Goal: Task Accomplishment & Management: Use online tool/utility

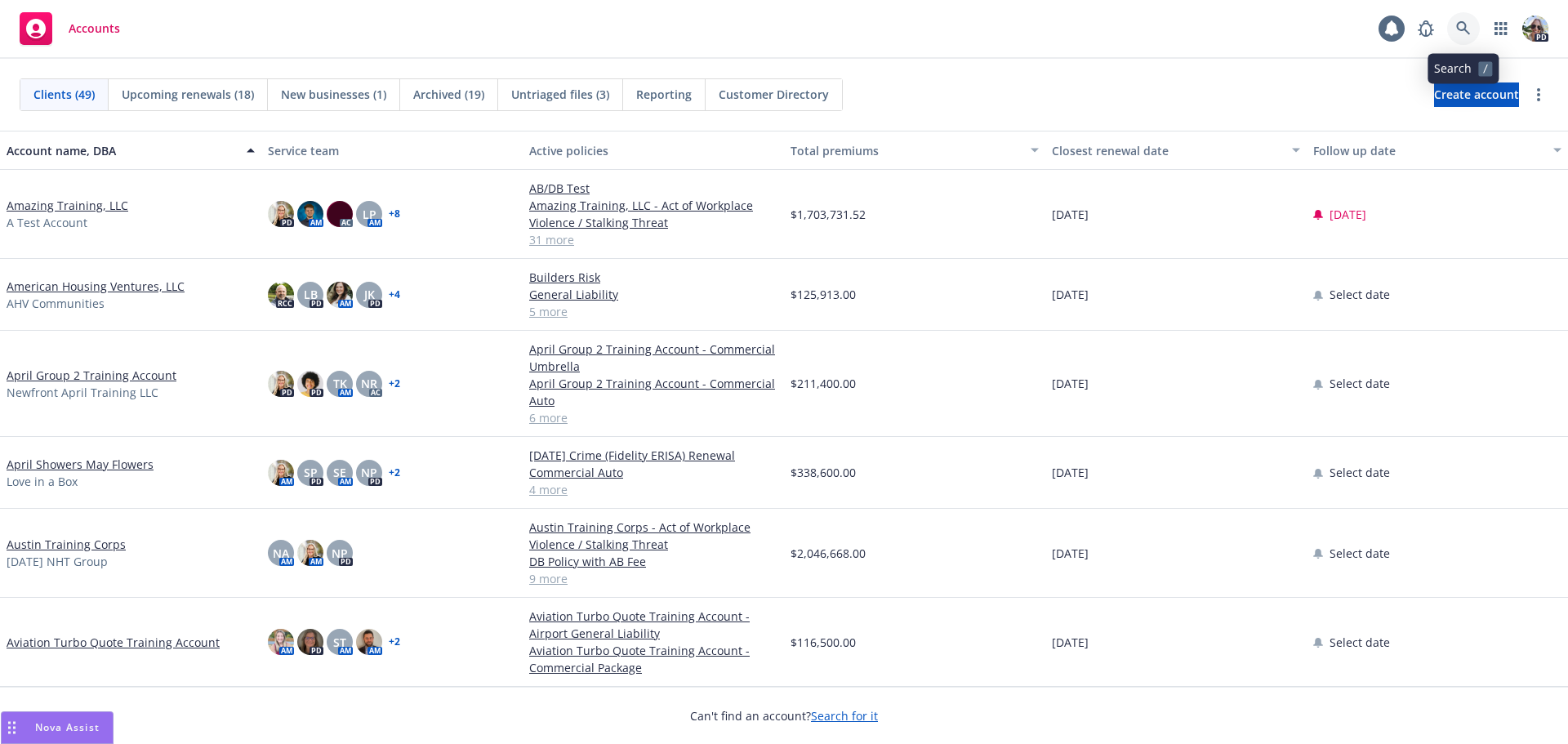
click at [1455, 25] on link at bounding box center [1463, 28] width 33 height 33
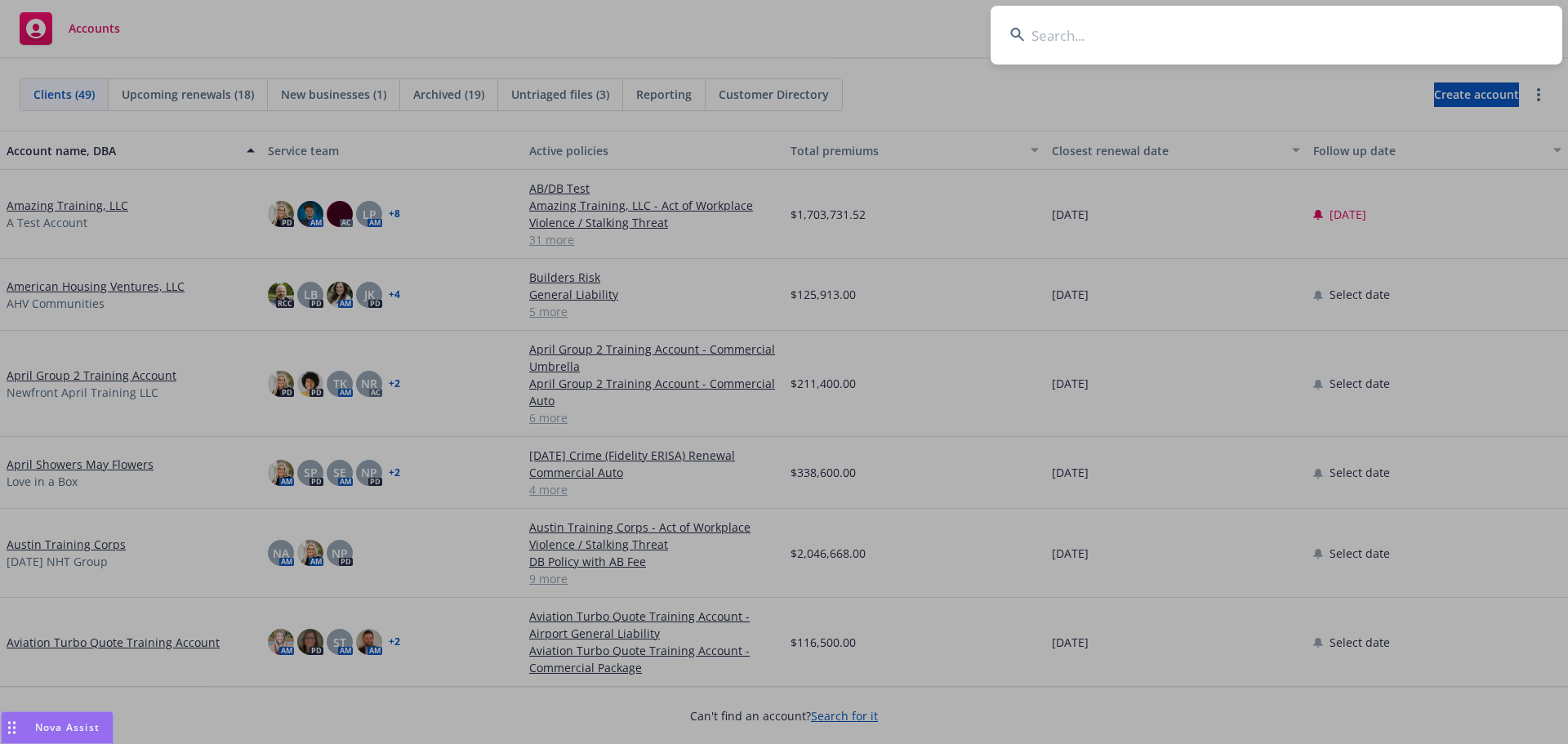
click at [1095, 46] on input at bounding box center [1277, 35] width 572 height 59
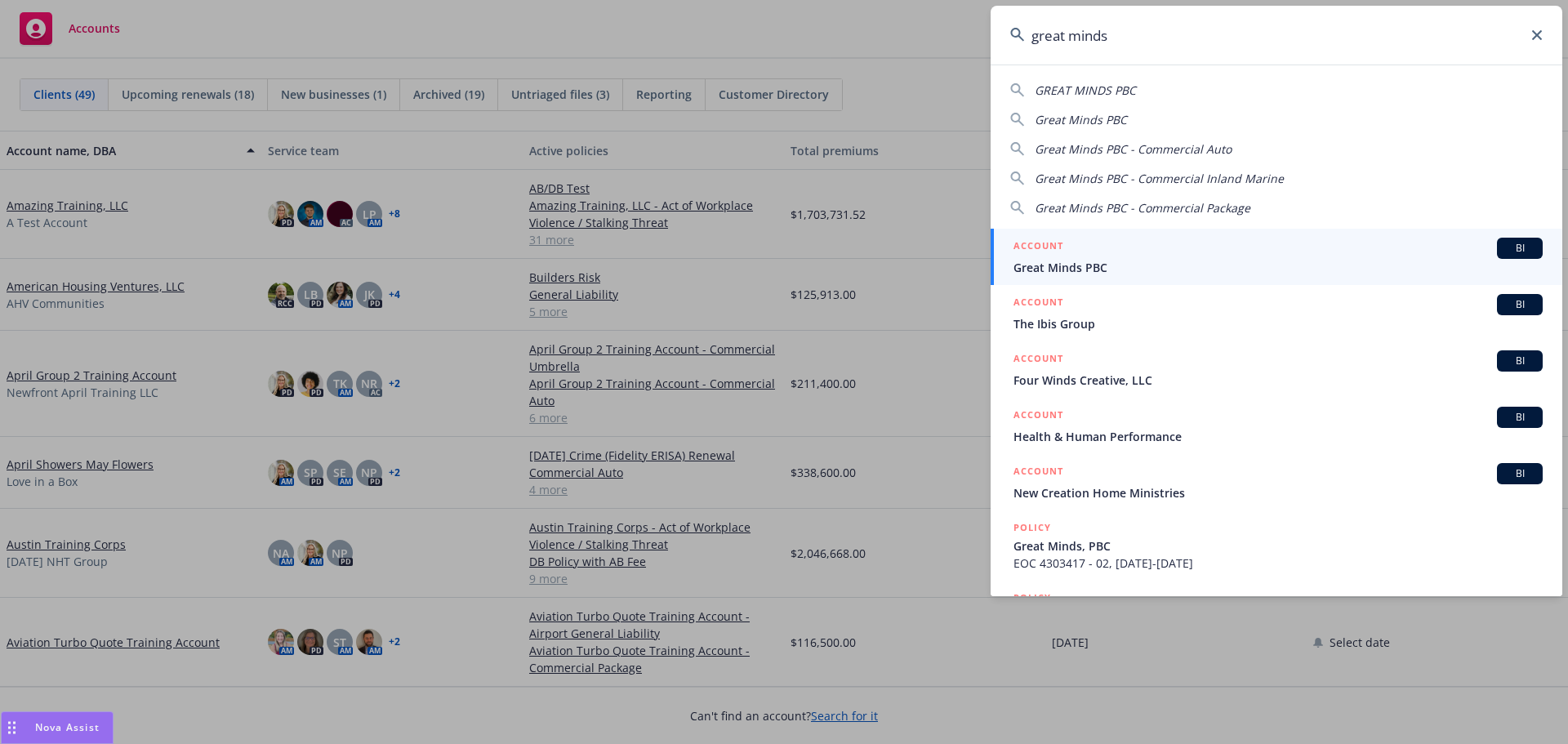
type input "great minds"
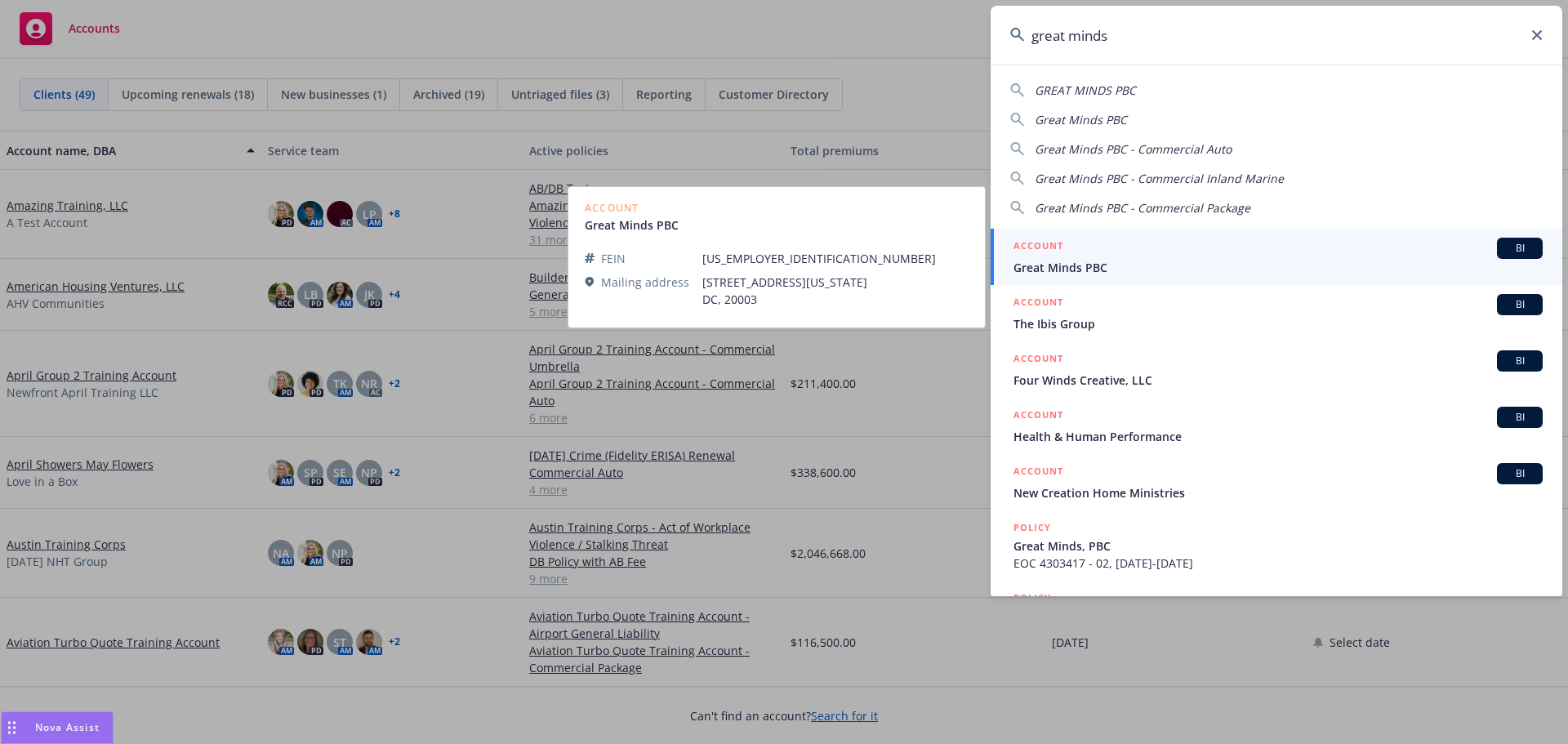
click at [1066, 251] on div "ACCOUNT BI" at bounding box center [1278, 247] width 529 height 21
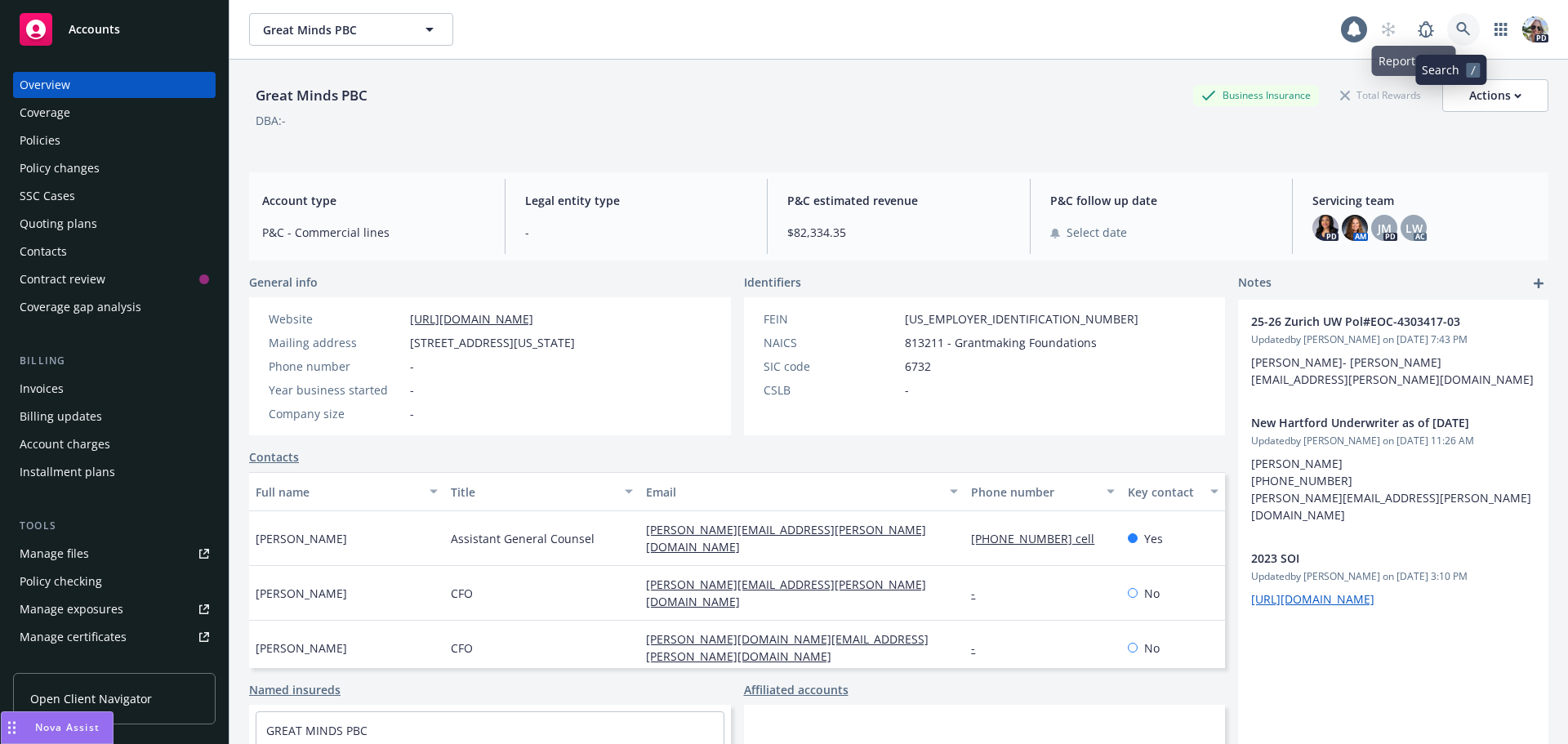
click at [1447, 29] on link at bounding box center [1463, 29] width 33 height 33
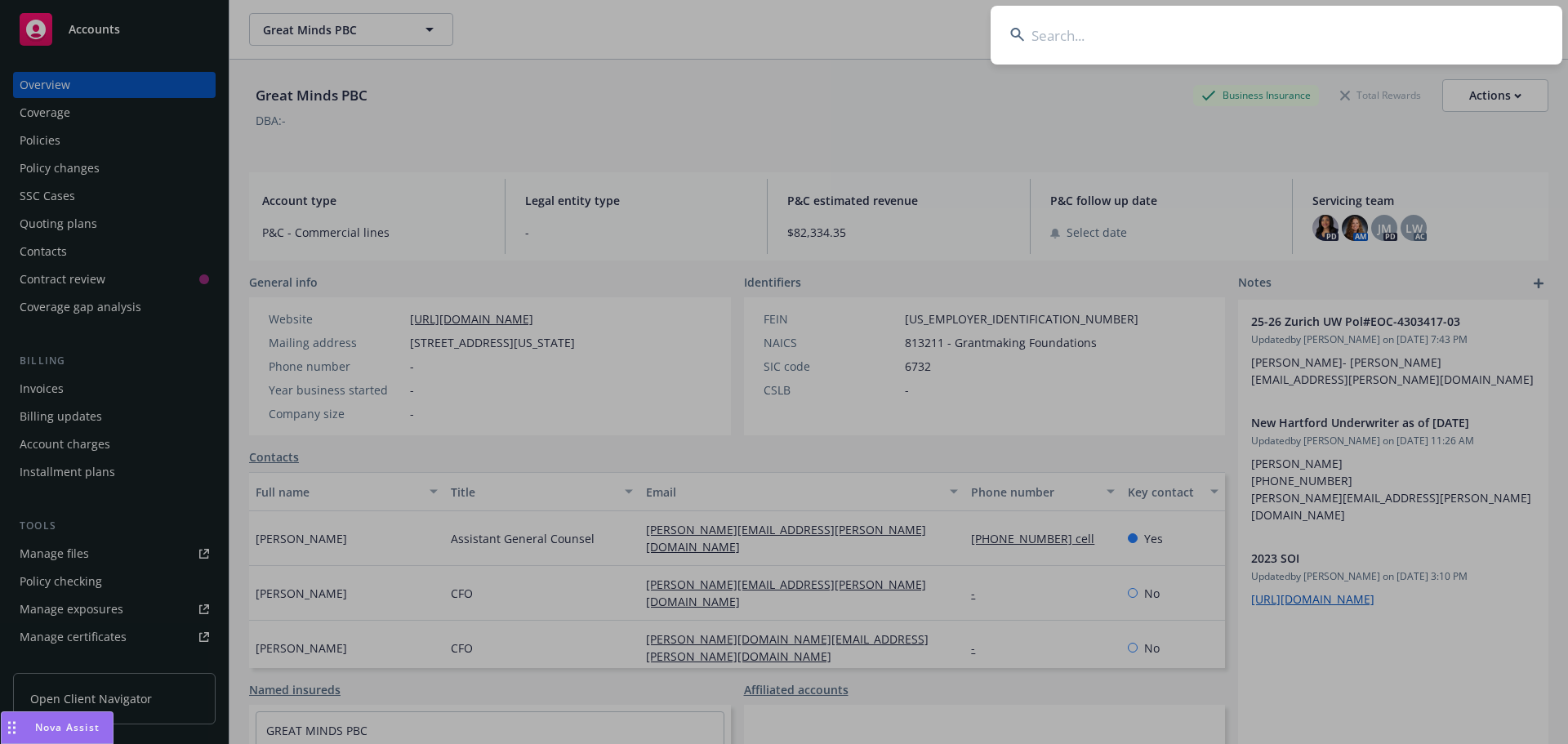
click at [1086, 44] on input at bounding box center [1277, 35] width 572 height 59
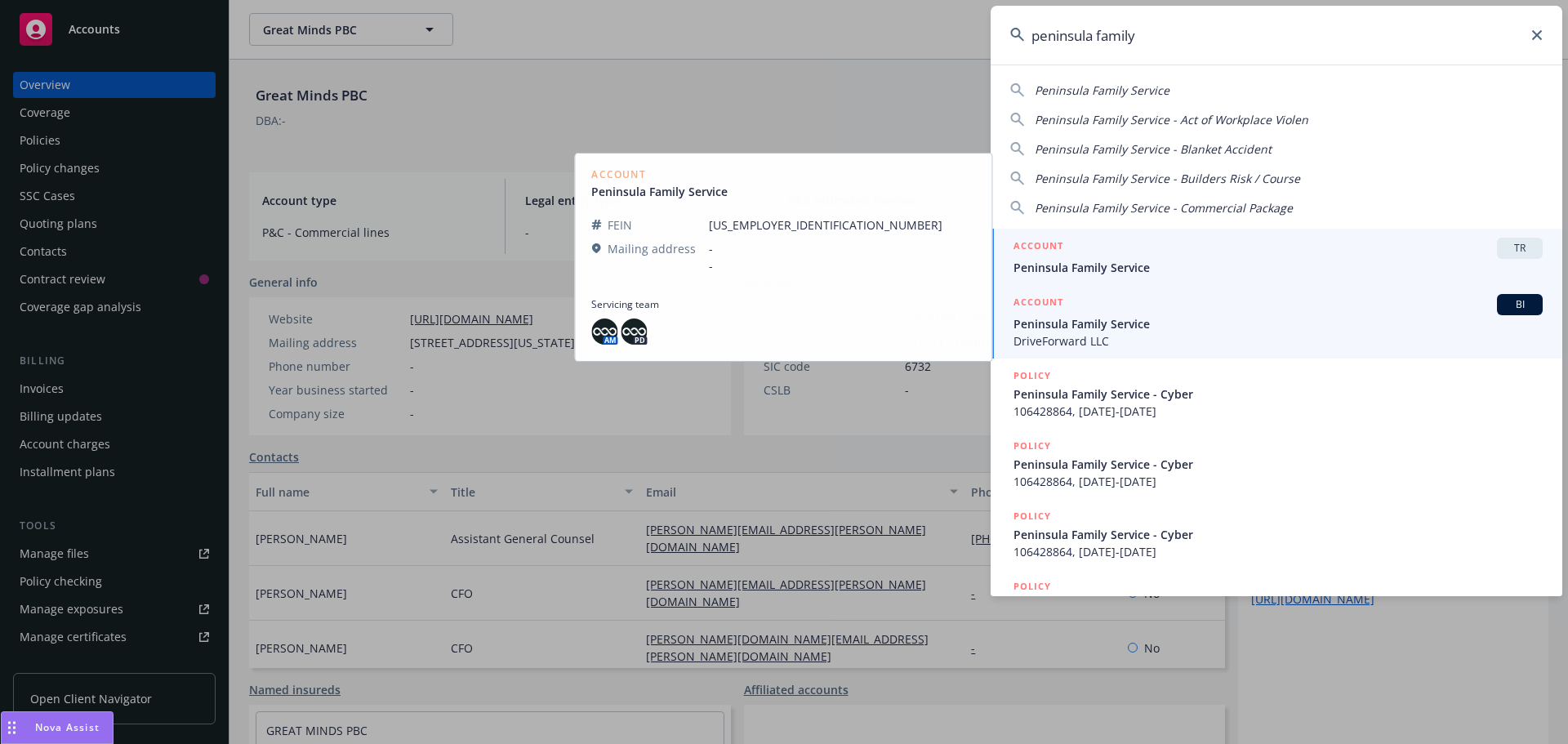
type input "peninsula family"
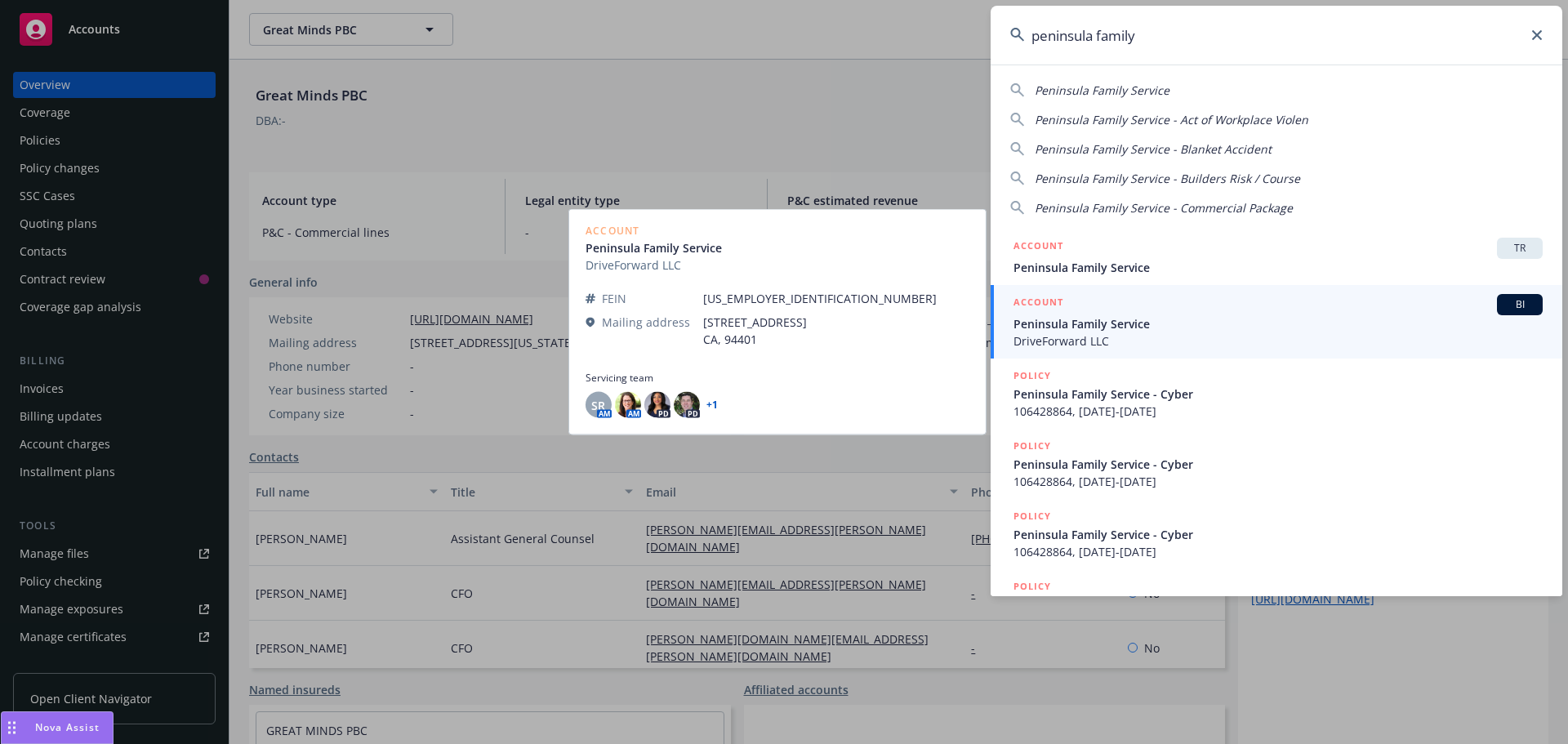
click at [1072, 323] on span "Peninsula Family Service" at bounding box center [1278, 323] width 529 height 17
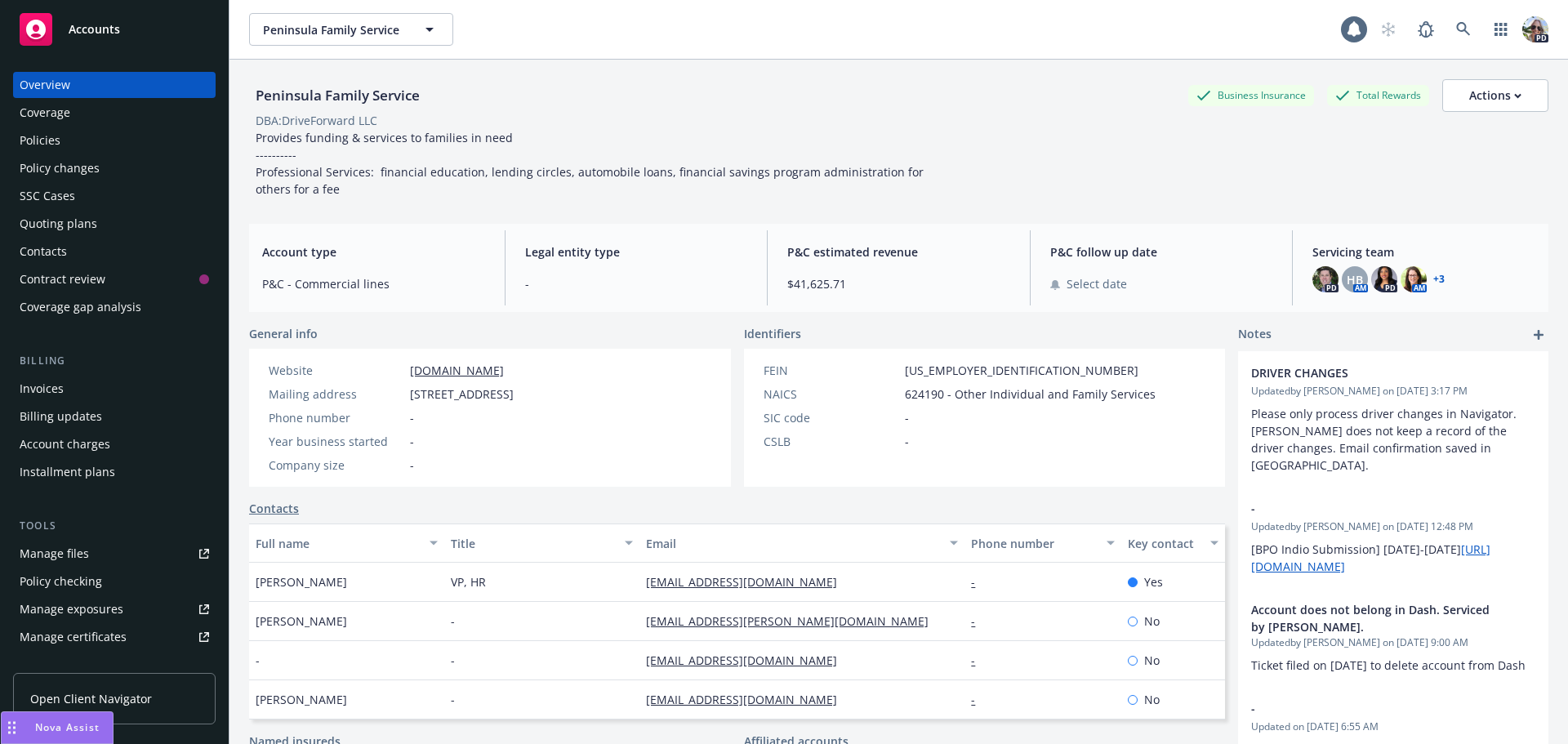
click at [39, 139] on div "Policies" at bounding box center [40, 140] width 41 height 26
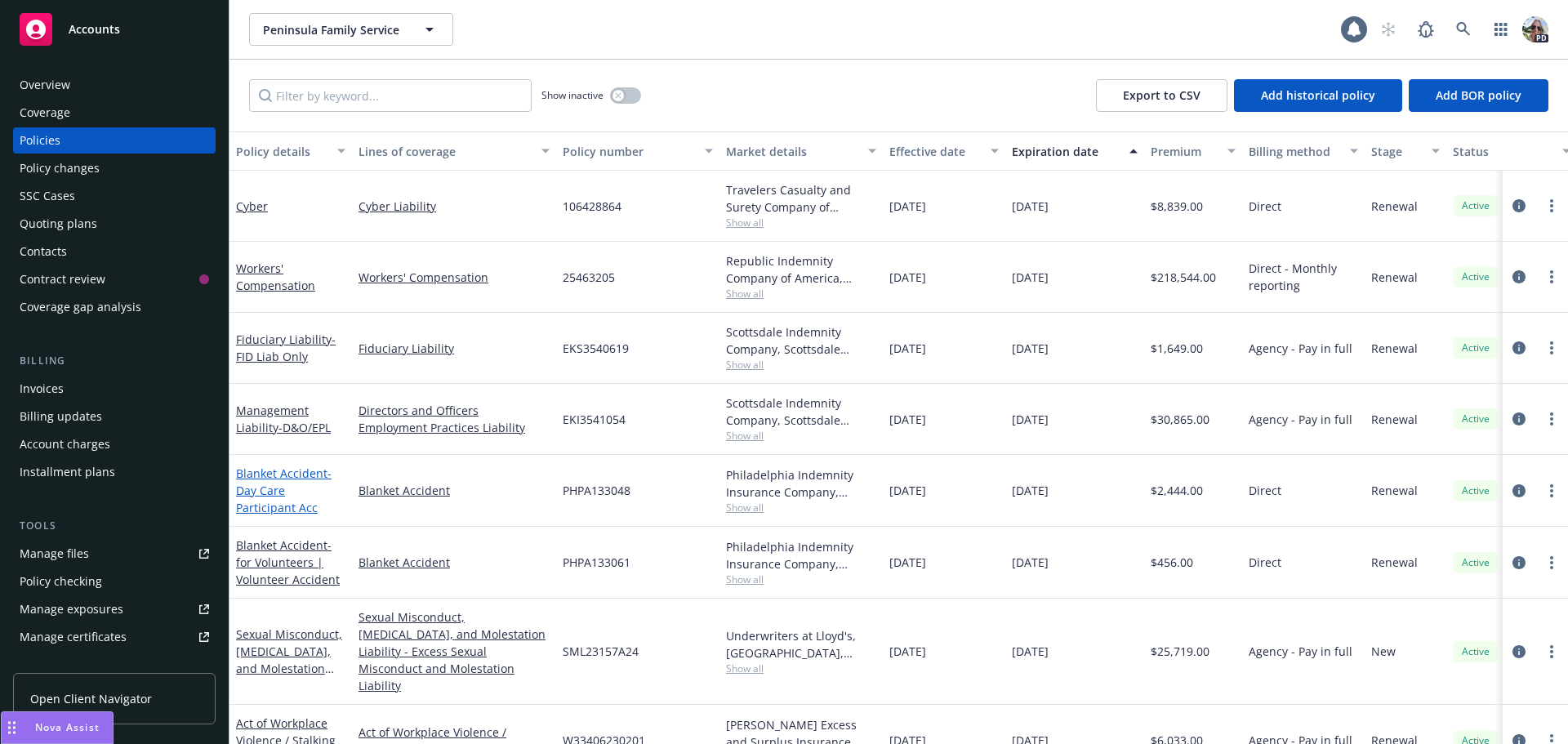
click at [320, 494] on span "- Day Care Participant Acc" at bounding box center [284, 491] width 95 height 50
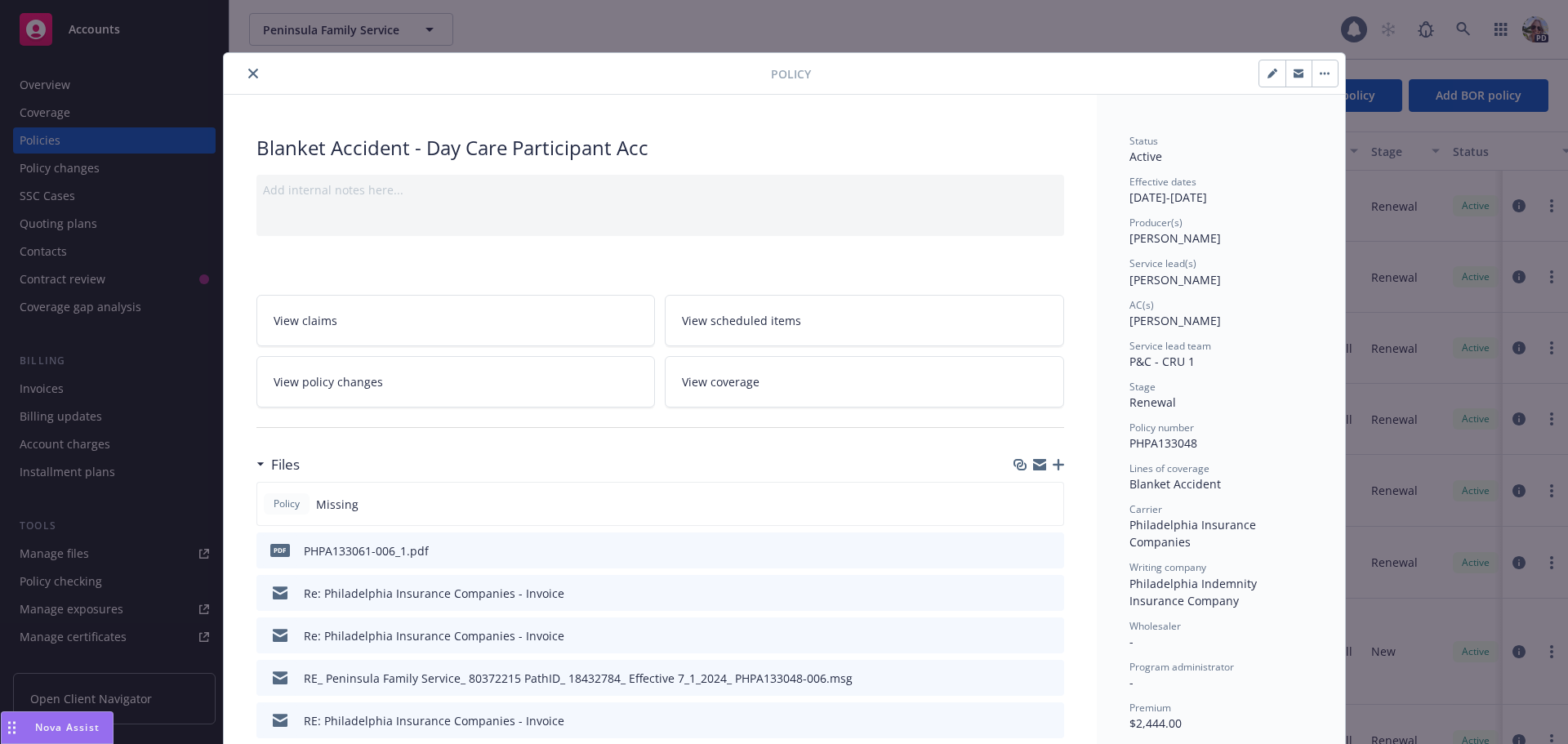
click at [1327, 74] on icon "button" at bounding box center [1328, 74] width 2 height 2
click at [1297, 75] on icon "button" at bounding box center [1299, 74] width 10 height 6
click at [1053, 462] on icon "button" at bounding box center [1059, 465] width 12 height 12
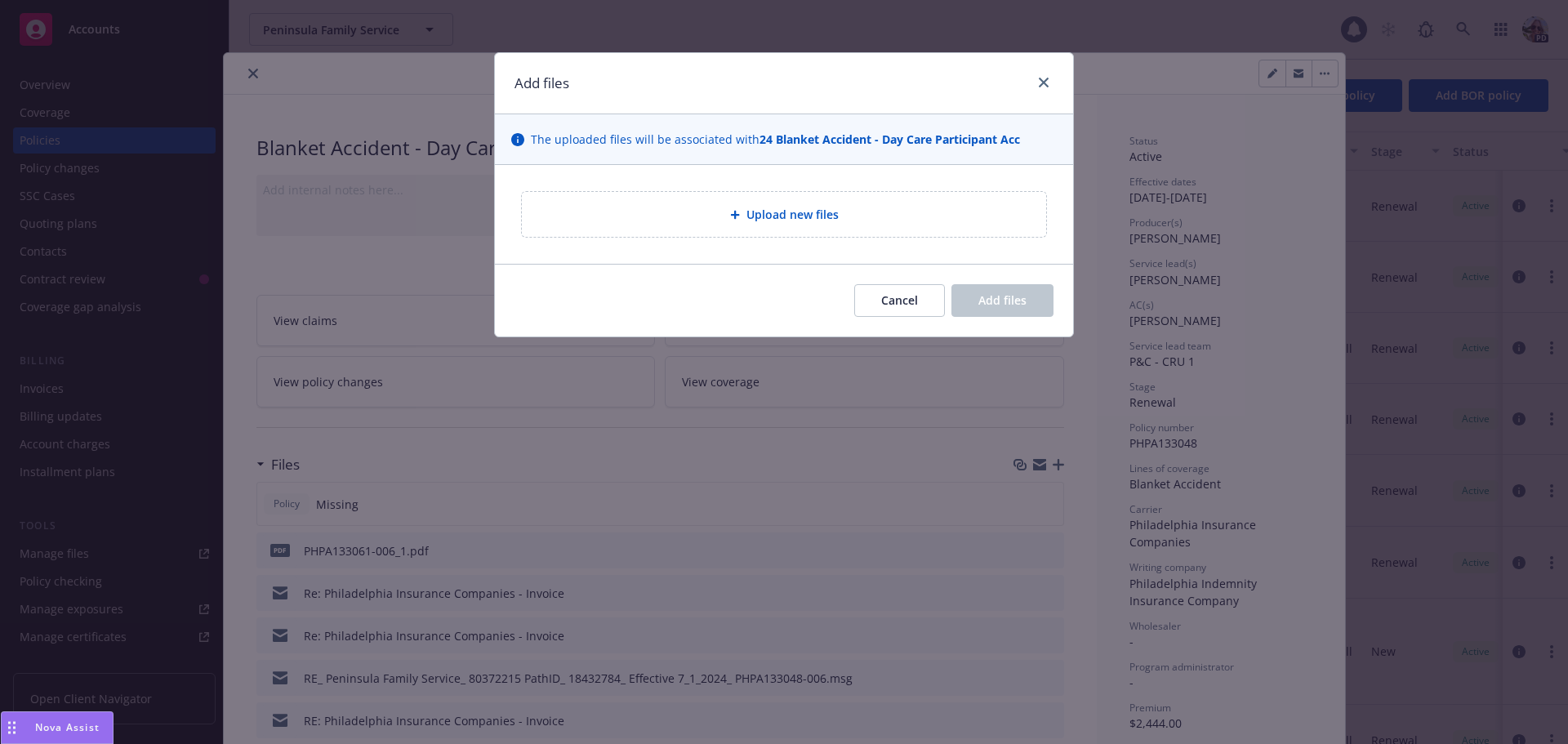
click at [791, 207] on span "Upload new files" at bounding box center [792, 214] width 92 height 17
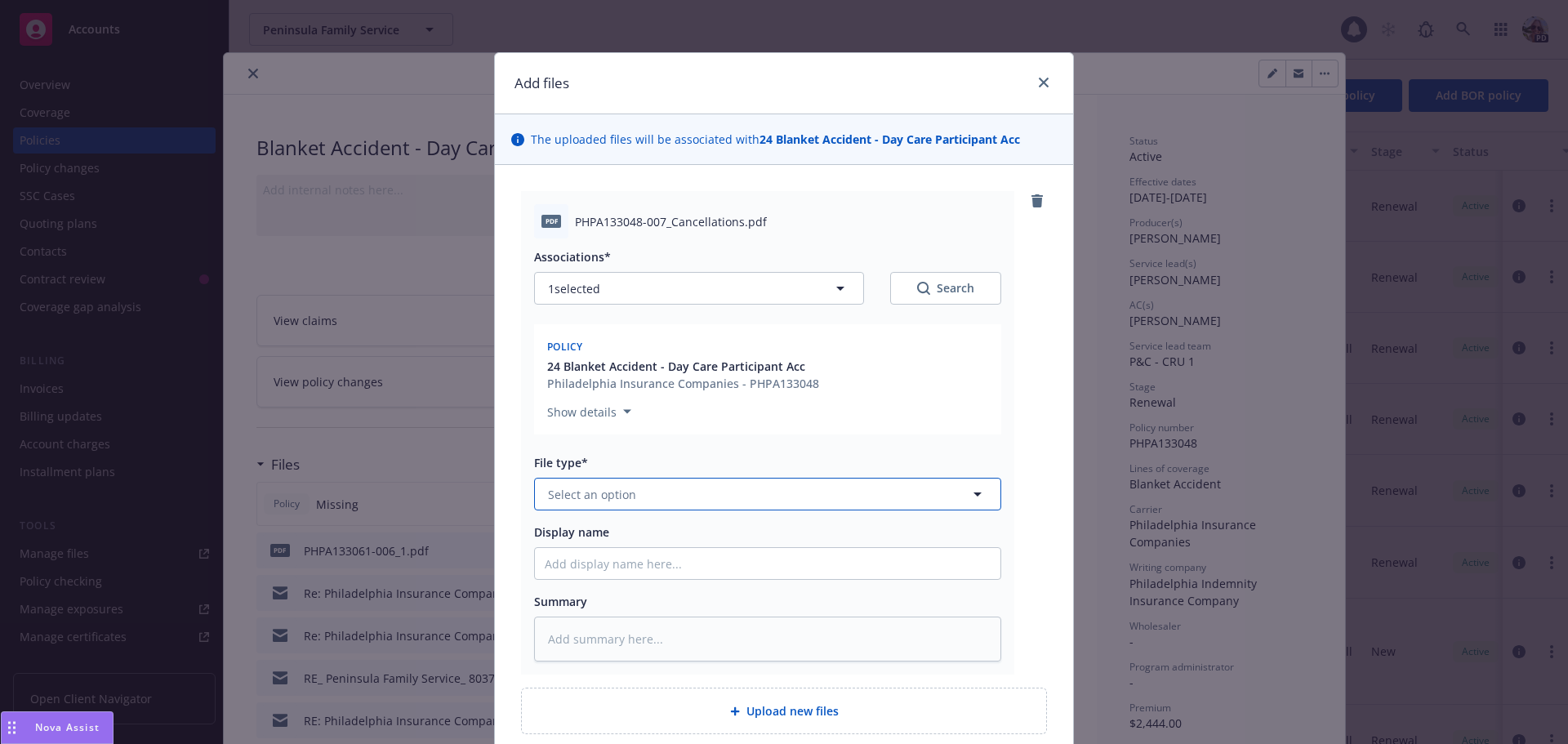
drag, startPoint x: 592, startPoint y: 490, endPoint x: 602, endPoint y: 466, distance: 26.0
click at [594, 483] on button "Select an option" at bounding box center [768, 494] width 467 height 33
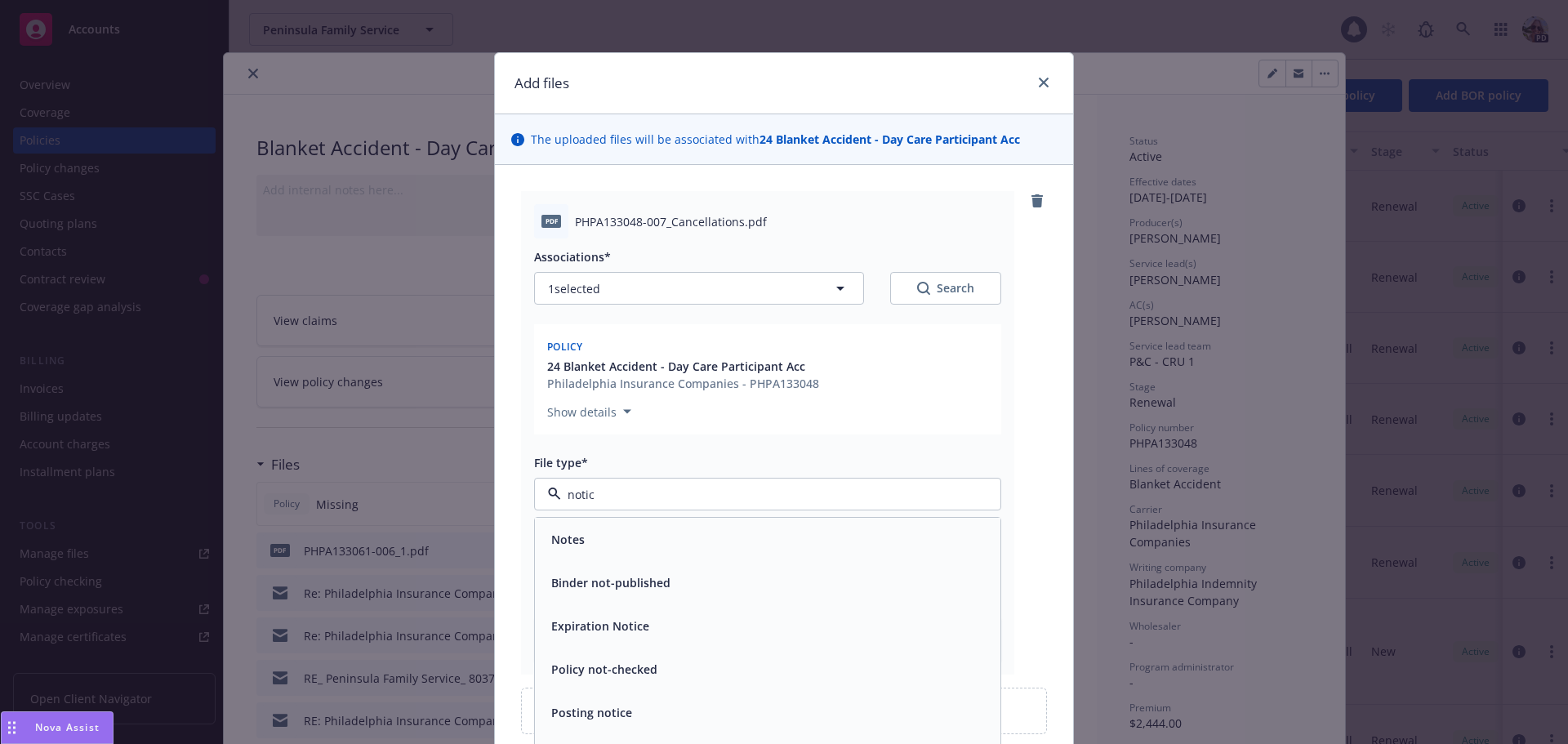
type input "notice"
click at [660, 666] on span "Notice of Cancellation" at bounding box center [613, 669] width 124 height 17
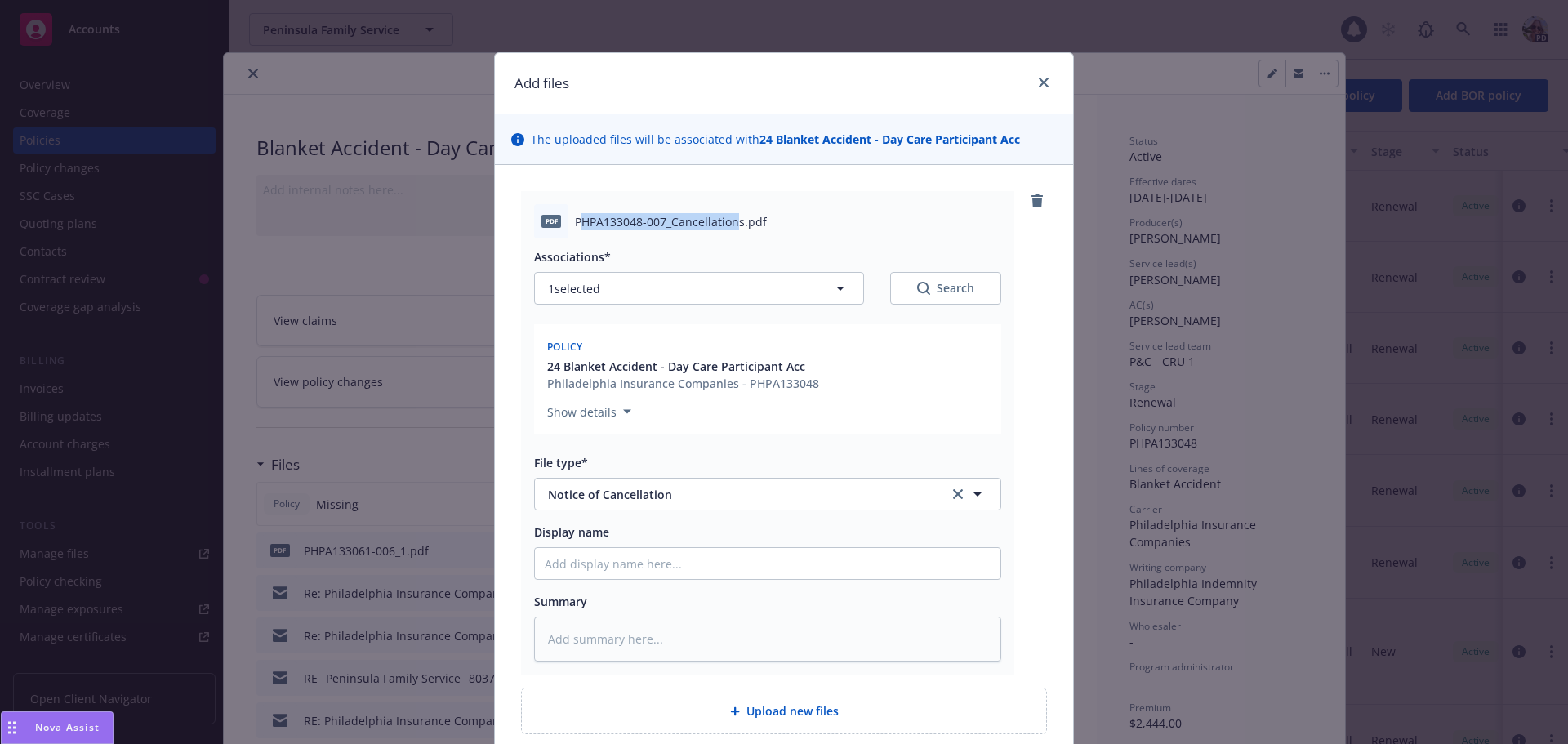
drag, startPoint x: 733, startPoint y: 221, endPoint x: 572, endPoint y: 221, distance: 161.0
click at [575, 221] on span "PHPA133048-007_Cancellations.pdf" at bounding box center [670, 222] width 192 height 17
click at [730, 241] on div "Associations* 1 selected Search Policy 24 Blanket Accident - Day Care Participa…" at bounding box center [768, 450] width 467 height 423
drag, startPoint x: 734, startPoint y: 222, endPoint x: 561, endPoint y: 229, distance: 173.1
click at [561, 229] on div "pdf PHPA133048-007_Cancellations.pdf" at bounding box center [768, 222] width 467 height 35
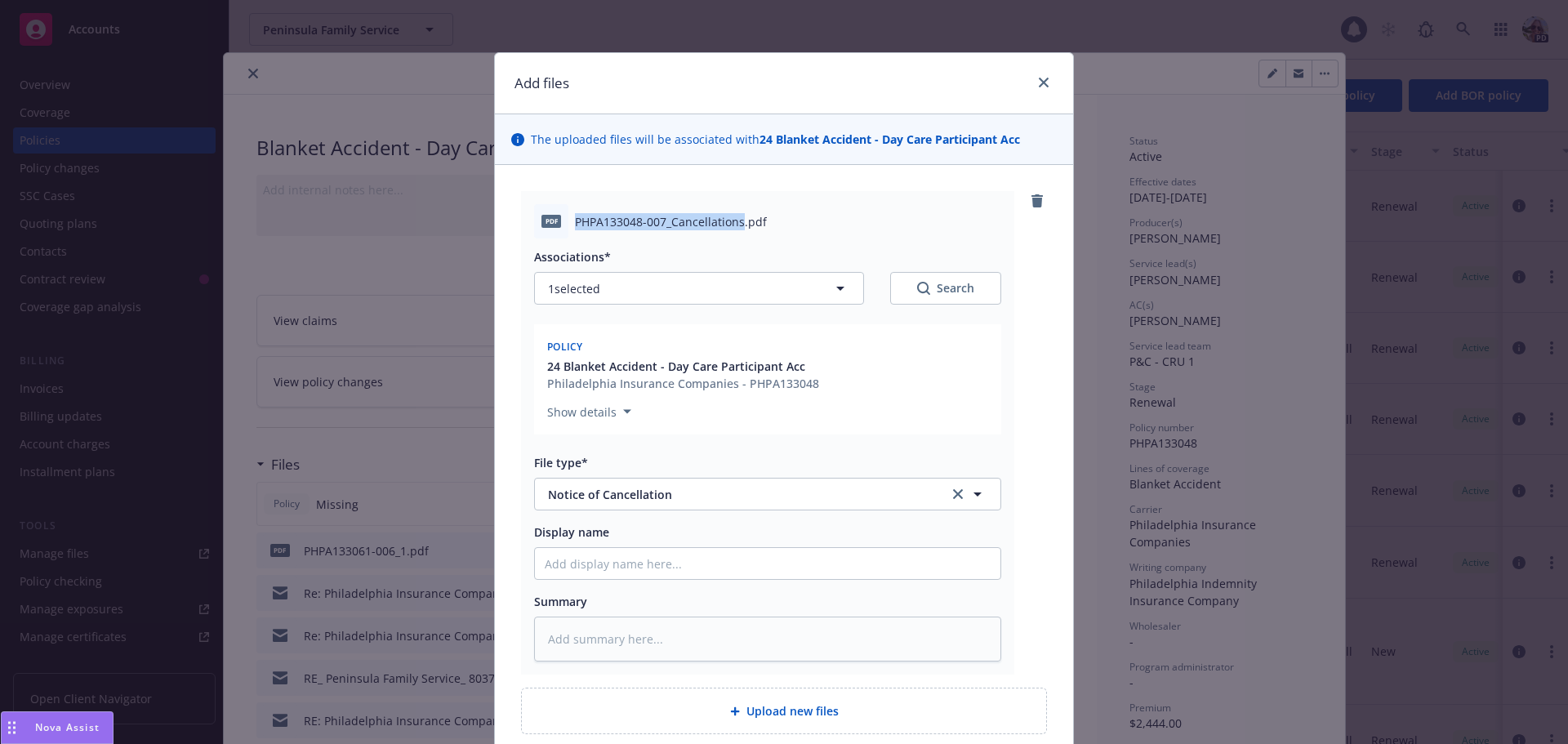
copy div "PHPA133048-007_Cancellations"
click at [559, 557] on input "Display name" at bounding box center [768, 563] width 466 height 31
paste input "PHPA133048-007_Cancellations"
type textarea "x"
type input "PHPA133048-007_Cancellations"
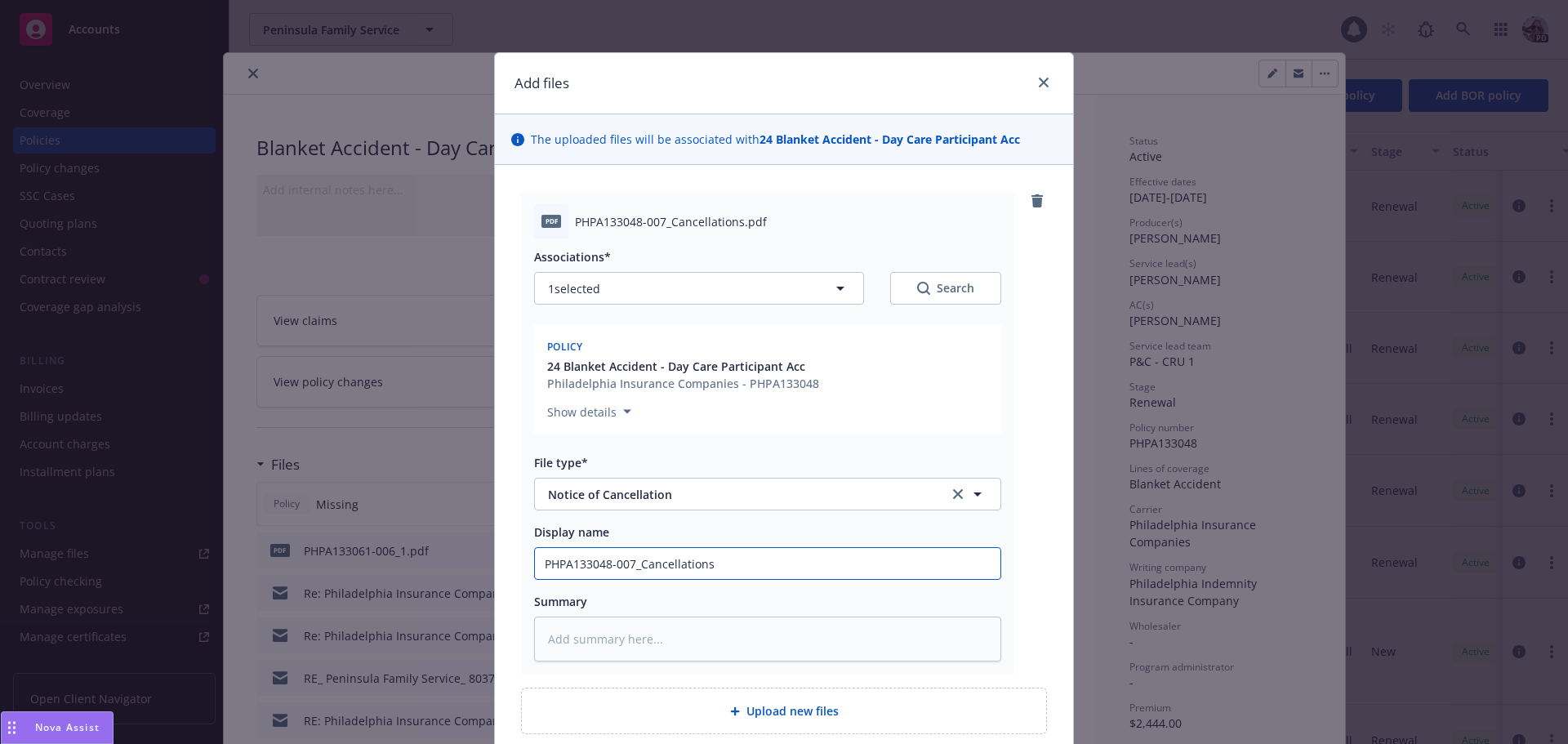
type textarea "x"
type input "PHPA133048-007_Cancellation"
type textarea "x"
type input "PHPA133048-007_Cancellatio"
type textarea "x"
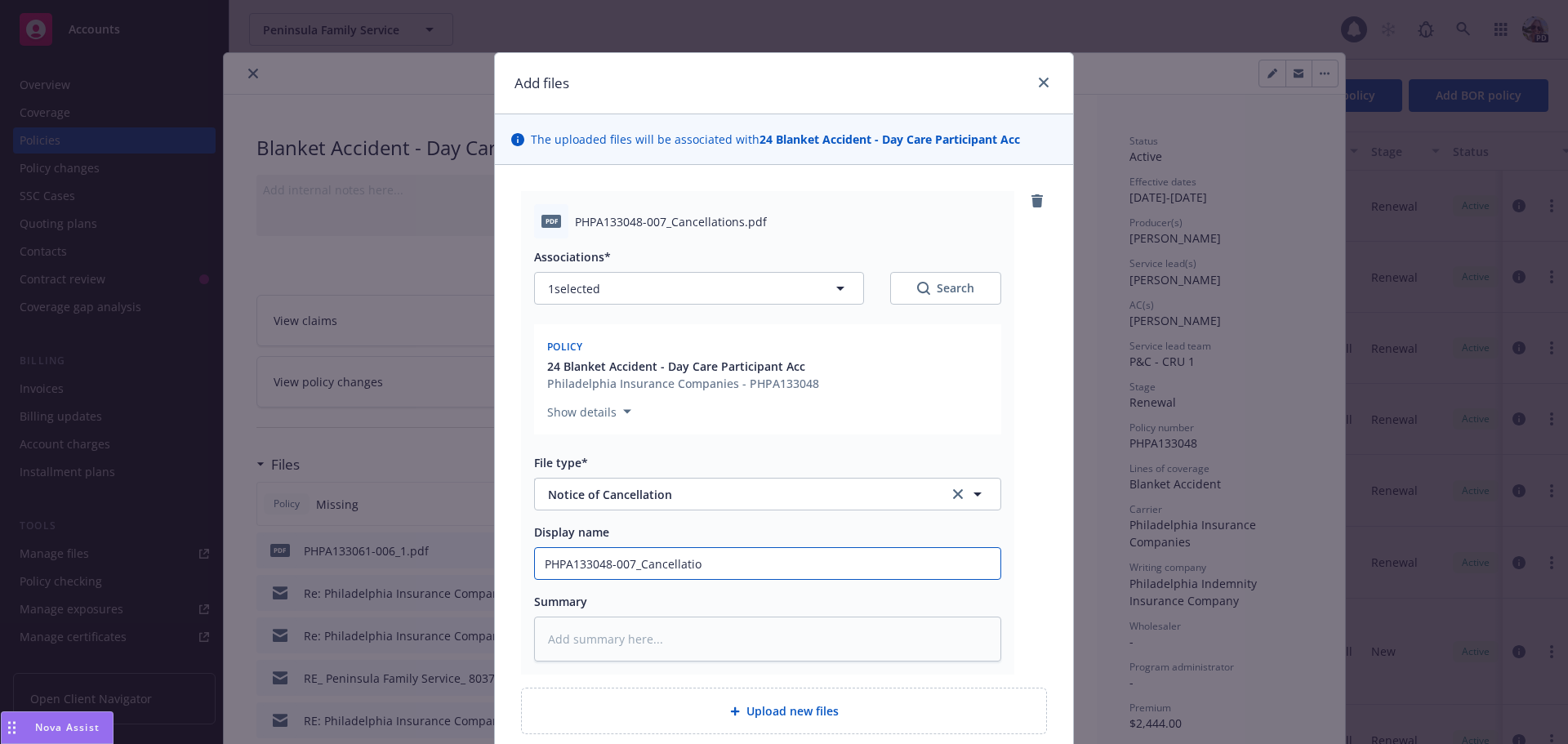
type input "PHPA133048-007_Cancellati"
type textarea "x"
type input "PHPA133048-007_Cancellat"
type textarea "x"
type input "PHPA133048-007_Cancell"
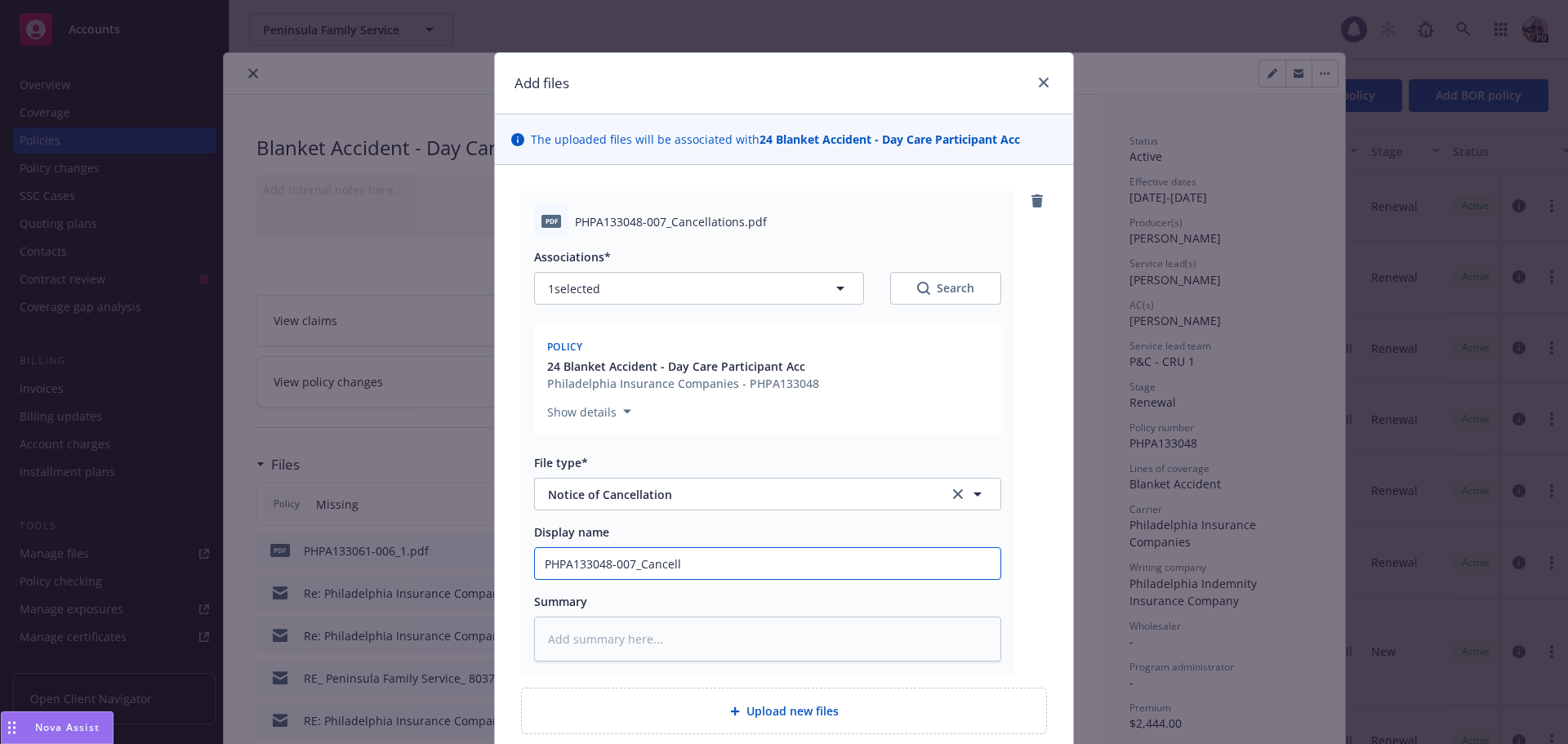
type textarea "x"
type input "PHPA133048-007_Cancel"
type textarea "x"
type input "PHPA133048-007_Cance"
type textarea "x"
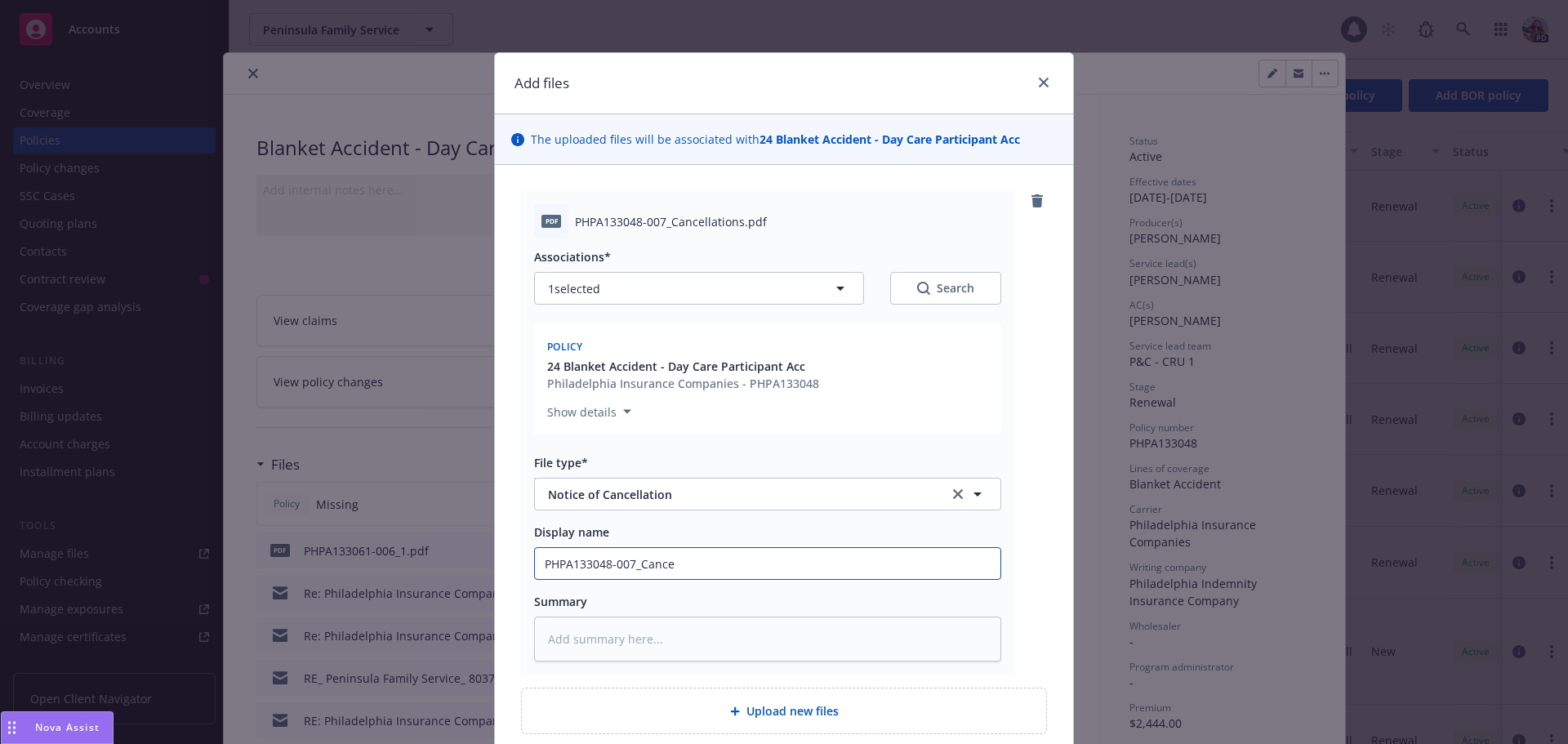
type input "PHPA133048-007_Canc"
type textarea "x"
type input "PHPA133048-007_Can"
type textarea "x"
type input "PHPA133048-007_Ca"
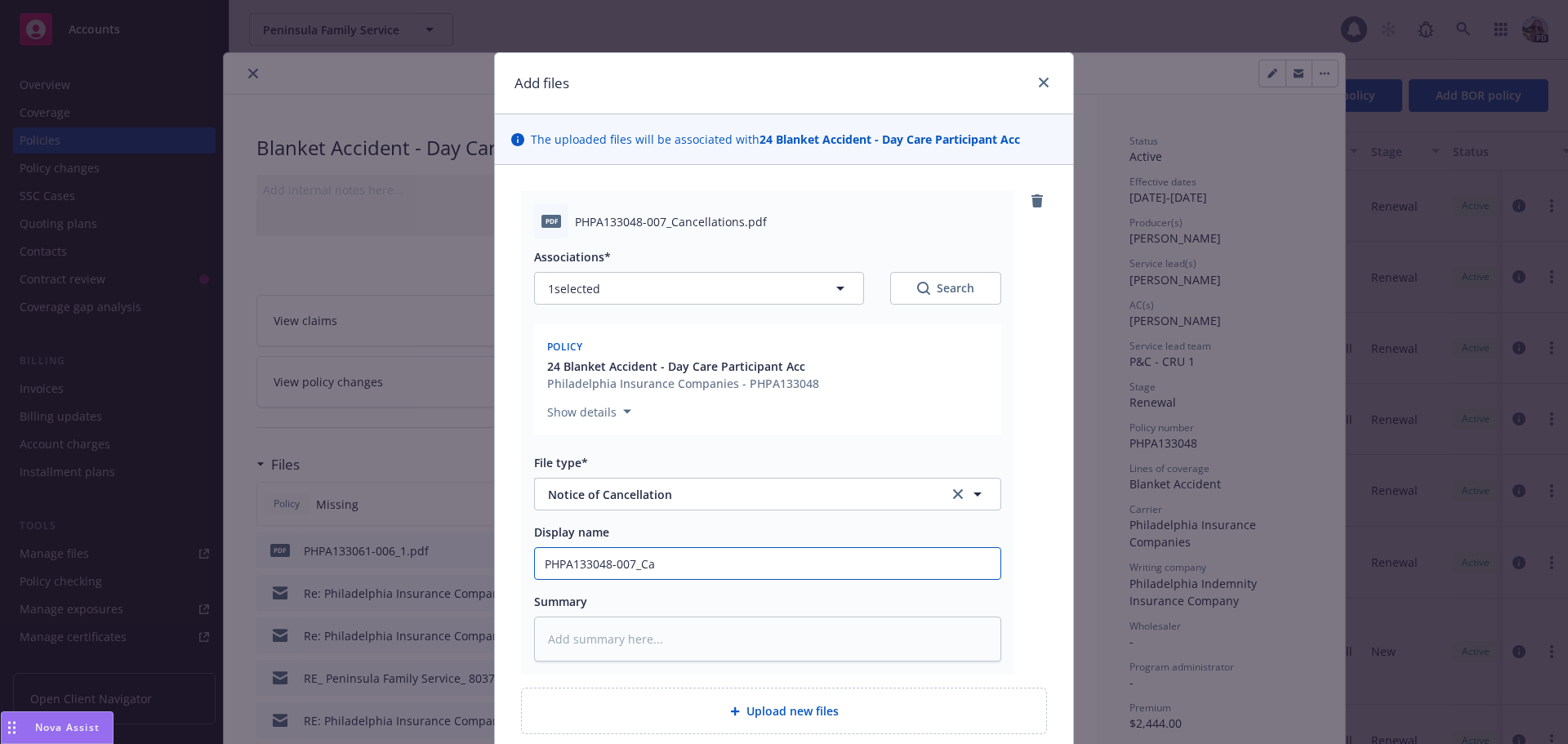
type textarea "x"
type input "PHPA133048-007_C"
type textarea "x"
type input "PHPA133048-007_"
type textarea "x"
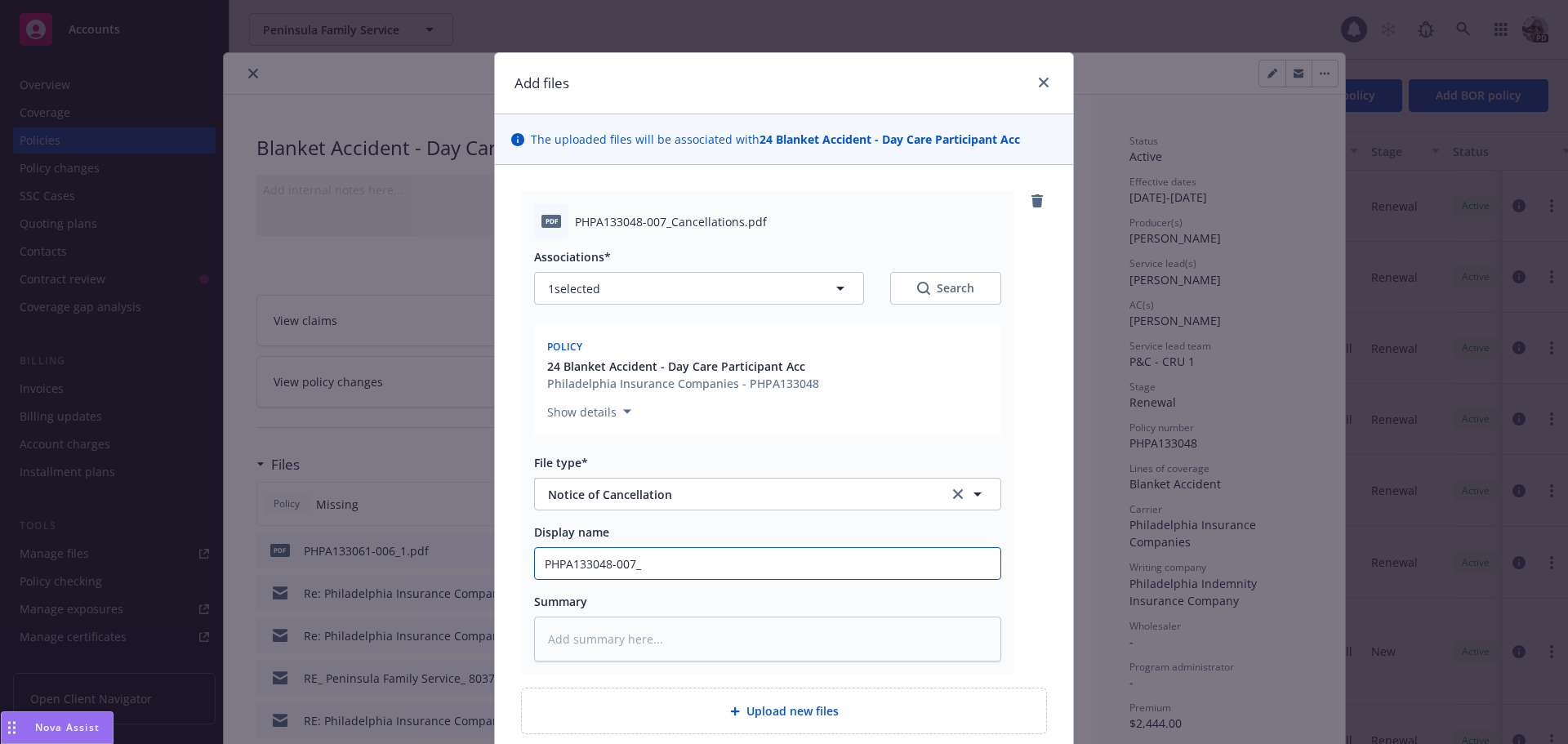
type input "PHPA133048-007"
type textarea "x"
type input "PHPA133048-007"
type textarea "x"
type input "PHPA133048-007 N"
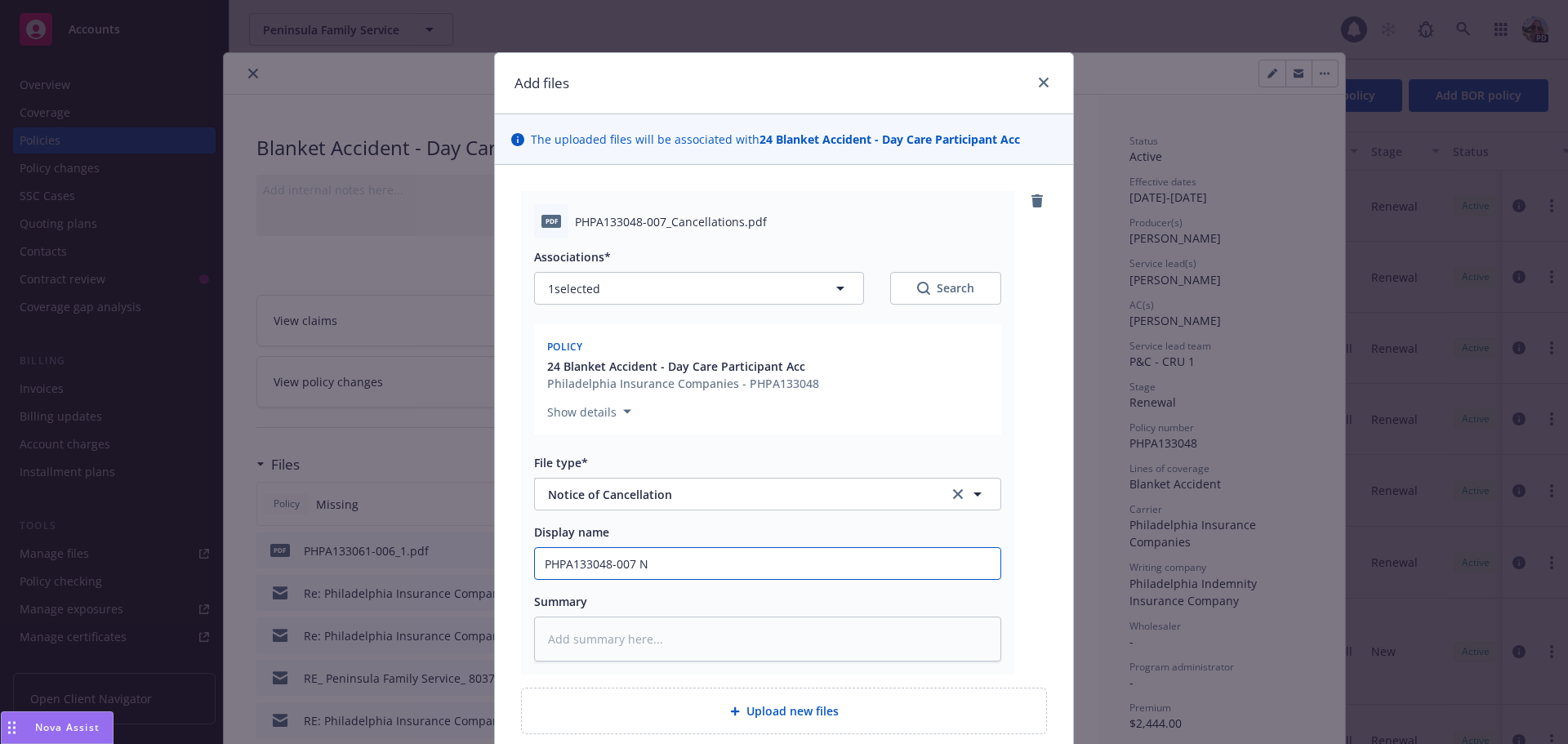
type textarea "x"
type input "PHPA133048-007 NO"
type textarea "x"
type input "PHPA133048-007 NOC"
type textarea "x"
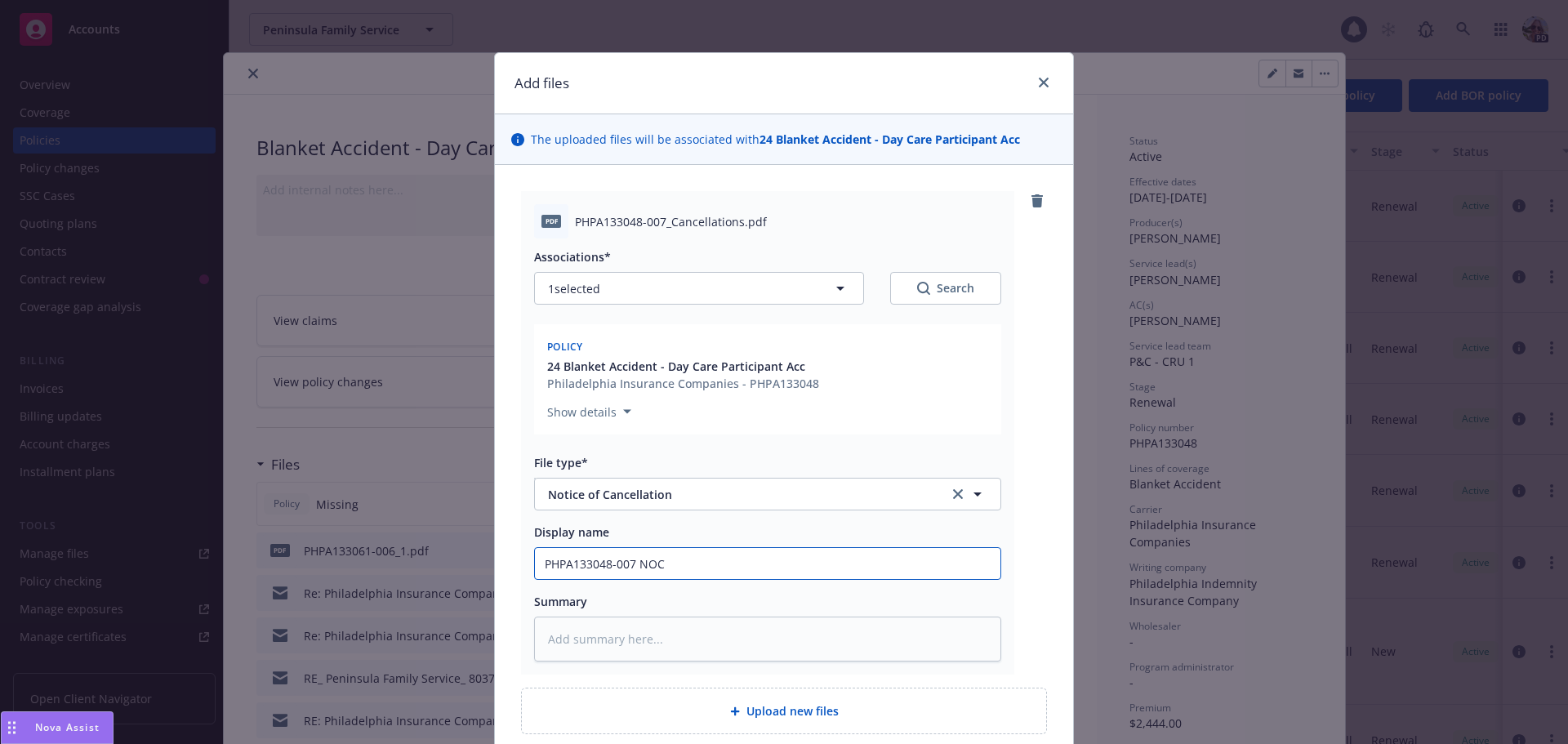
type input "PHPA133048-007 NOC e"
type textarea "x"
type input "PHPA133048-007 NOC ef"
type textarea "x"
type input "PHPA133048-007 NOC eff"
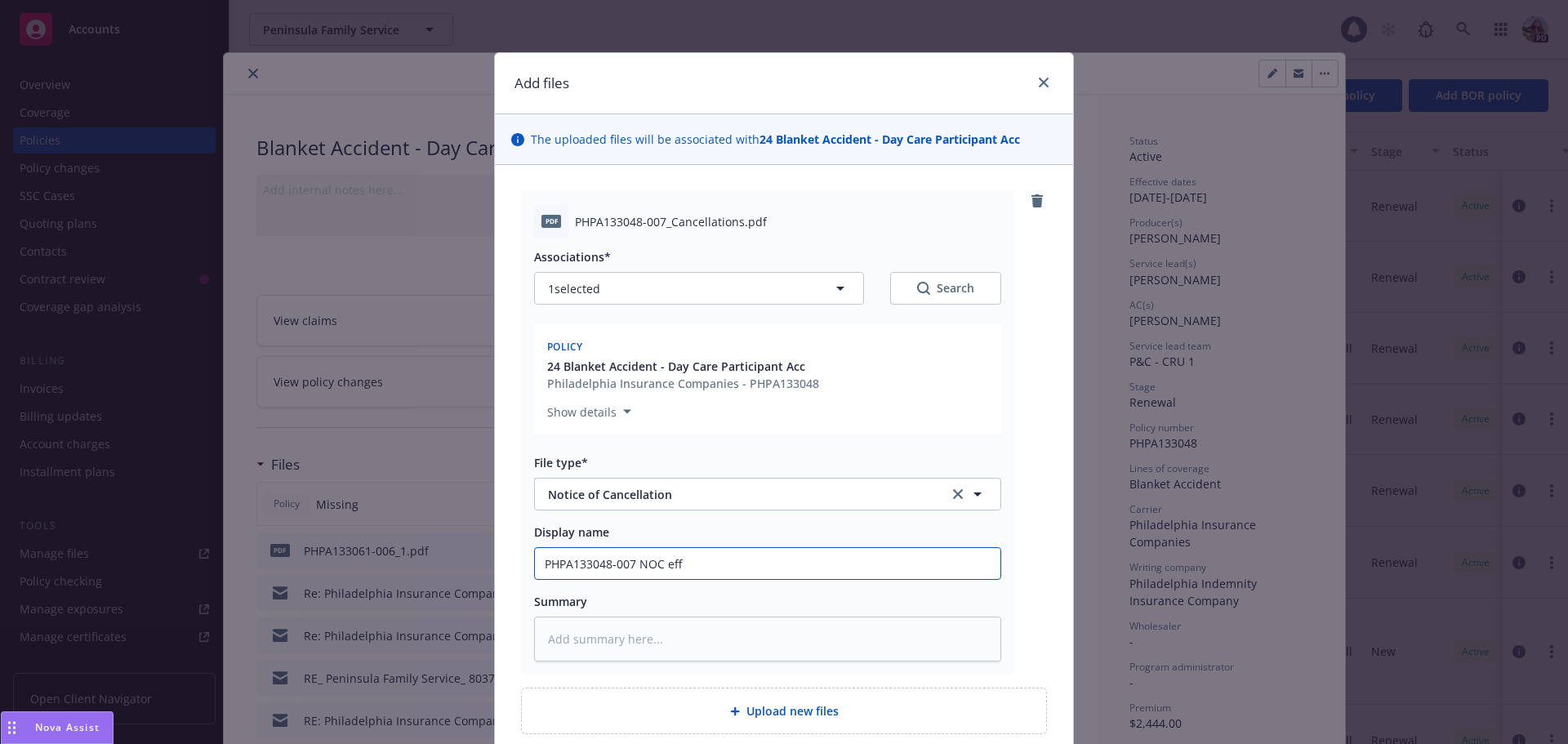
type textarea "x"
type input "PHPA133048-007 NOC eff"
type textarea "x"
type input "PHPA133048-007 NOC eff 9"
type textarea "x"
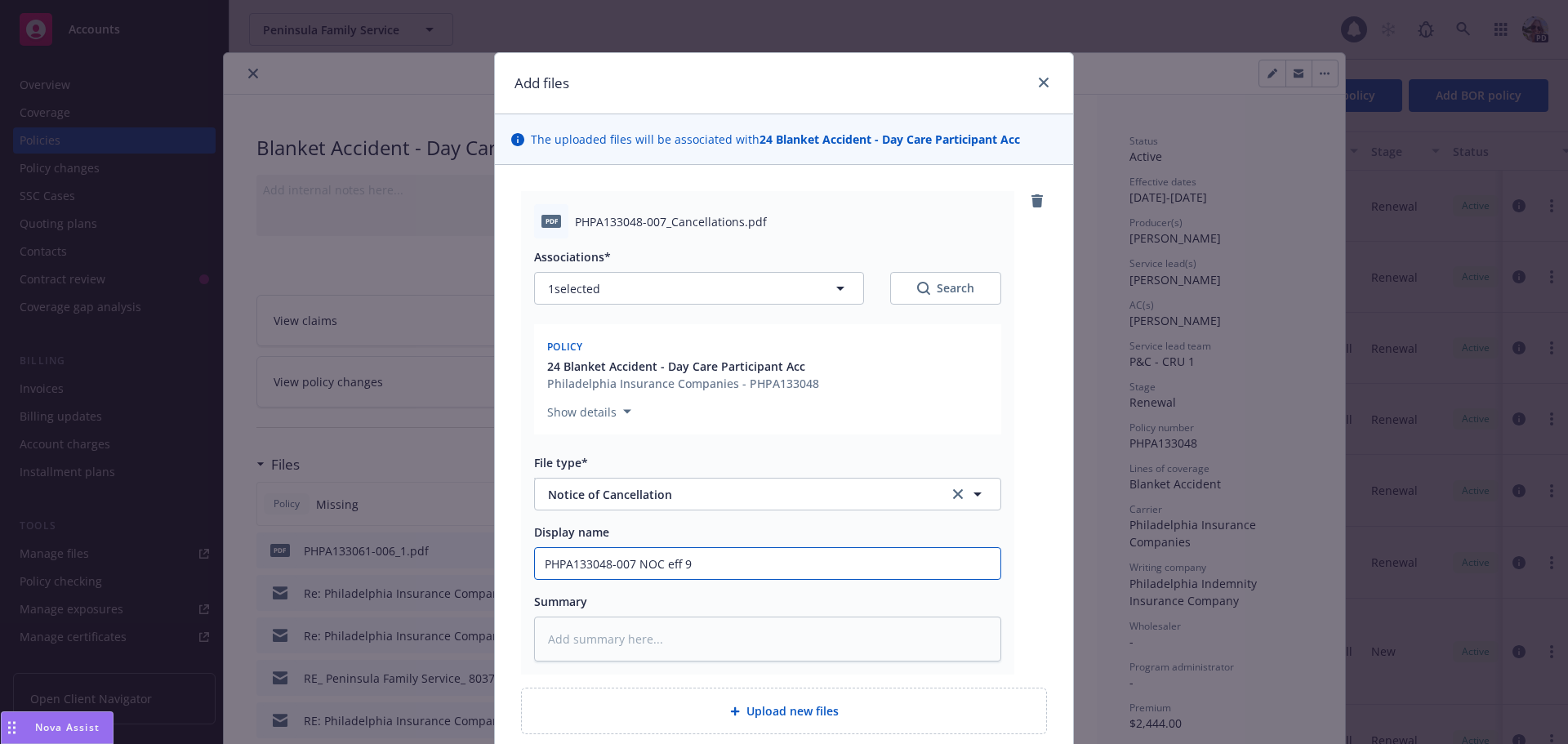
type input "PHPA133048-007 NOC eff 9/"
type textarea "x"
type input "PHPA133048-007 NOC eff 9/1"
type textarea "x"
type input "PHPA133048-007 NOC eff 9/16"
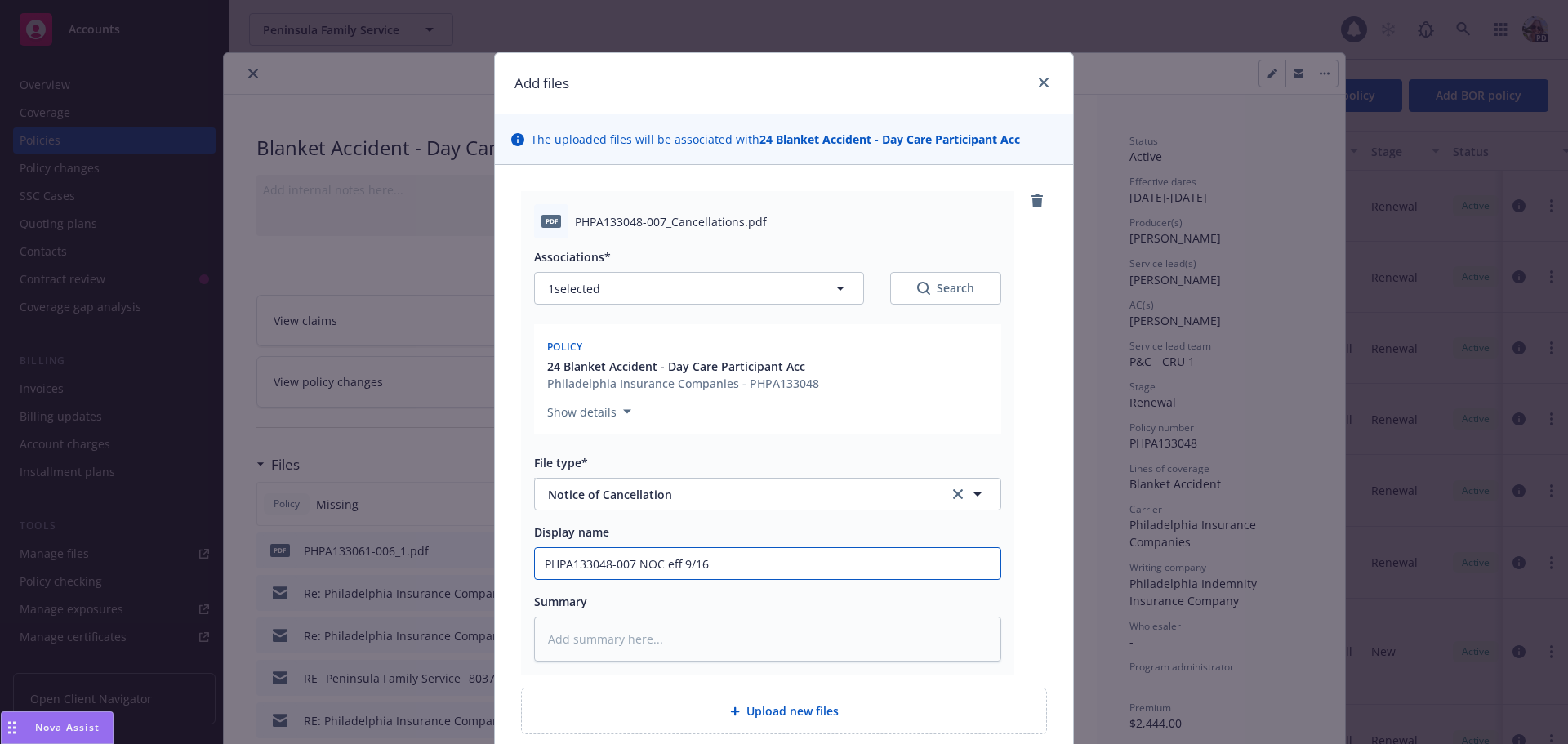
type textarea "x"
type input "PHPA133048-007 NOC eff 9/16/"
type textarea "x"
type input "PHPA133048-007 NOC eff 9/16/2"
type textarea "x"
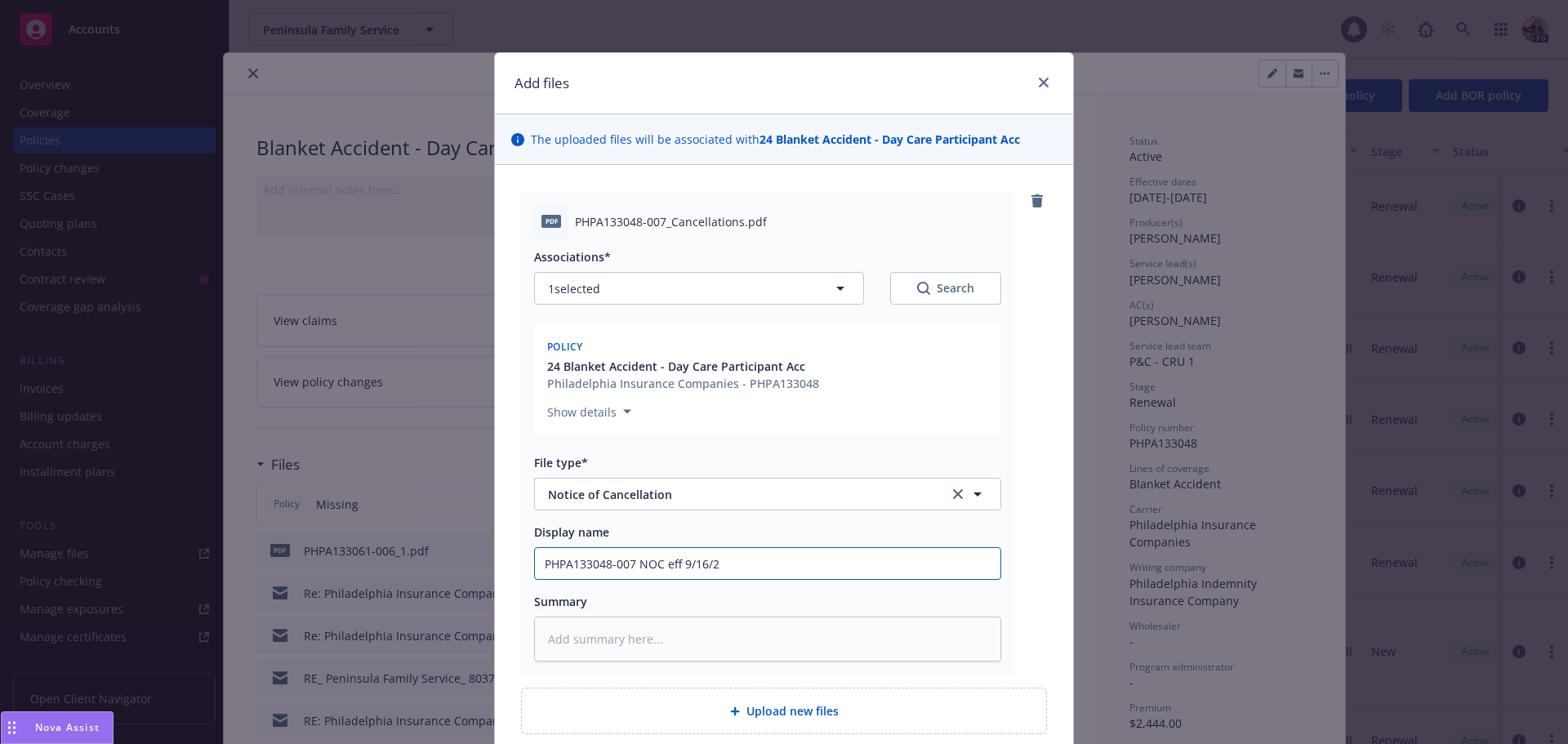
type input "PHPA133048-007 NOC eff 9/16/25"
type textarea "x"
type input "PHPA133048-007 NOC eff 9/16/25"
type textarea "x"
type input "PHPA133048-007 NOC eff 9/16/25 -"
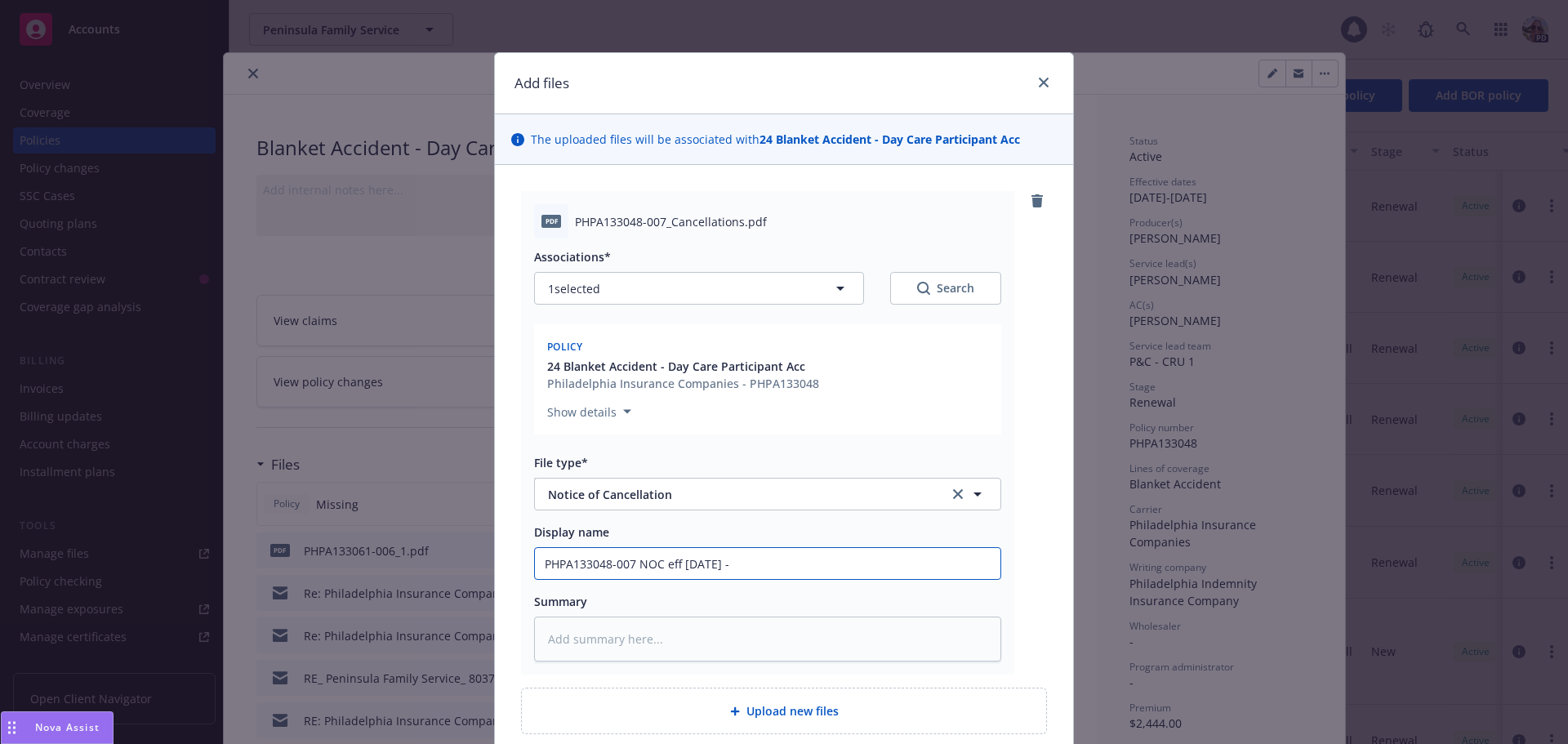
type textarea "x"
type input "PHPA133048-007 NOC eff 9/16/25 -"
type textarea "x"
type input "PHPA133048-007 NOC eff 9/16/25 - d"
type textarea "x"
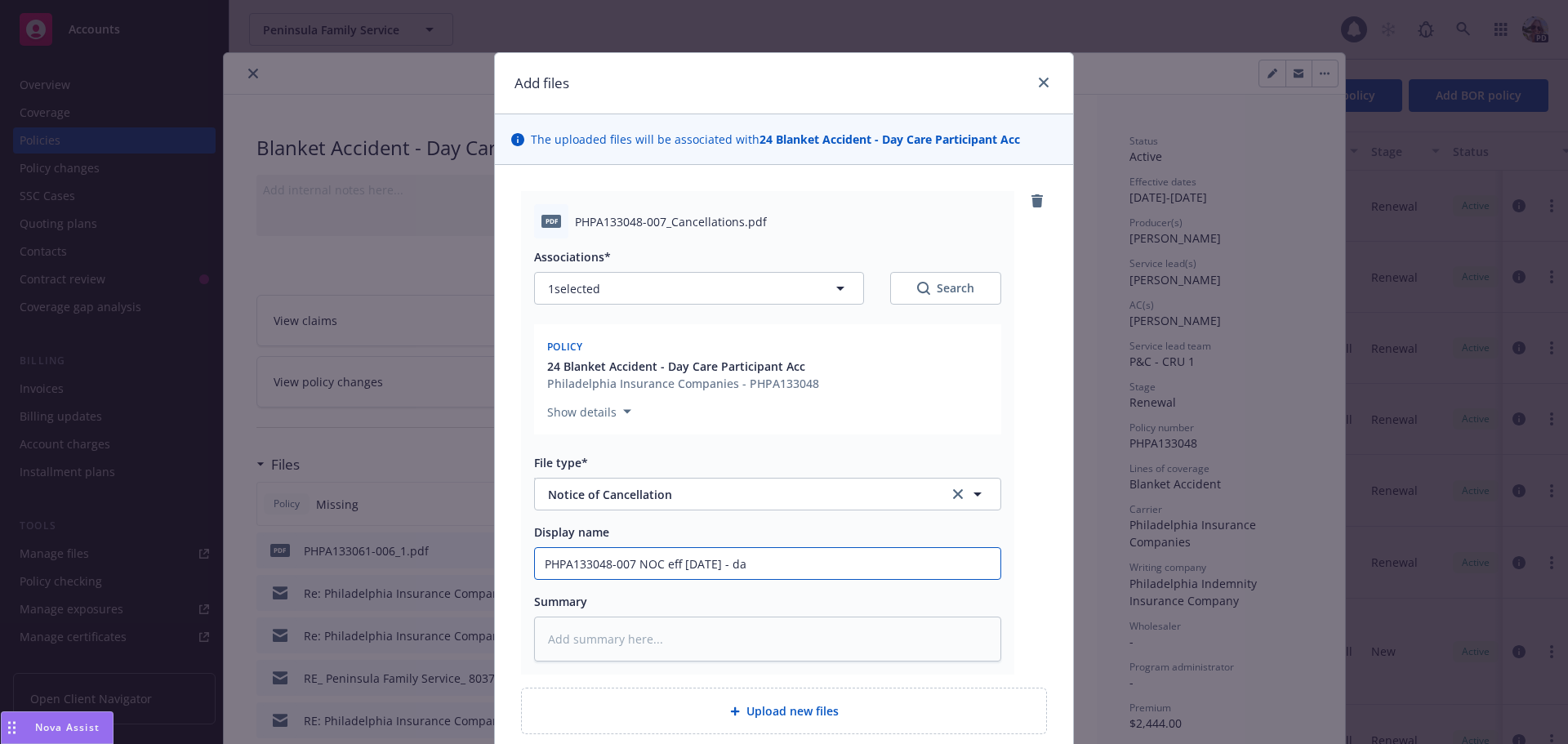
type input "PHPA133048-007 NOC eff 9/16/25 - day"
type textarea "x"
type input "PHPA133048-007 NOC eff 9/16/25 - dayc"
type textarea "x"
type input "PHPA133048-007 NOC eff 9/16/25 - dayca"
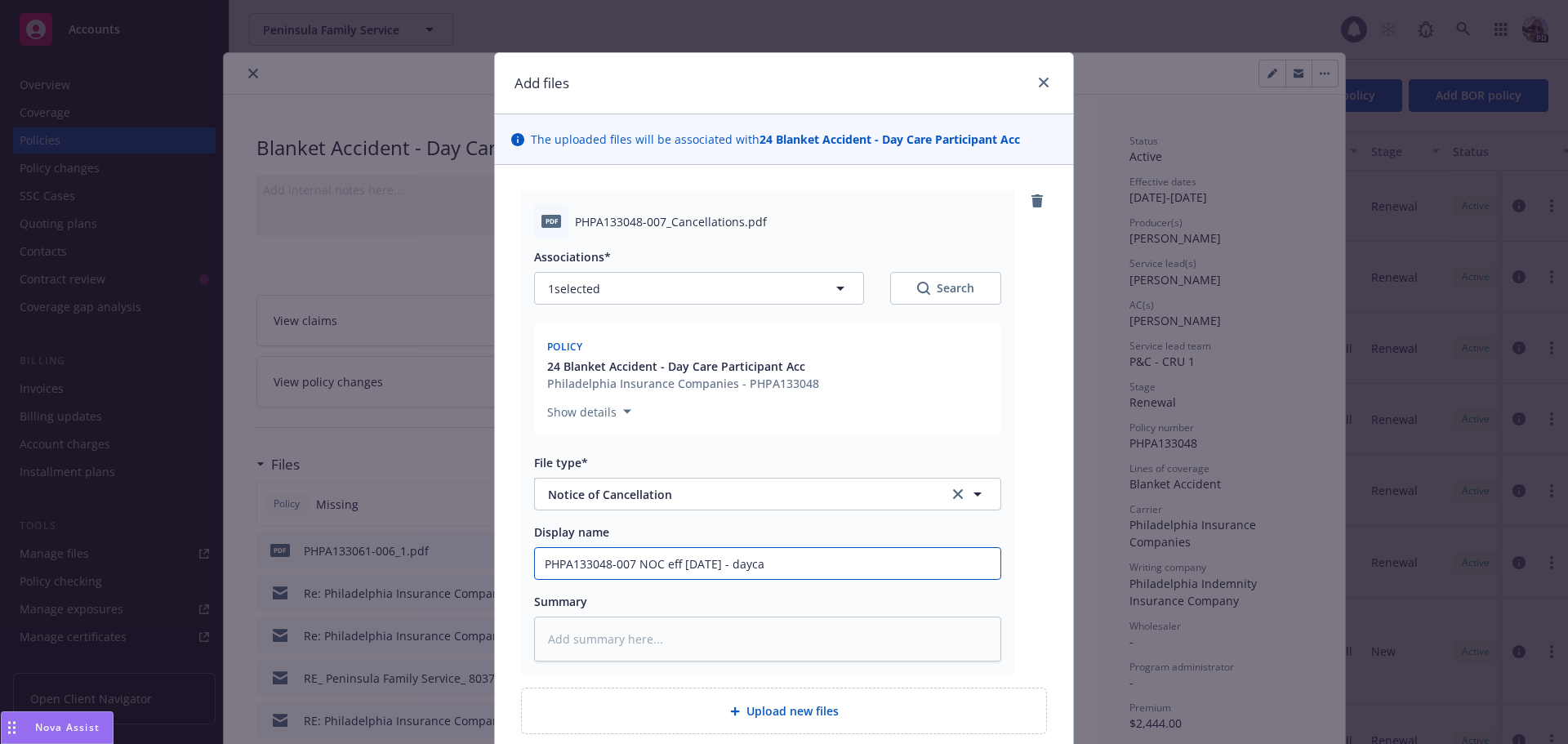
type textarea "x"
type input "PHPA133048-007 NOC eff 9/16/25 - daycar"
type textarea "x"
type input "PHPA133048-007 NOC eff 9/16/25 - daycare"
type textarea "x"
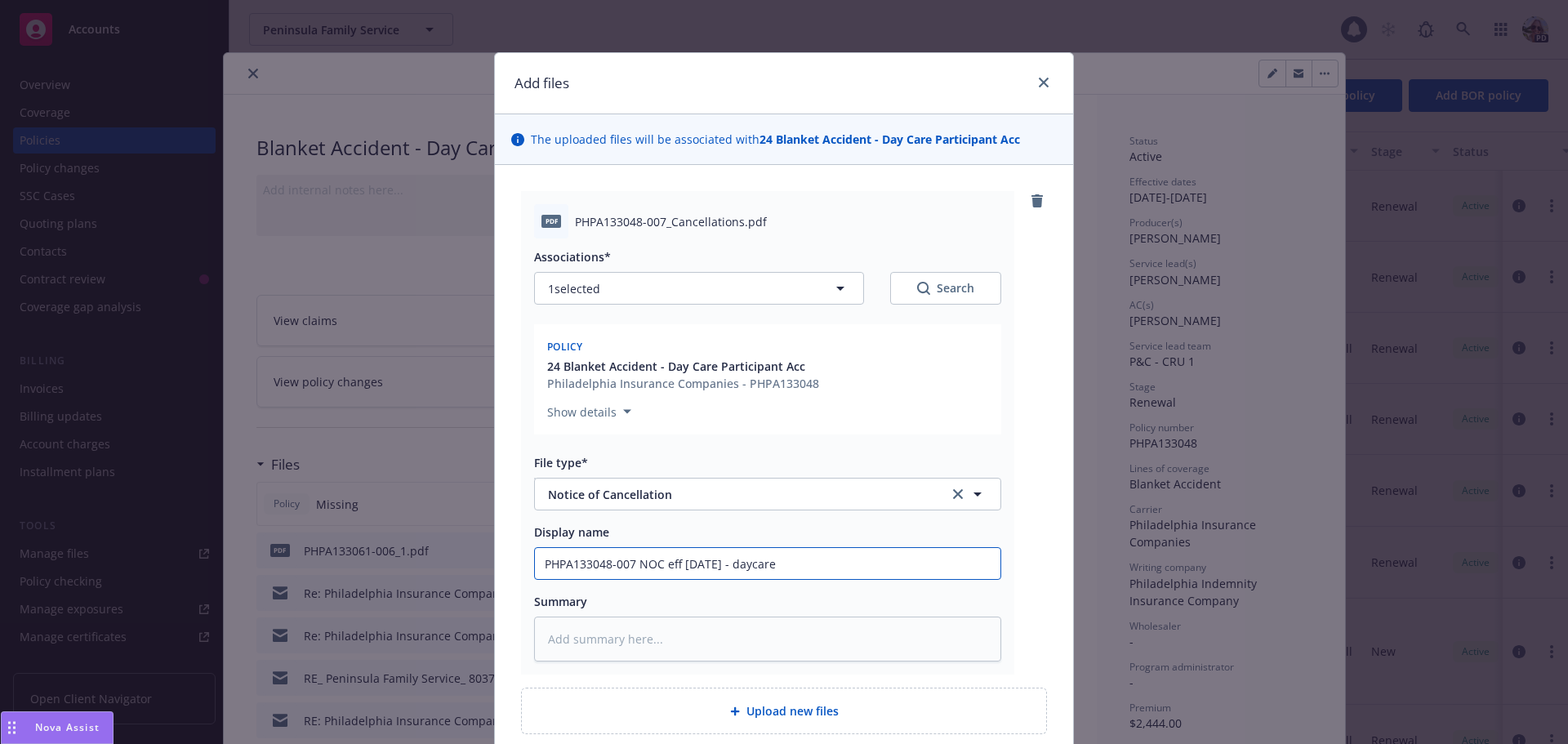
type input "PHPA133048-007 NOC eff 9/16/25 - daycare"
type textarea "x"
type input "PHPA133048-007 NOC eff 9/16/25 - daycare pa"
type textarea "x"
type input "PHPA133048-007 NOC eff 9/16/25 - daycare par"
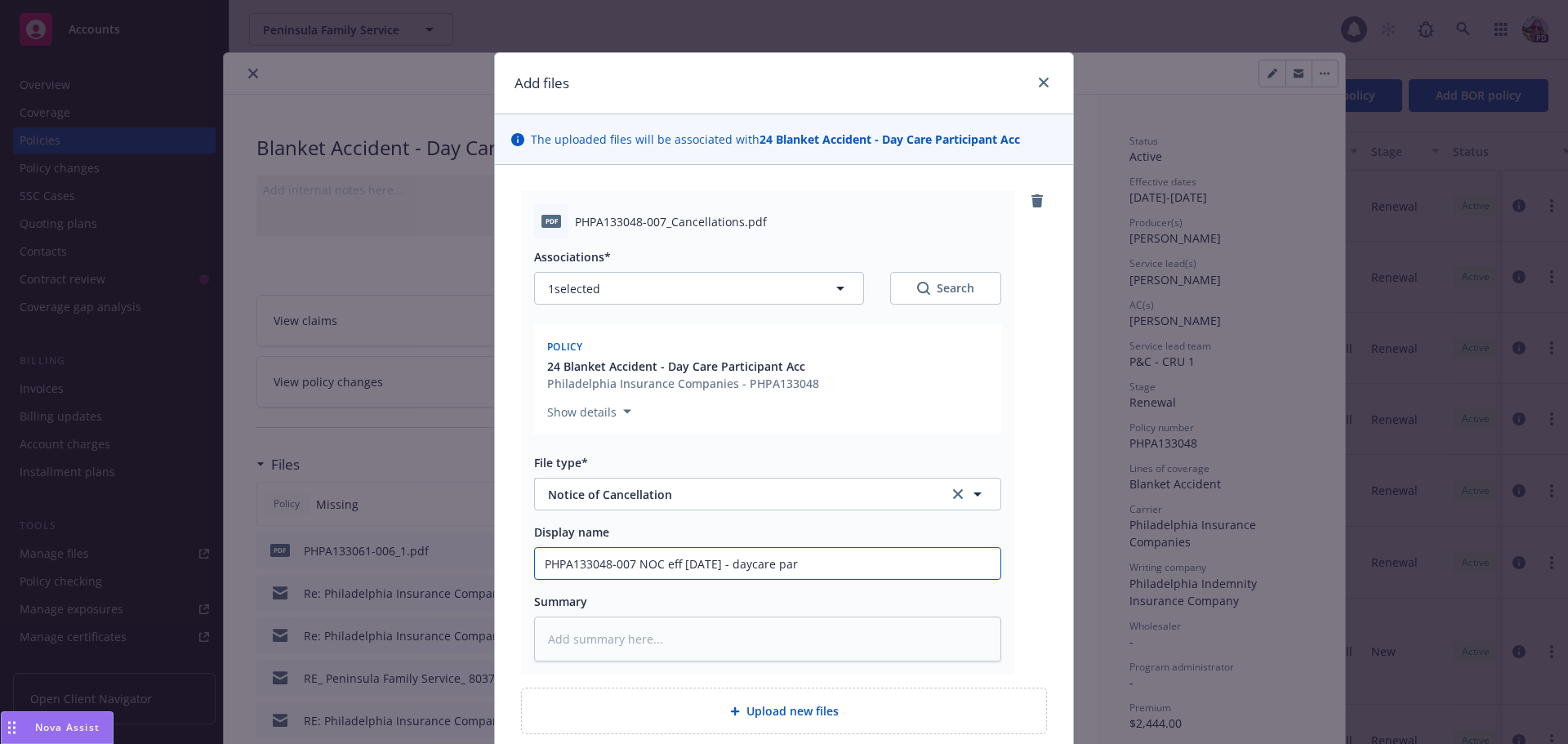
type textarea "x"
type input "PHPA133048-007 NOC eff 9/16/25 - daycare part"
type textarea "x"
type input "PHPA133048-007 NOC eff 9/16/25 - daycare parti"
type textarea "x"
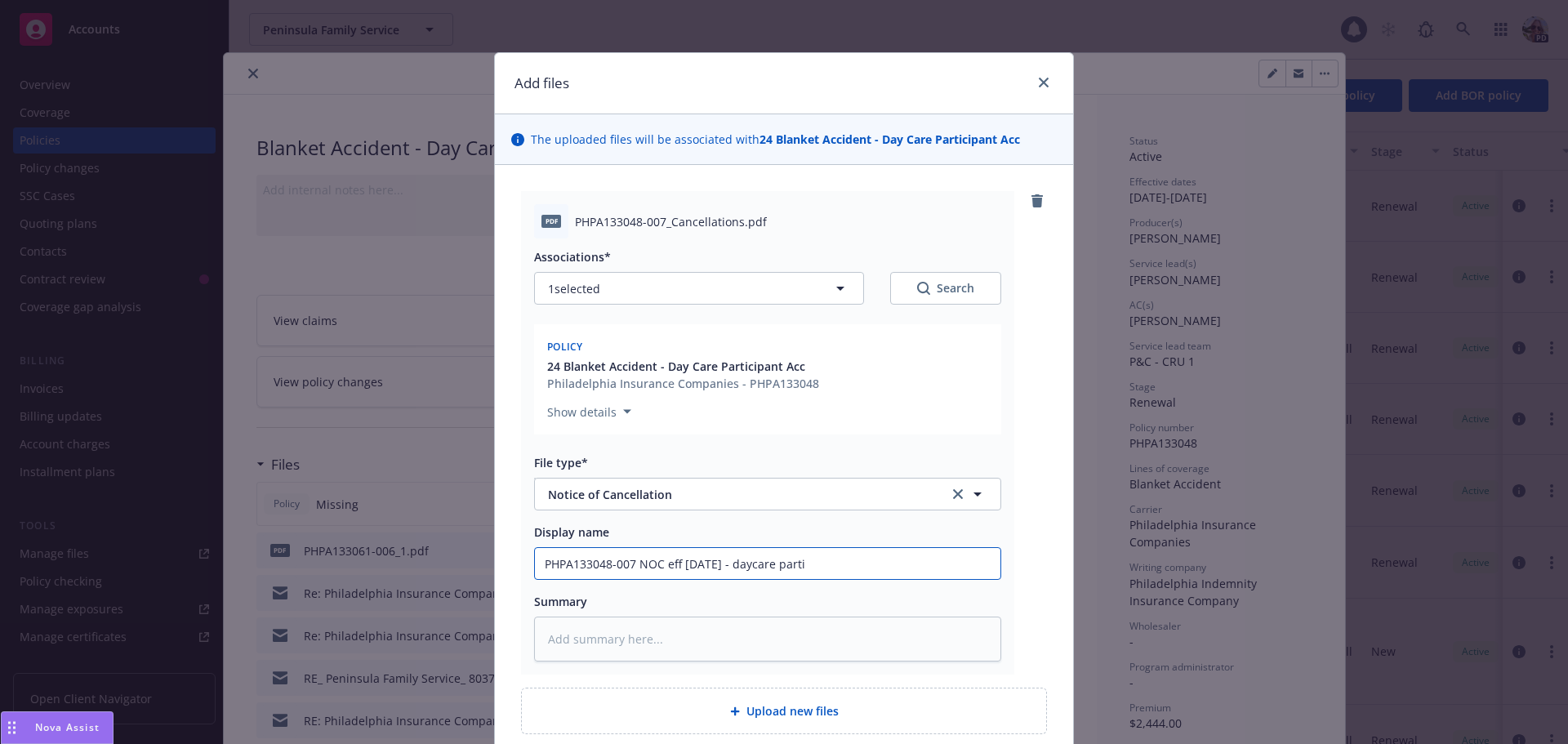
type input "PHPA133048-007 NOC eff 9/16/25 - daycare partic"
type textarea "x"
type input "PHPA133048-007 NOC eff 9/16/25 - daycare partici"
type textarea "x"
type input "PHPA133048-007 NOC eff 9/16/25 - daycare particip"
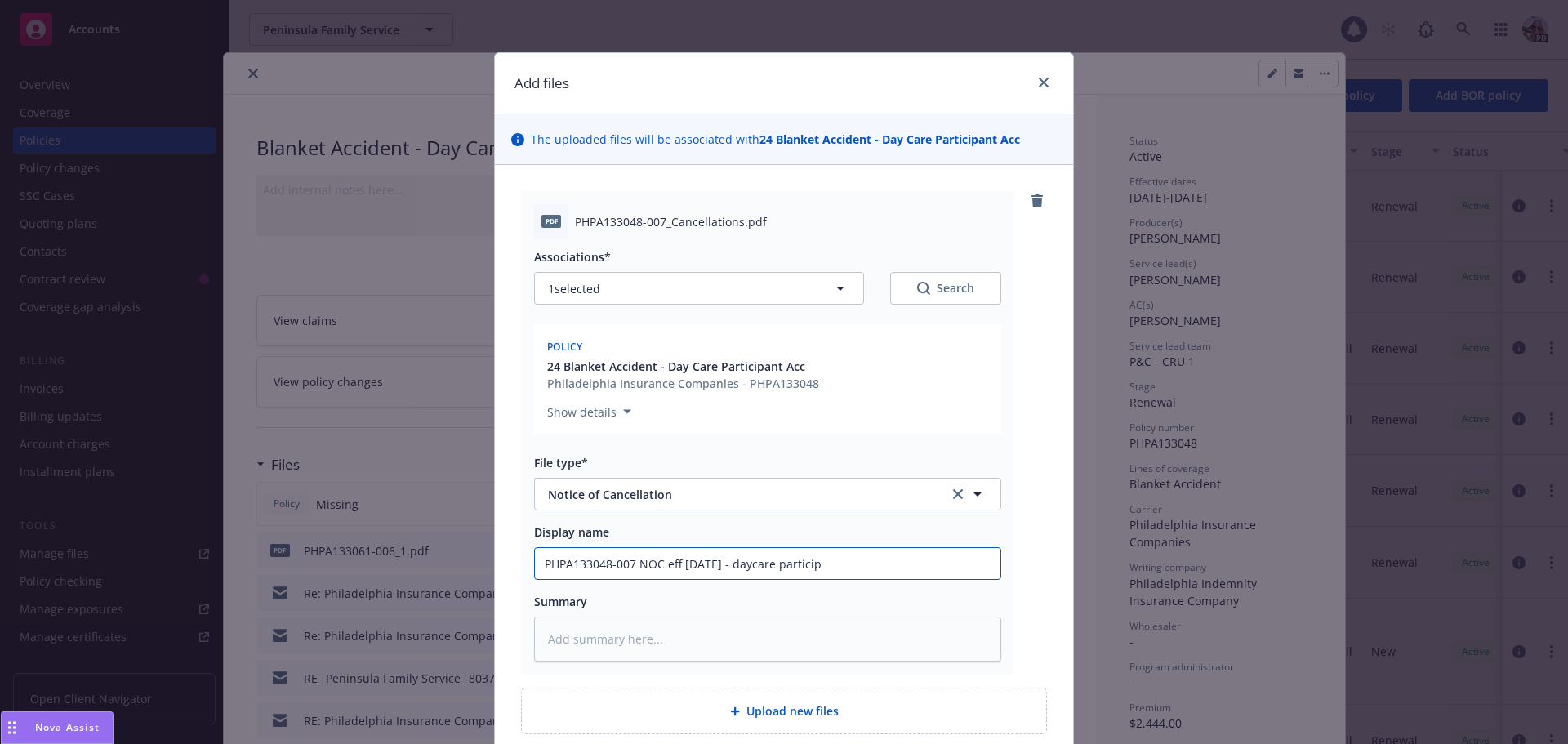
type textarea "x"
type input "PHPA133048-007 NOC eff 9/16/25 - daycare participa"
type textarea "x"
type input "PHPA133048-007 NOC eff 9/16/25 - daycare participant"
type textarea "x"
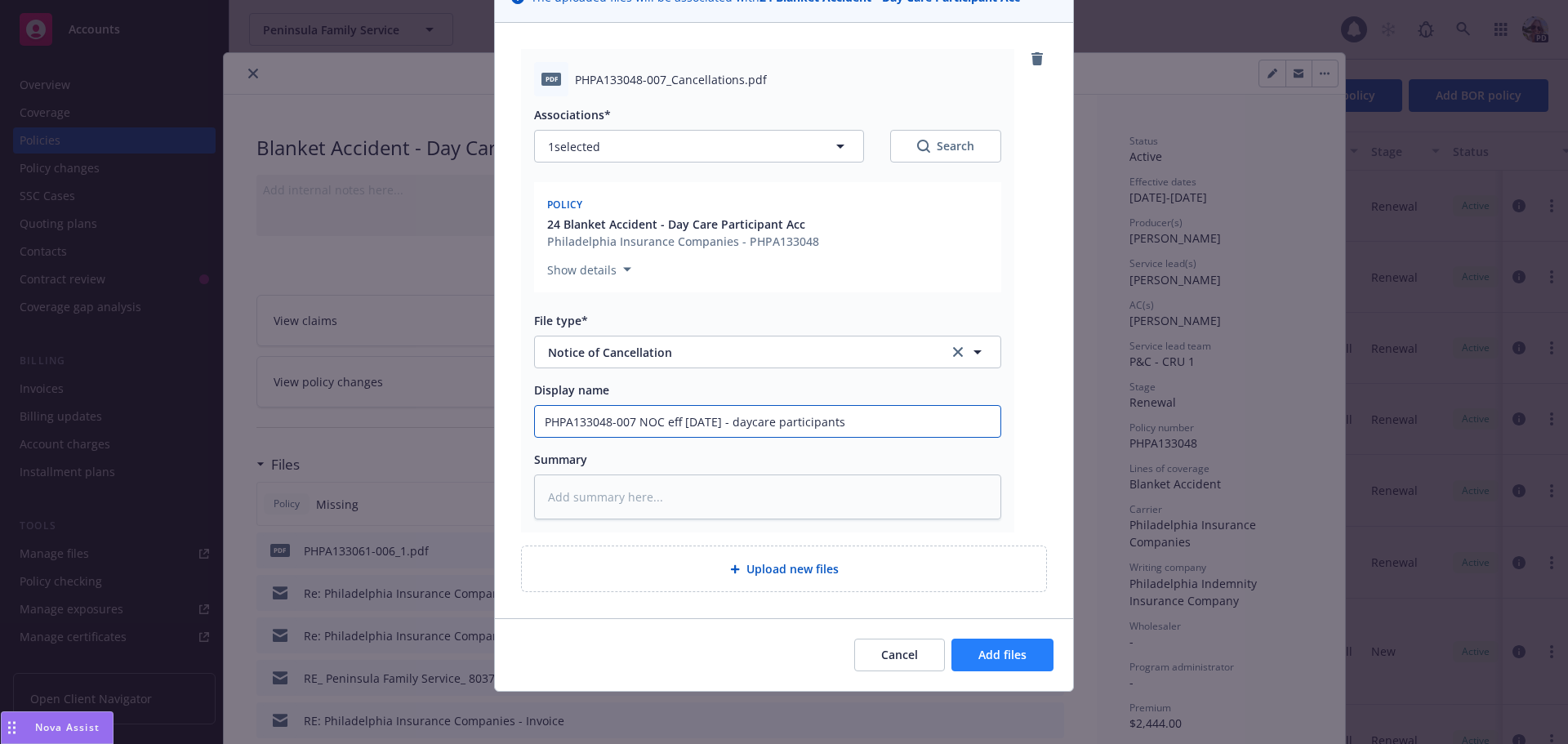
type input "PHPA133048-007 NOC eff 9/16/25 - daycare participants"
click at [1021, 656] on button "Add files" at bounding box center [1002, 655] width 102 height 33
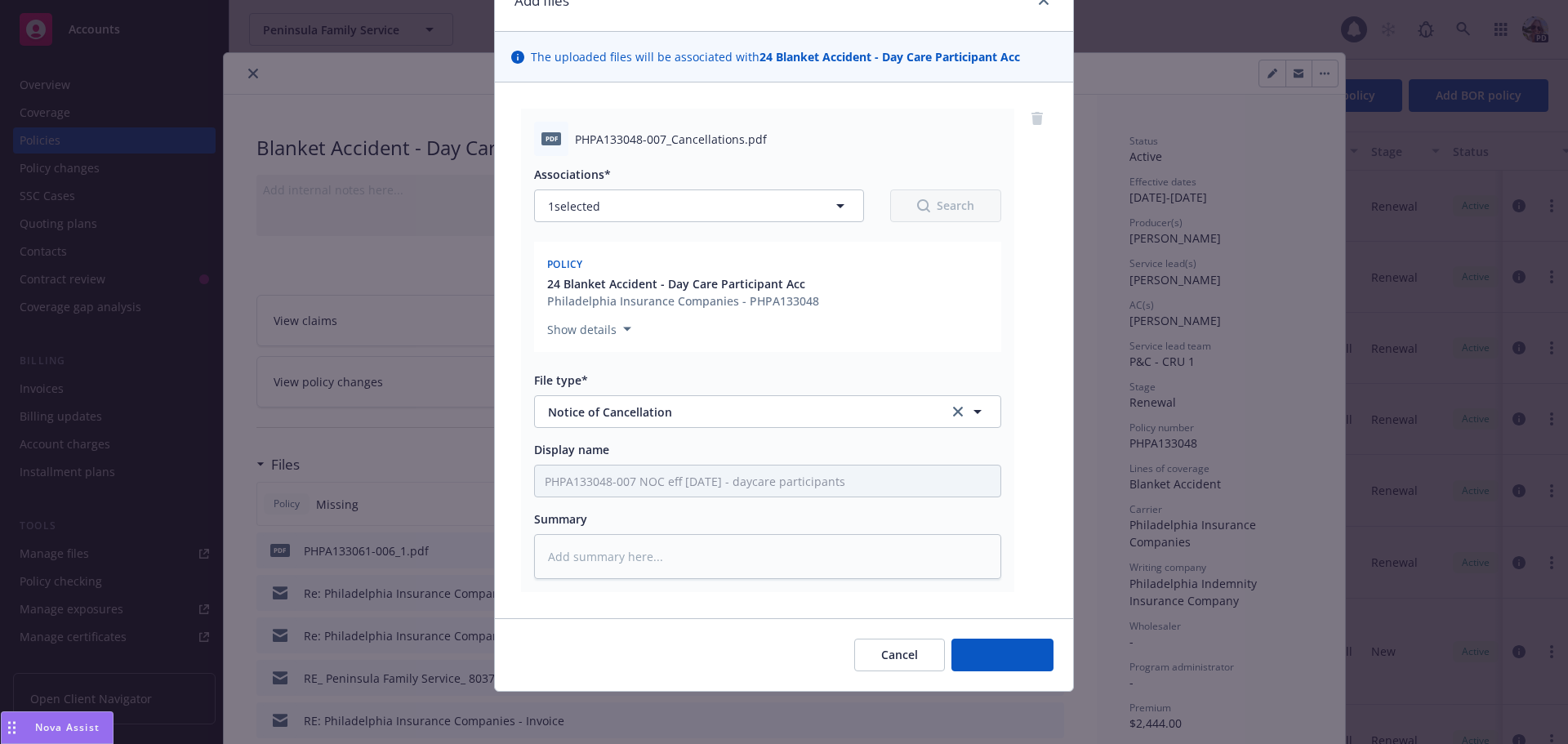
scroll to position [82, 0]
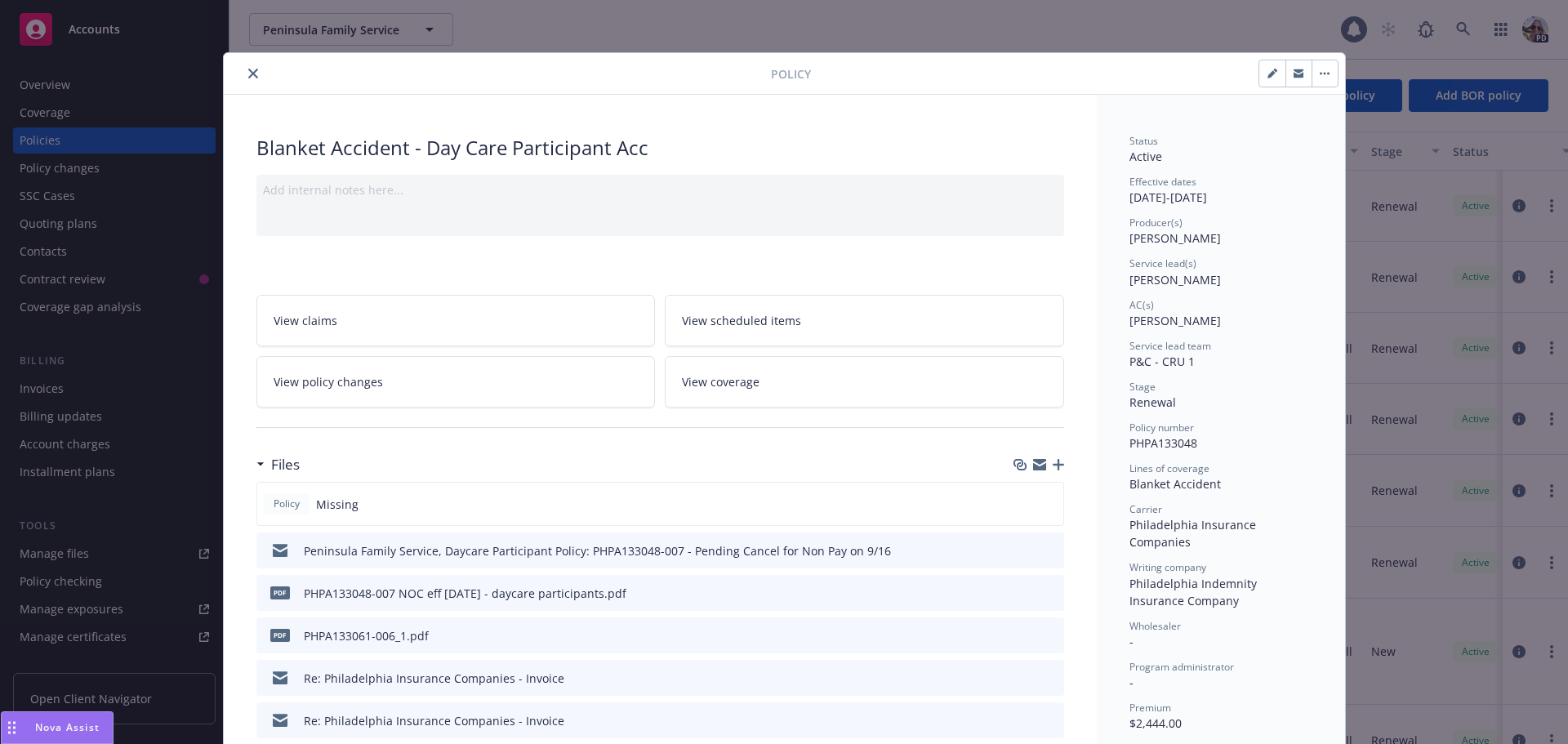
click at [248, 69] on icon "close" at bounding box center [253, 74] width 10 height 10
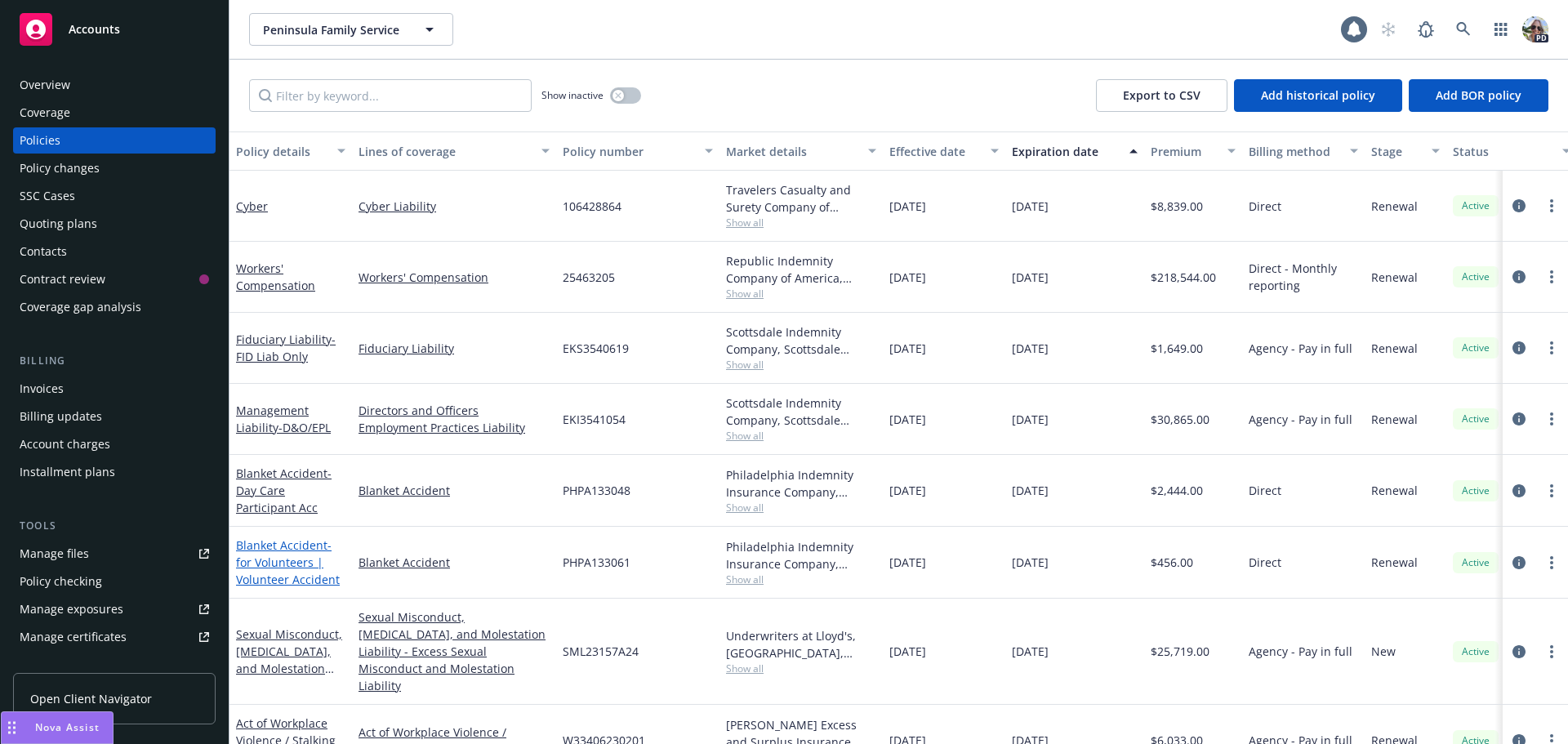
click at [255, 576] on span "- for Volunteers | Volunteer Accident" at bounding box center [288, 562] width 103 height 50
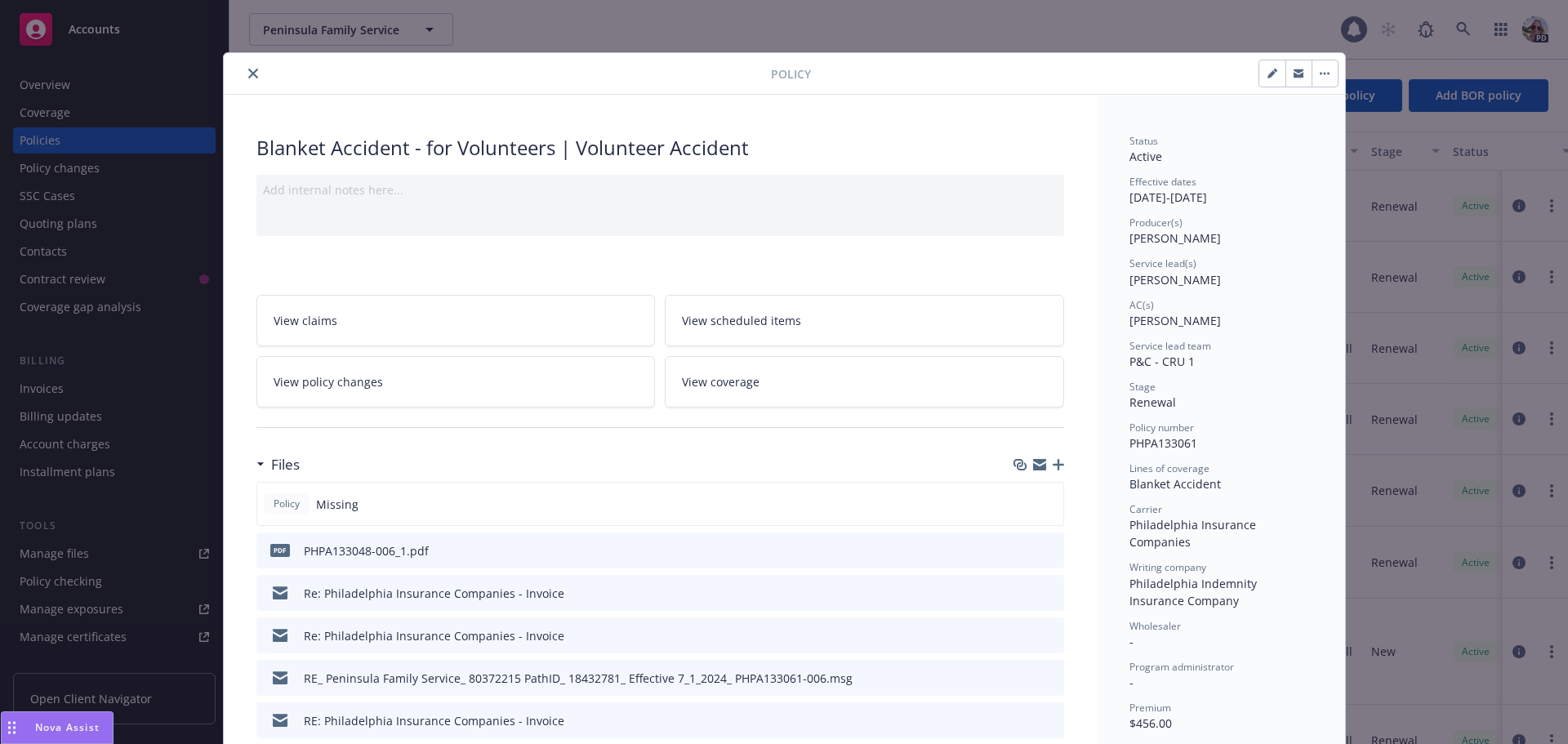
drag, startPoint x: 1288, startPoint y: 76, endPoint x: 1118, endPoint y: 7, distance: 183.5
click at [1294, 76] on icon "button" at bounding box center [1299, 74] width 10 height 10
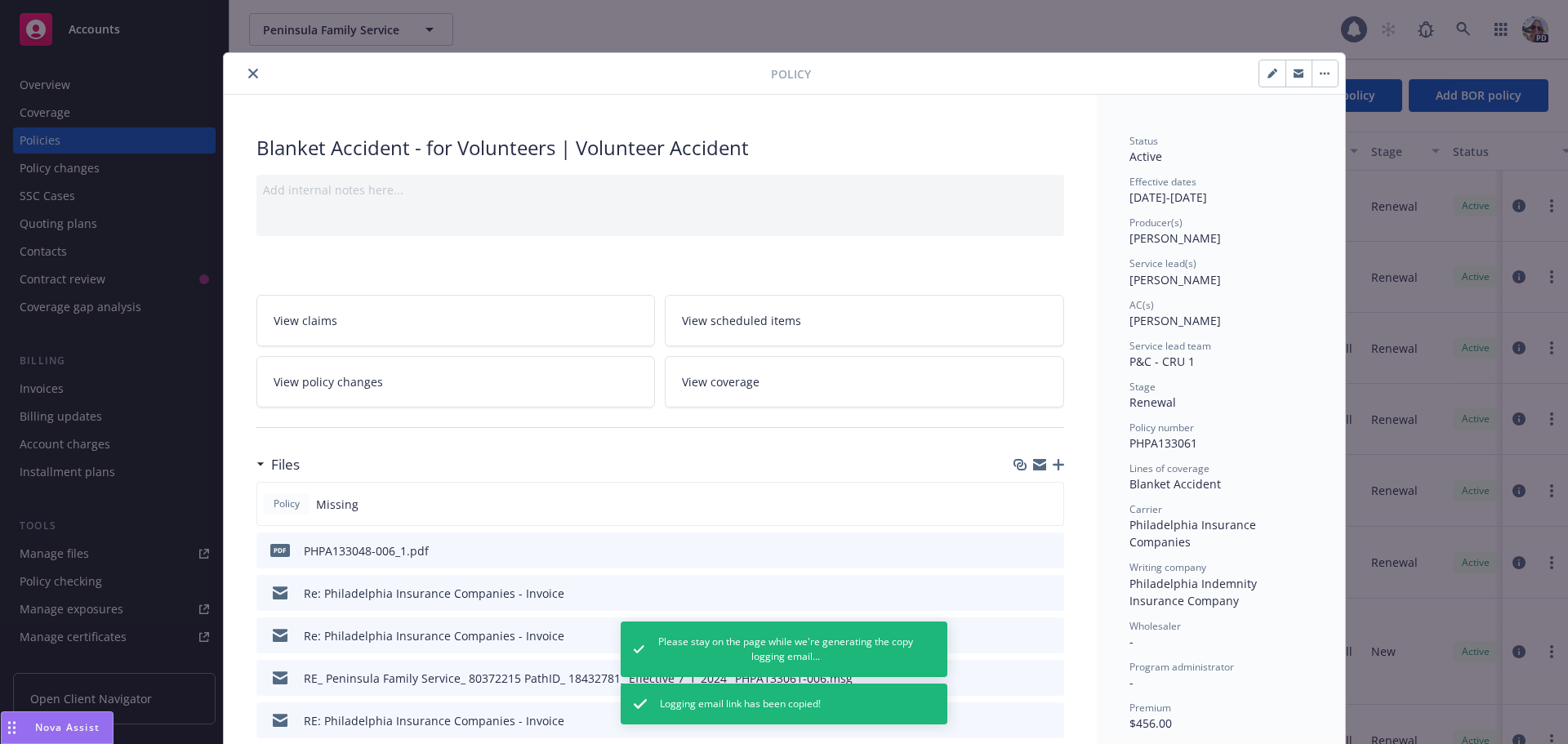
click at [1053, 467] on icon "button" at bounding box center [1059, 465] width 12 height 12
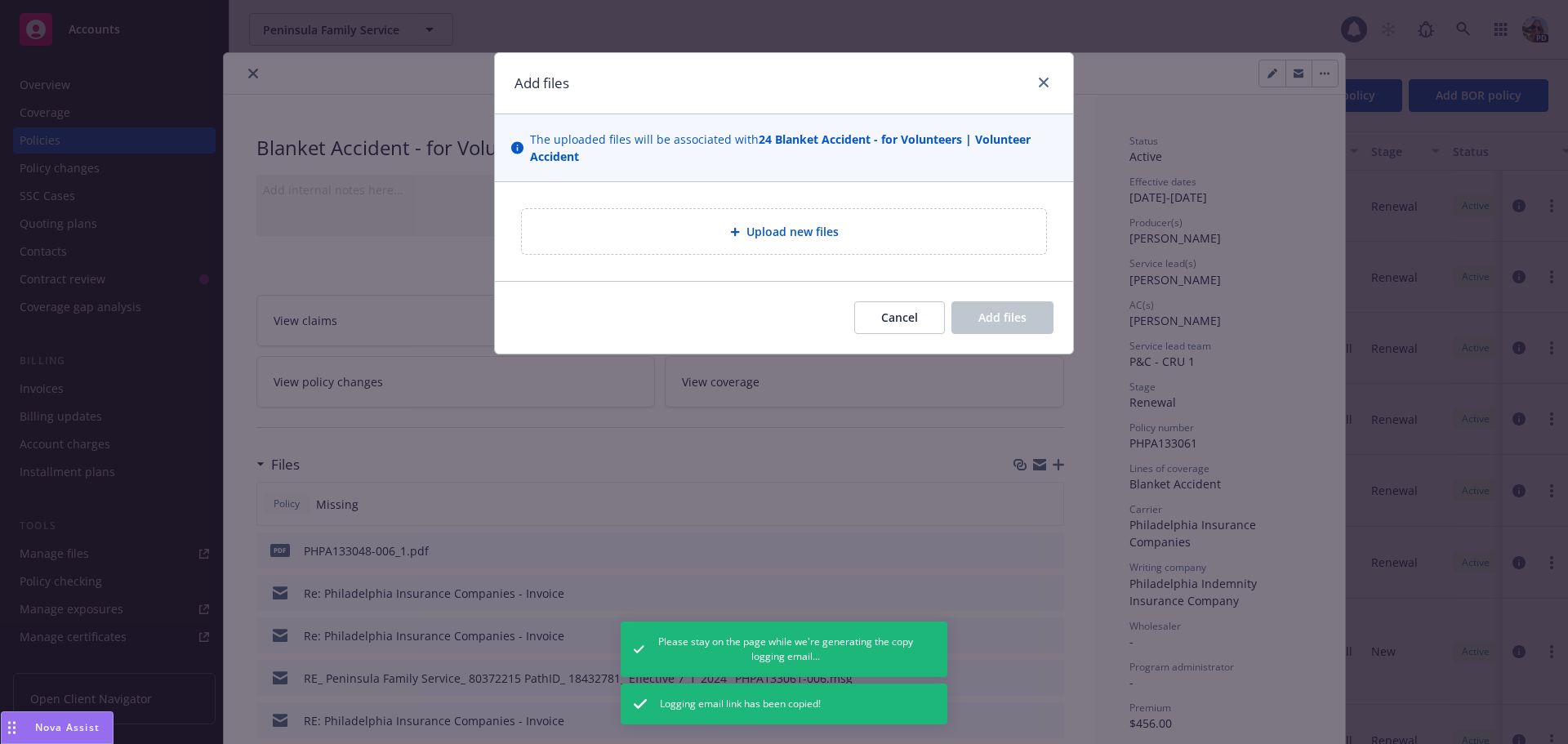
click at [741, 245] on div "Upload new files" at bounding box center [784, 231] width 524 height 45
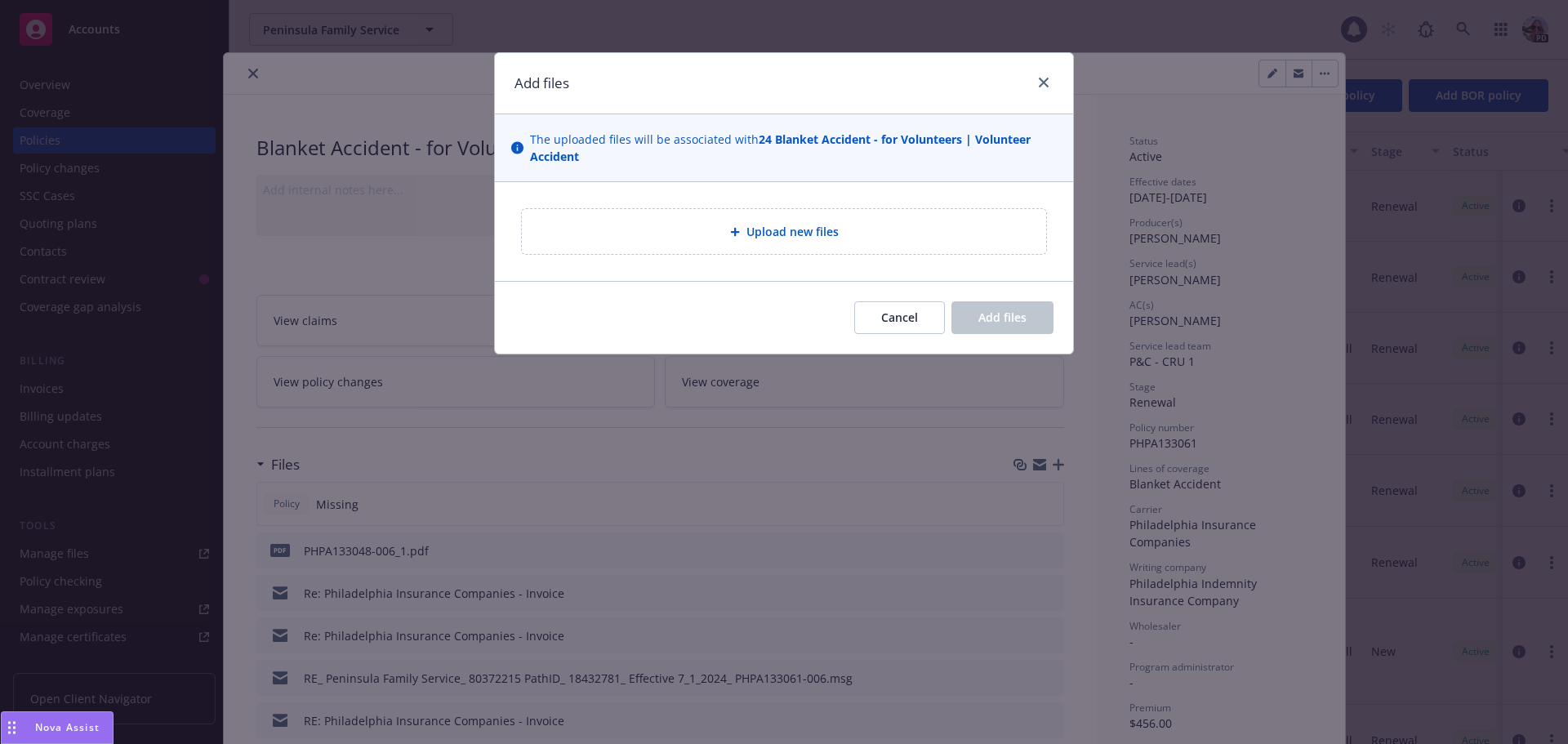
type textarea "x"
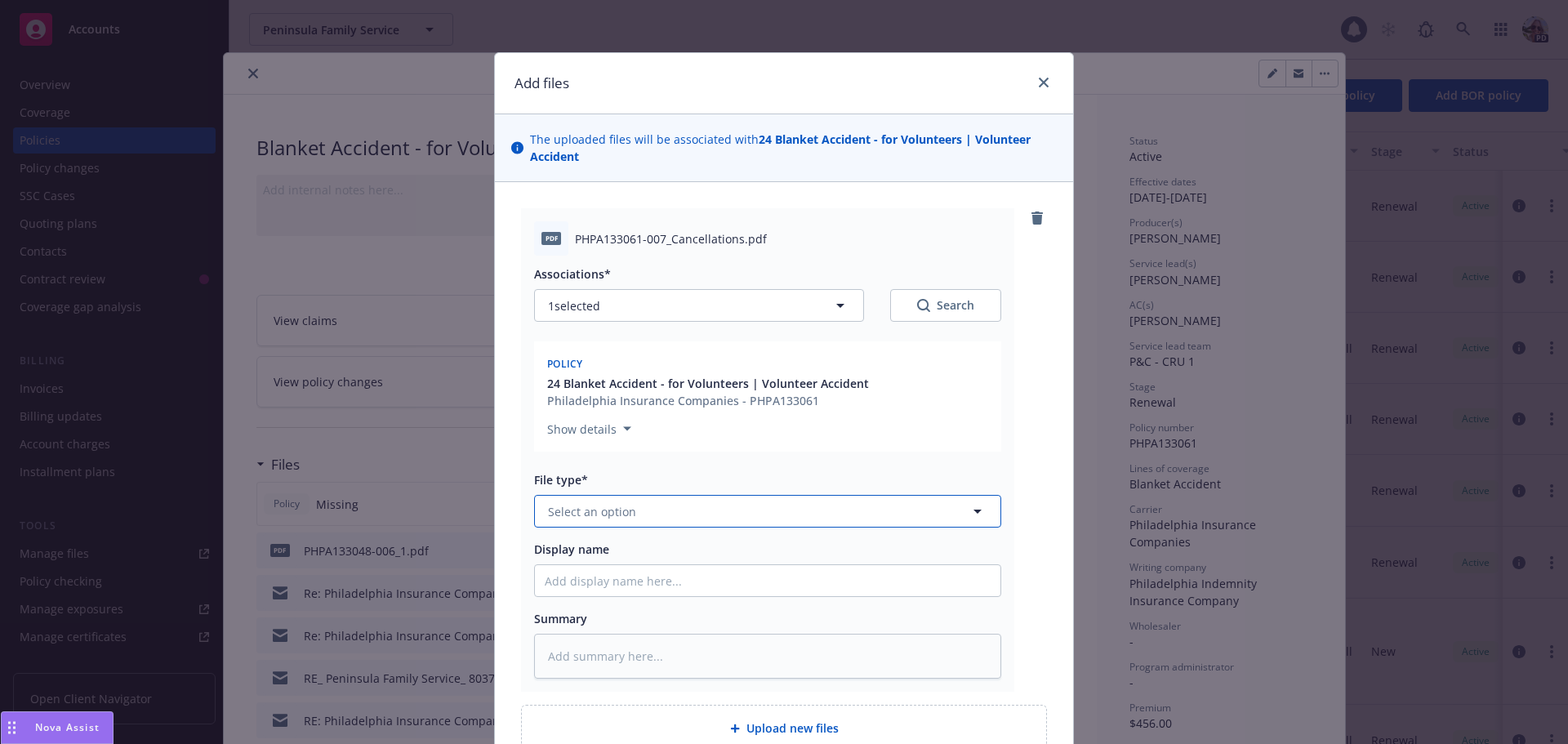
click at [583, 513] on span "Select an option" at bounding box center [592, 512] width 88 height 17
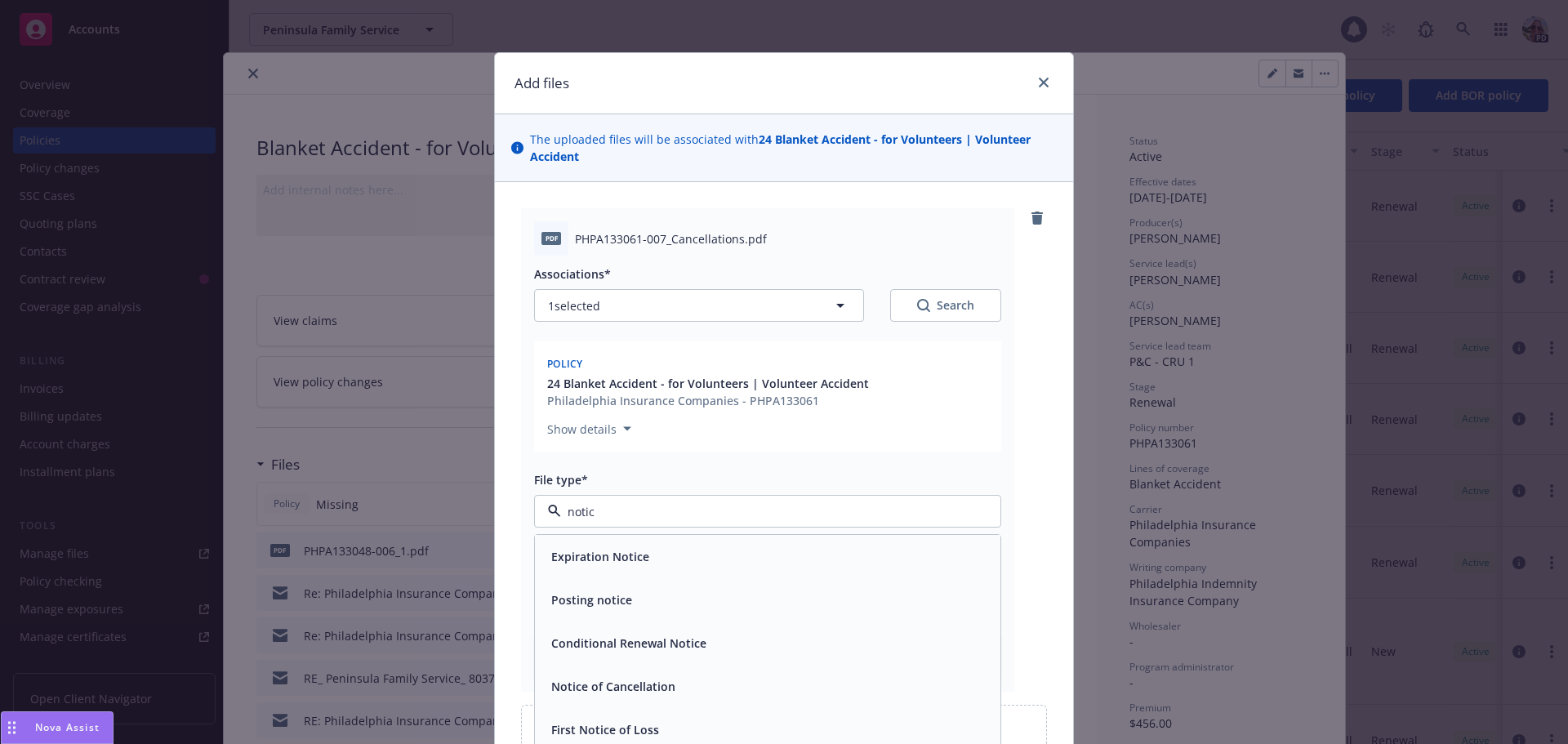
type input "notice"
click at [613, 696] on div "Notice of Cancellation" at bounding box center [612, 686] width 134 height 24
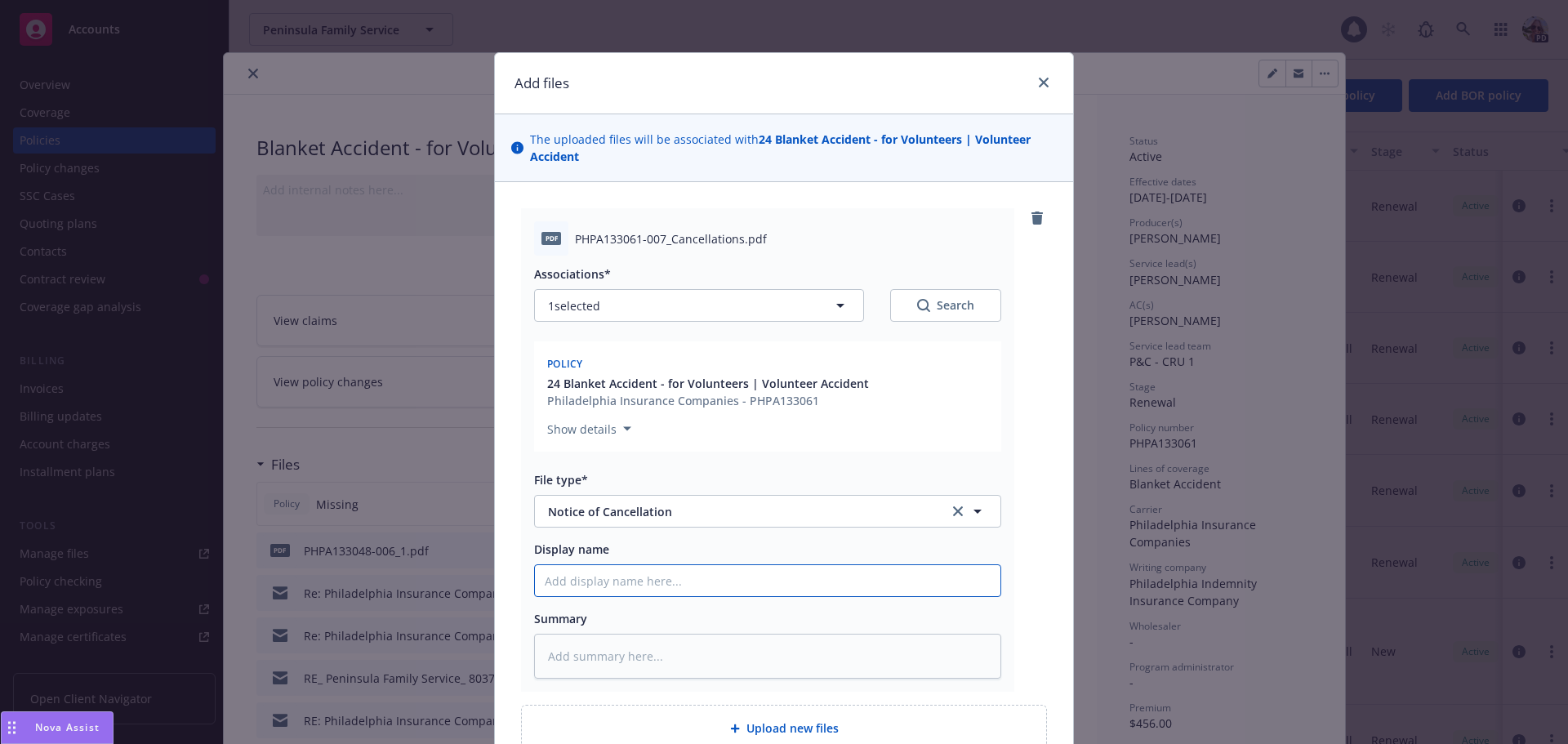
click at [564, 572] on input "Display name" at bounding box center [768, 580] width 466 height 31
paste input "Peninsula Family Service, Daycare Participant Policy: PHPA133048-007 - Pending …"
type textarea "x"
type input "Peninsula Family Service, Daycare Participant Policy: PHPA133048-007 - Pending …"
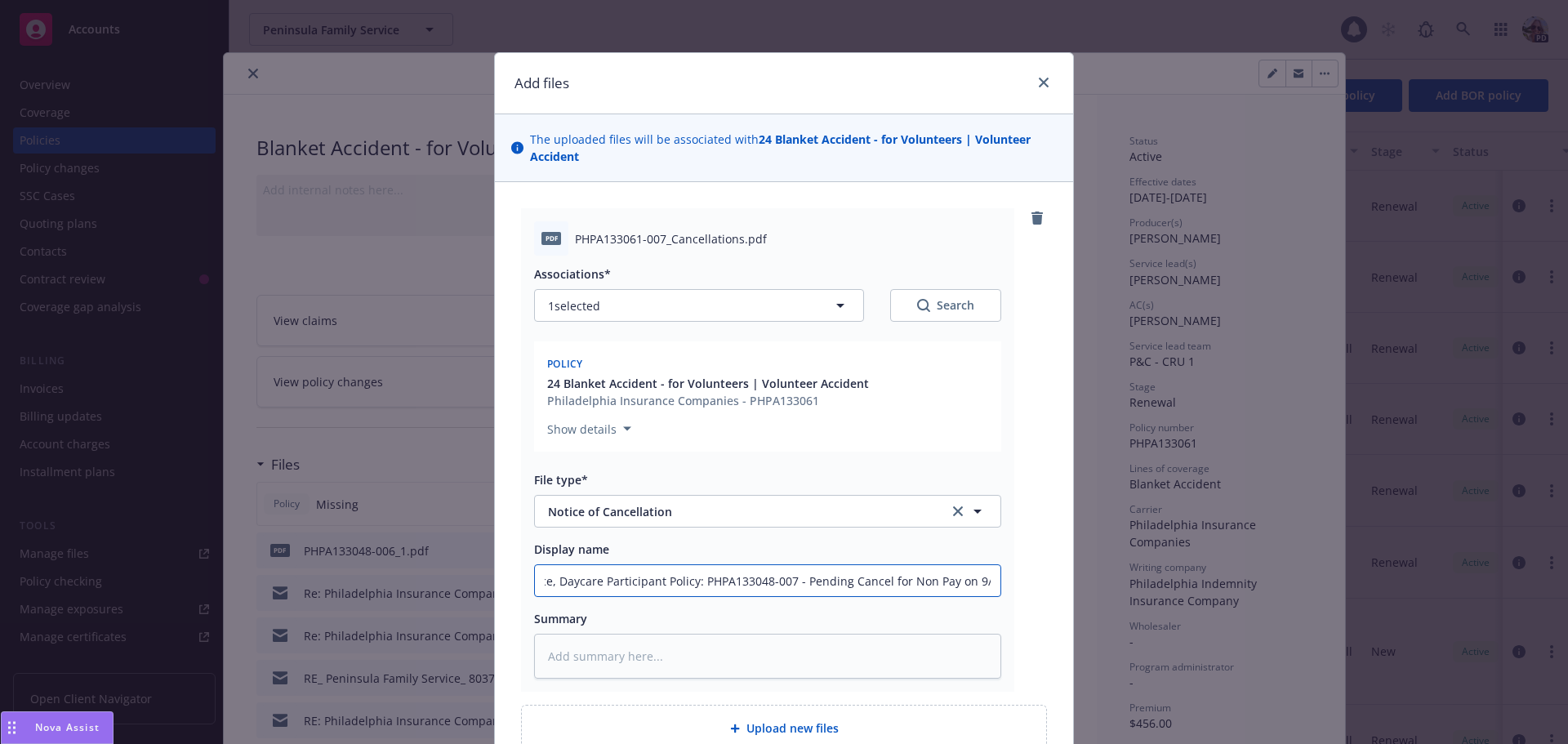
drag, startPoint x: 758, startPoint y: 582, endPoint x: 775, endPoint y: 577, distance: 17.7
click at [748, 582] on input "Peninsula Family Service, Daycare Participant Policy: PHPA133048-007 - Pending …" at bounding box center [768, 580] width 466 height 31
type textarea "x"
type input "Peninsula Family Service, Daycare Participant Policy: PHPA13306-007 - Pending C…"
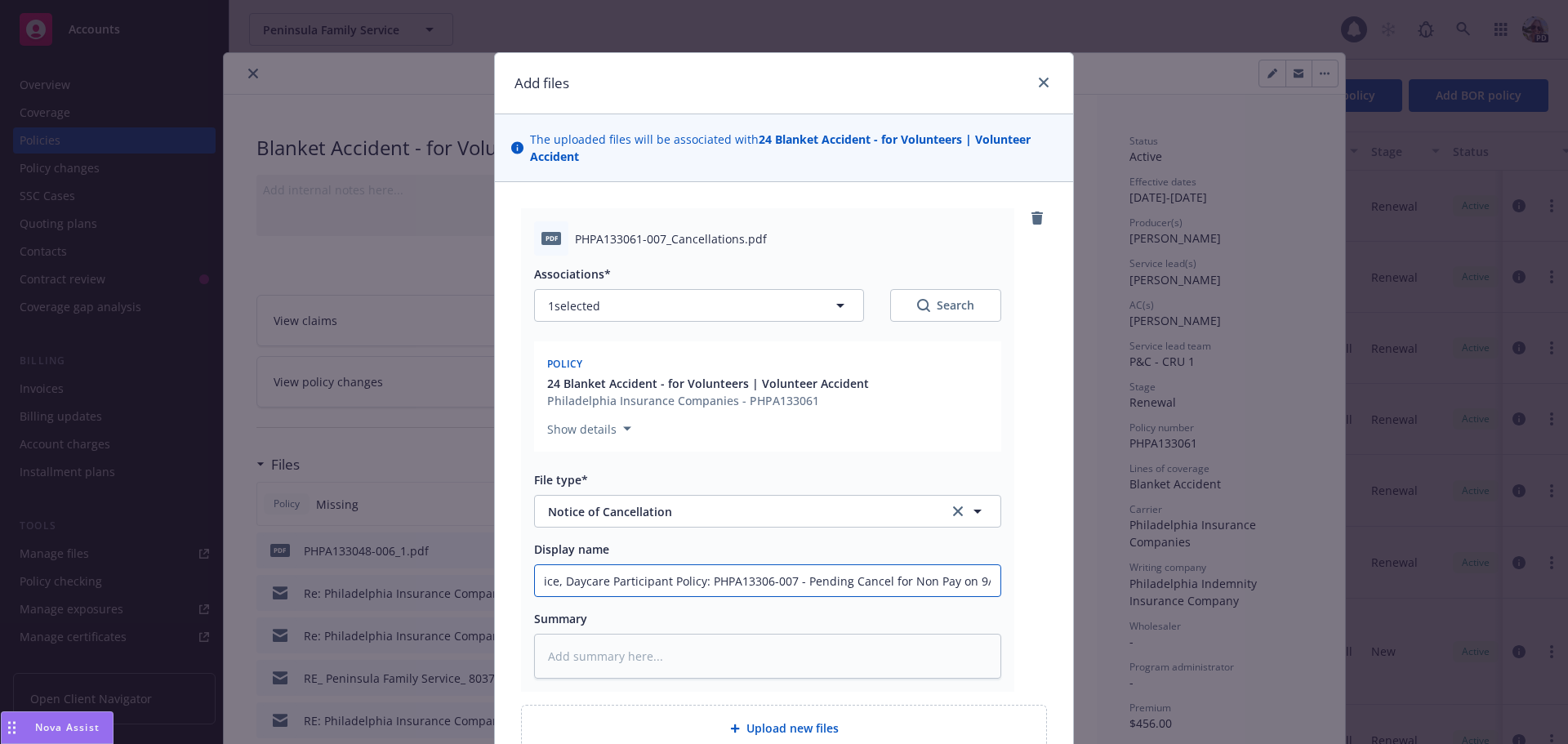
type textarea "x"
type input "Peninsula Family Service, Daycare Participant Policy: PHPA133061-007 - Pending …"
drag, startPoint x: 691, startPoint y: 580, endPoint x: 569, endPoint y: 586, distance: 122.1
click at [594, 589] on input "Peninsula Family Service, Daycare Participant Policy: PHPA133061-007 - Pending …" at bounding box center [768, 580] width 466 height 31
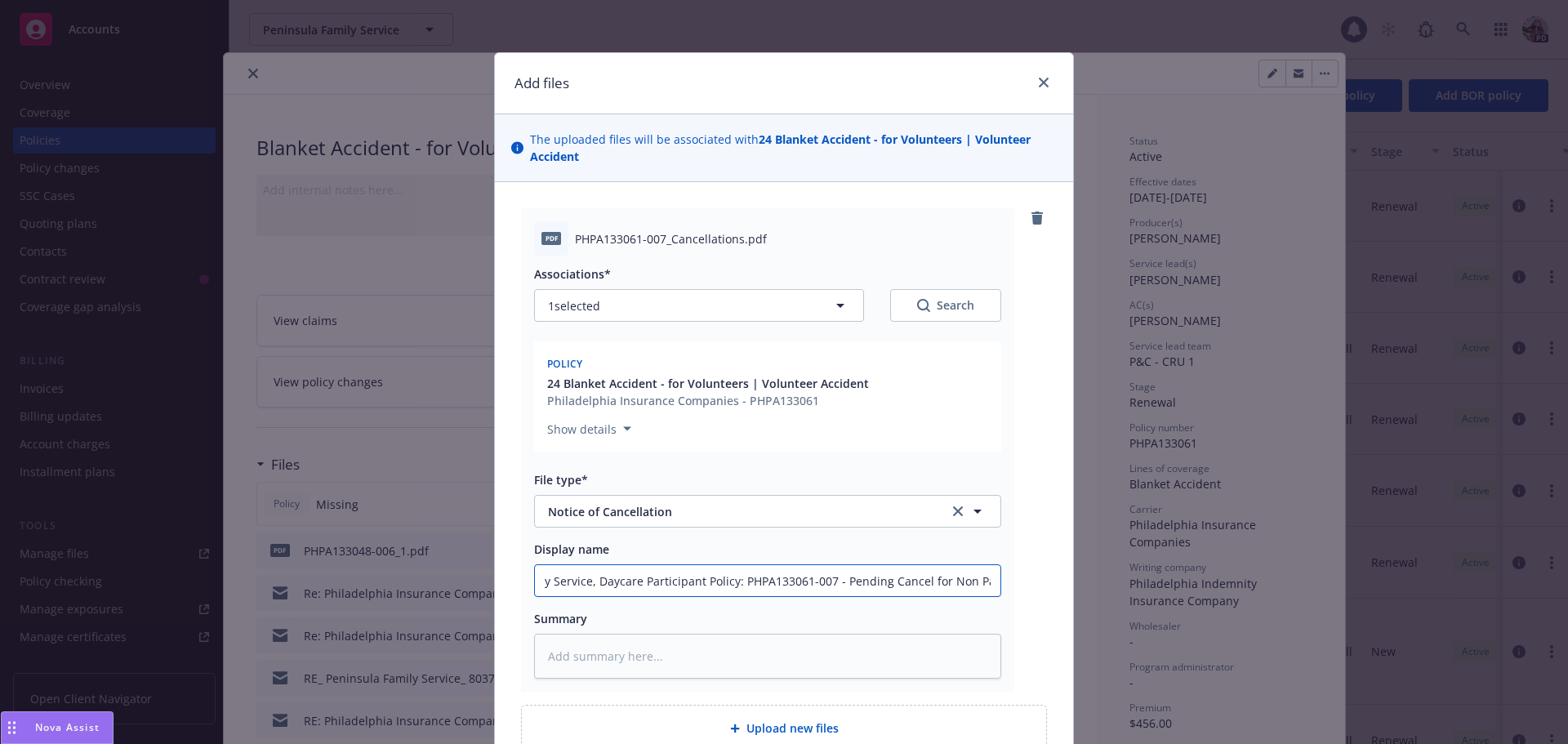
type textarea "x"
type input "Peninsula Family Service, DV: PHPA133061-007 - Pending Cancel for Non Pay on 9/…"
type textarea "x"
type input "Peninsula Family Service, DVo: PHPA133061-007 - Pending Cancel for Non Pay on 9…"
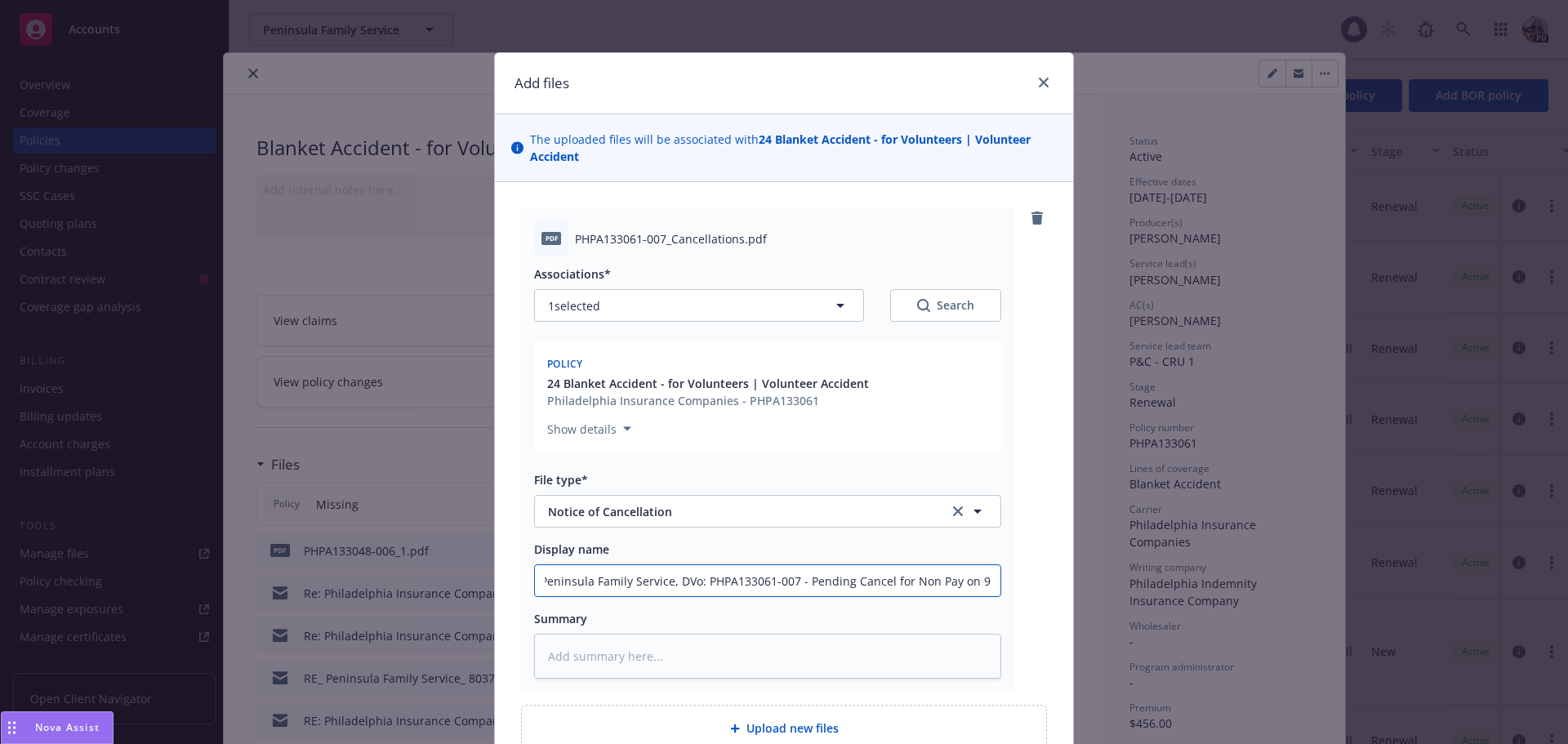
type textarea "x"
type input "Peninsula Family Service, DVol: PHPA133061-007 - Pending Cancel for Non Pay on …"
type textarea "x"
type input "Peninsula Family Service, DVolu: PHPA133061-007 - Pending Cancel for Non Pay on…"
type textarea "x"
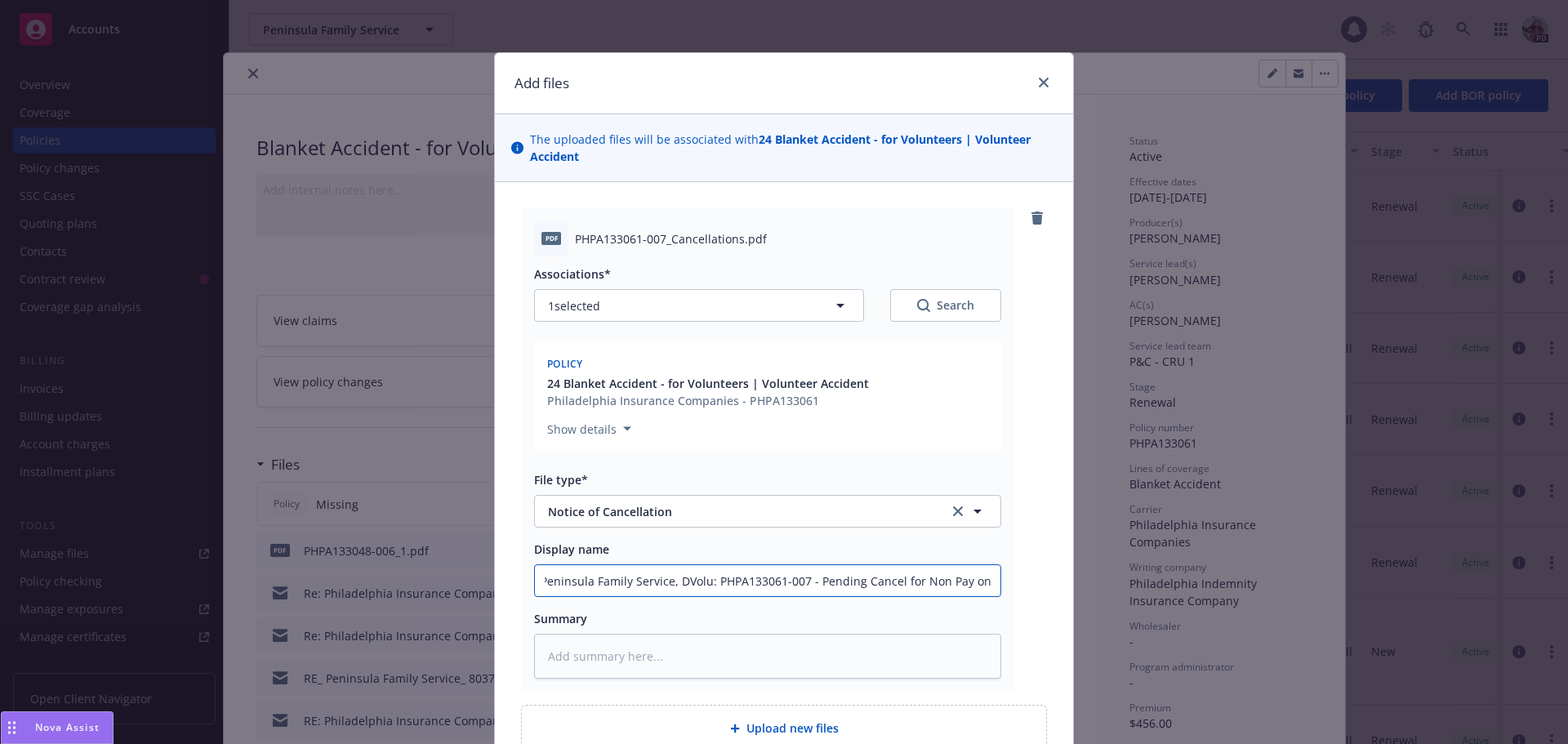
type input "Peninsula Family Service, DVolun: PHPA133061-007 - Pending Cancel for Non Pay o…"
type textarea "x"
type input "Peninsula Family Service, DVolunt: PHPA133061-007 - Pending Cancel for Non Pay …"
type textarea "x"
type input "Peninsula Family Service, DVolunte: PHPA133061-007 - Pending Cancel for Non Pay…"
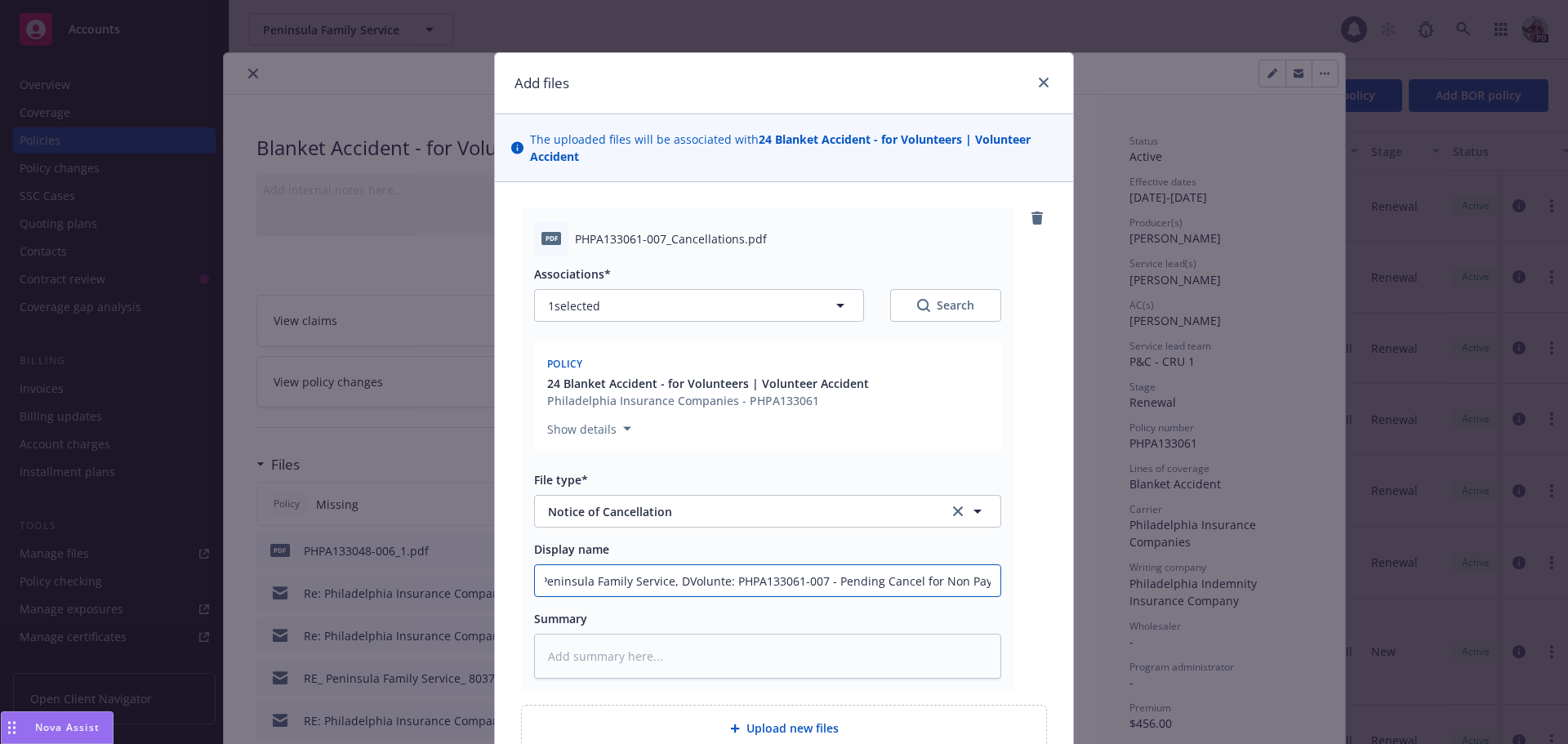
type textarea "x"
type input "Peninsula Family Service, DVoluntee: PHPA133061-007 - Pending Cancel for Non Pa…"
type textarea "x"
type input "Peninsula Family Service, DVolunteer: PHPA133061-007 - Pending Cancel for Non P…"
type textarea "x"
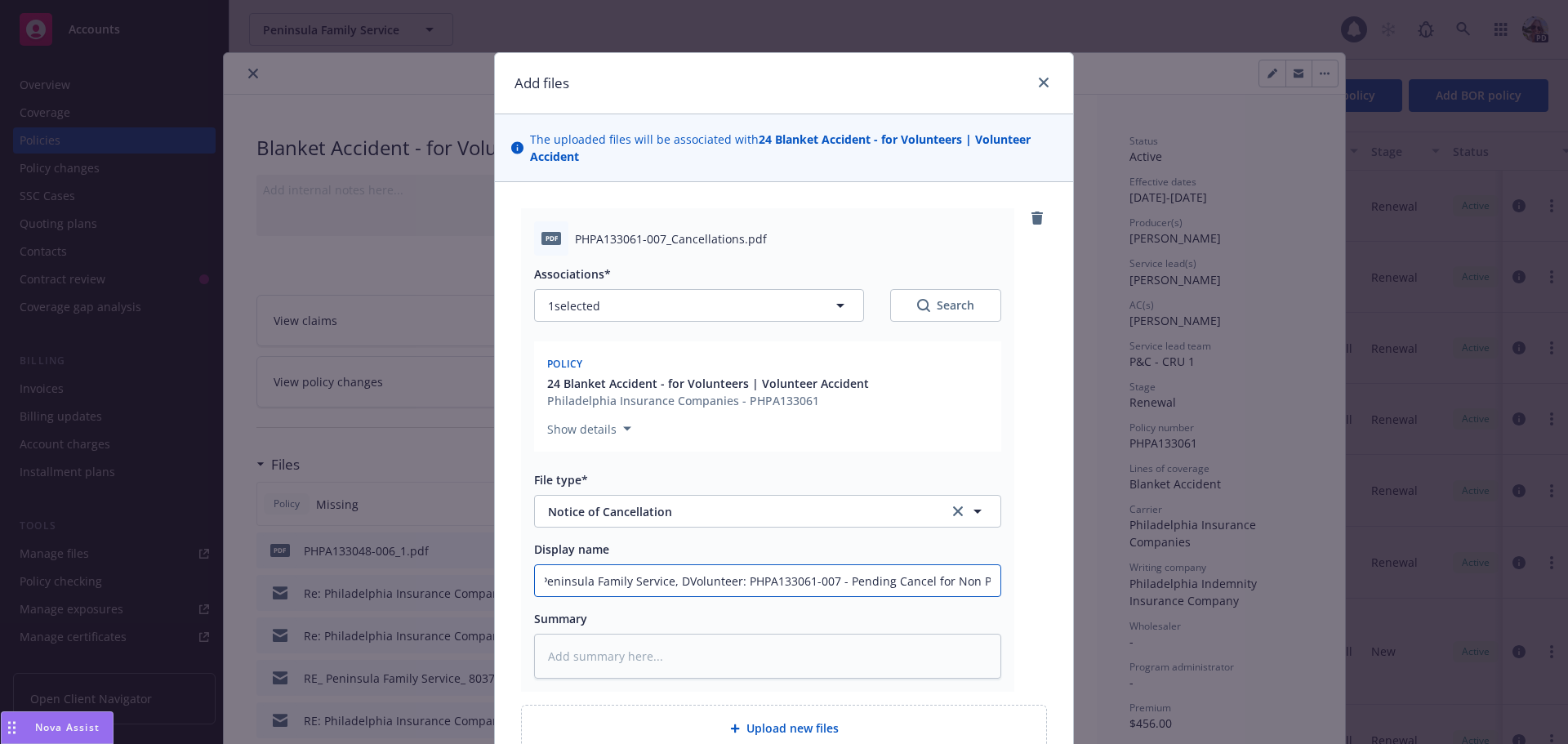
type input "Peninsula Family Service, DVolunteer : PHPA133061-007 - Pending Cancel for Non …"
type textarea "x"
type input "Peninsula Family Service, DVolunteer A: PHPA133061-007 - Pending Cancel for Non…"
type textarea "x"
type input "Peninsula Family Service, DVolunteer Ac: PHPA133061-007 - Pending Cancel for No…"
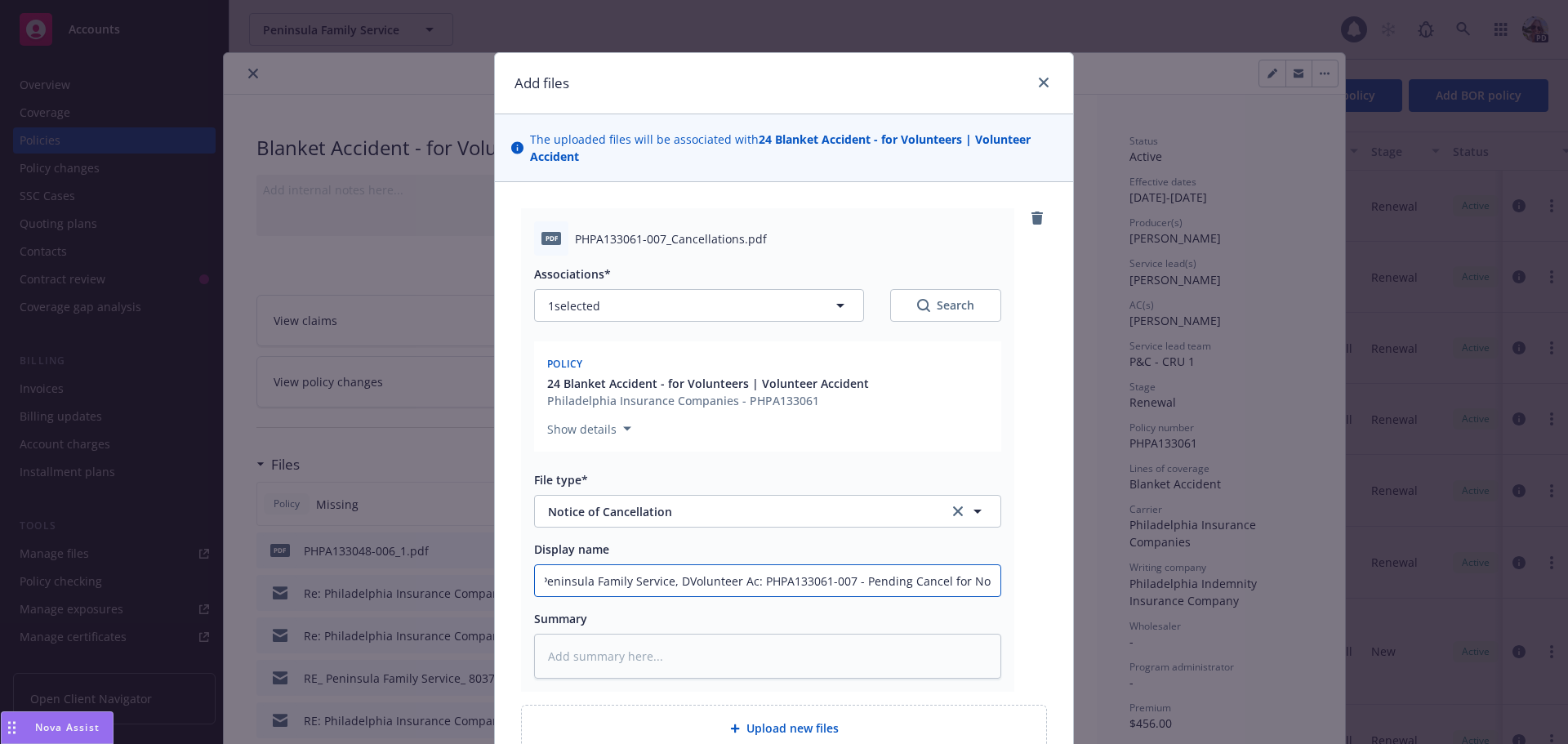
type textarea "x"
type input "Peninsula Family Service, DVolunteer Acc: PHPA133061-007 - Pending Cancel for N…"
type textarea "x"
type input "Peninsula Family Service, DVolunteer Acci: PHPA133061-007 - Pending Cancel for …"
type textarea "x"
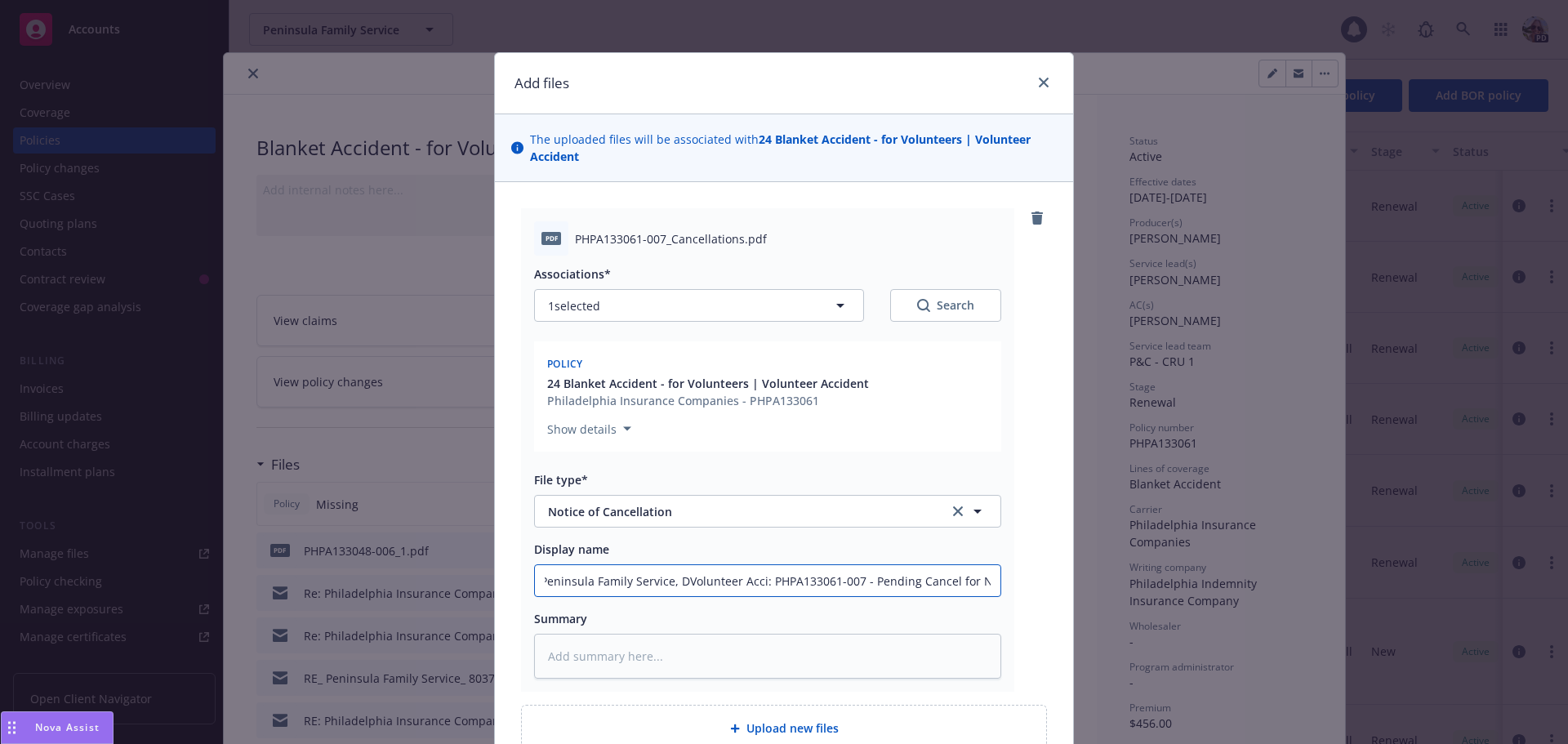
type input "Peninsula Family Service, DVolunteer Accid: PHPA133061-007 - Pending Cancel for…"
type textarea "x"
type input "Peninsula Family Service, DVolunteer Accide: PHPA133061-007 - Pending Cancel fo…"
type textarea "x"
type input "Peninsula Family Service, DVolunteer Accident: PHPA133061-007 - Pending Cancel …"
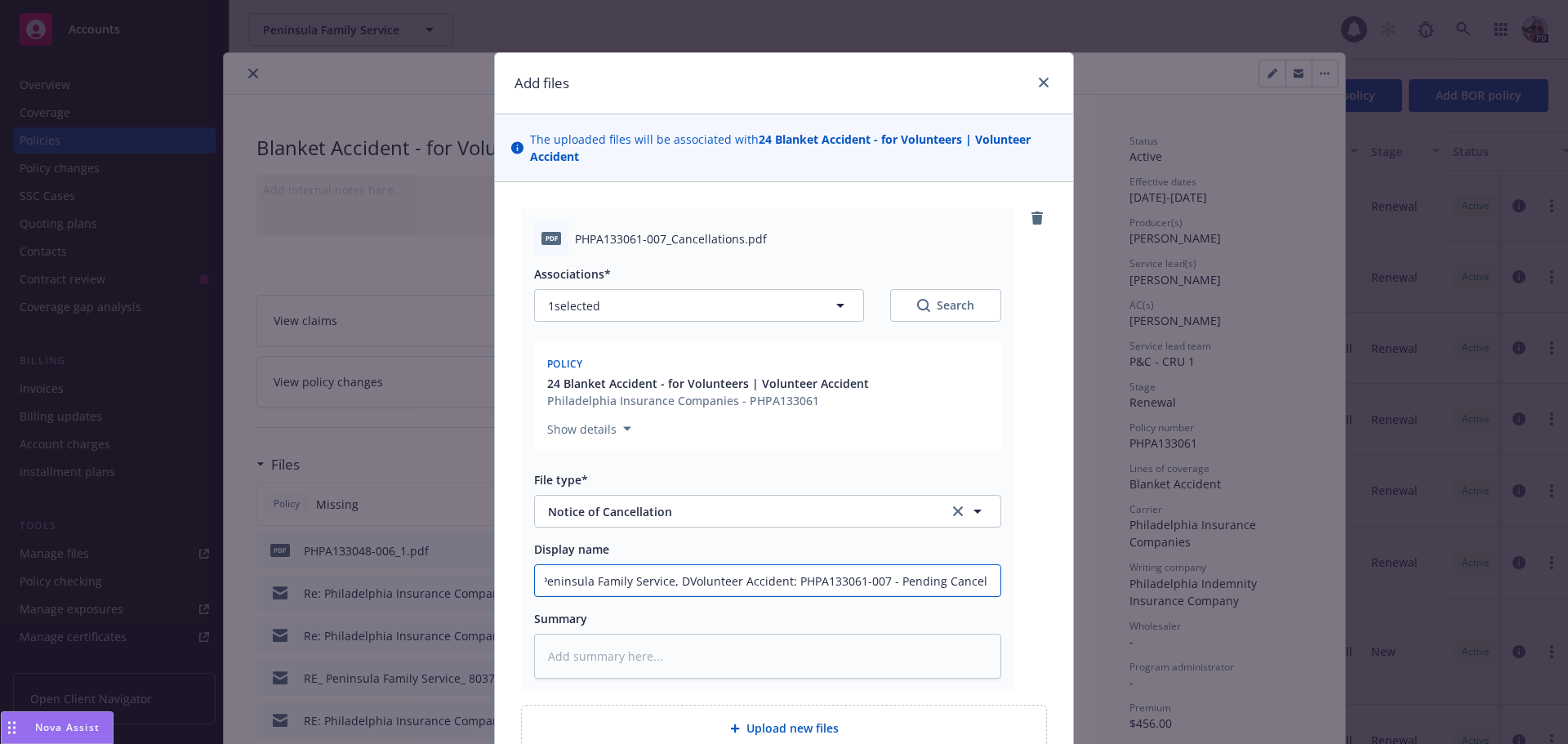
click at [678, 579] on input "Peninsula Family Service, DVolunteer Accident: PHPA133061-007 - Pending Cancel …" at bounding box center [768, 580] width 466 height 31
type textarea "x"
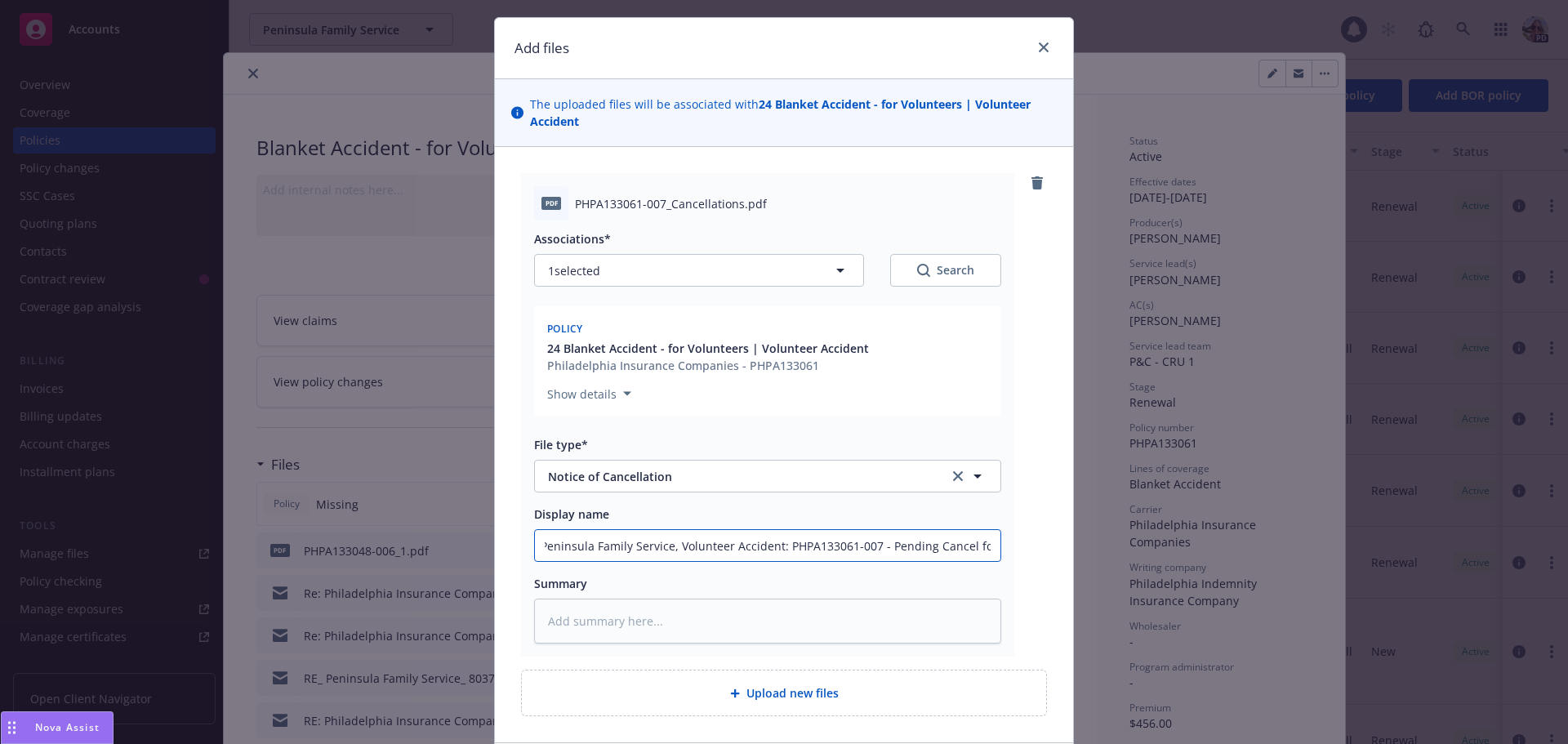
scroll to position [159, 0]
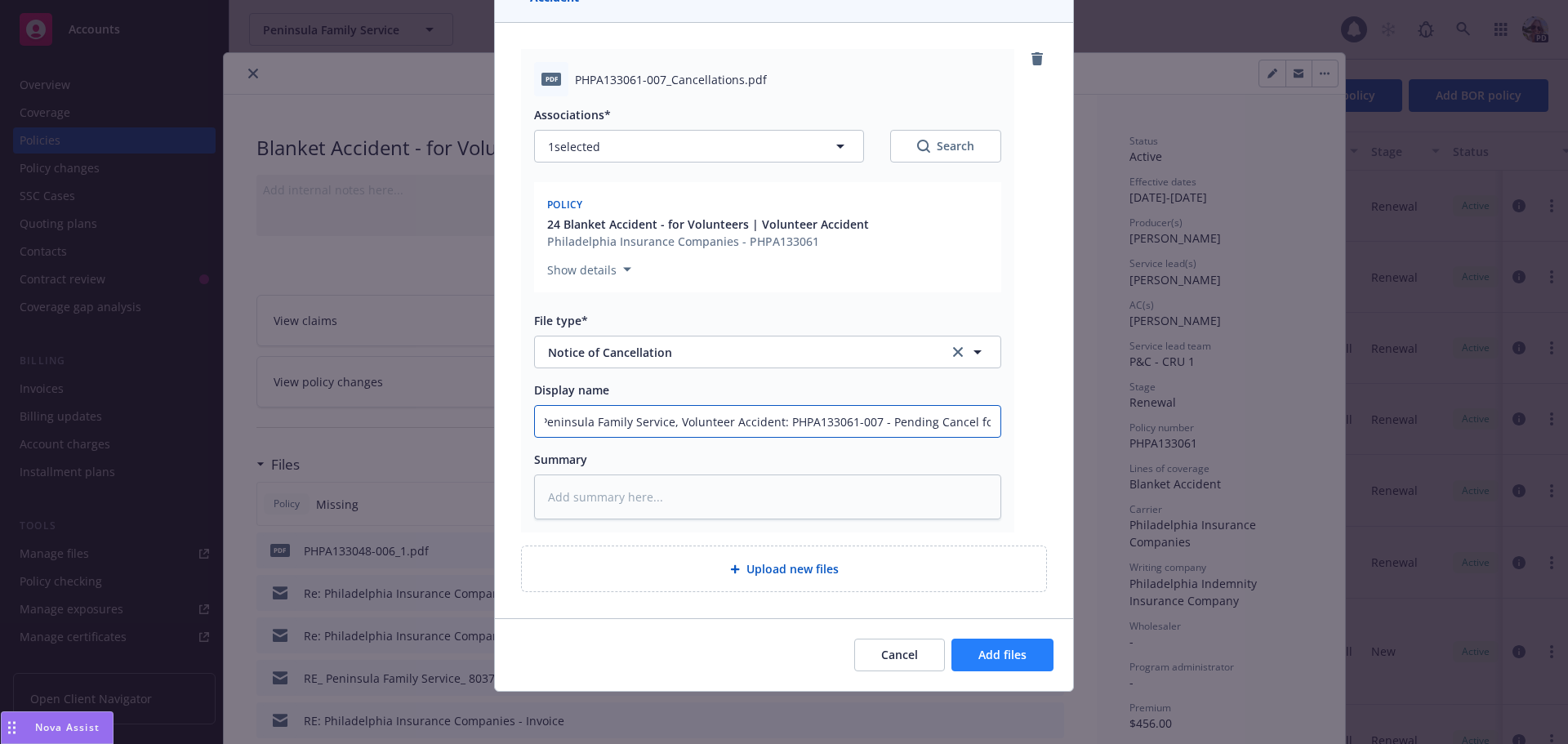
type input "Peninsula Family Service, Volunteer Accident: PHPA133061-007 - Pending Cancel f…"
click at [1014, 662] on span "Add files" at bounding box center [1002, 655] width 49 height 16
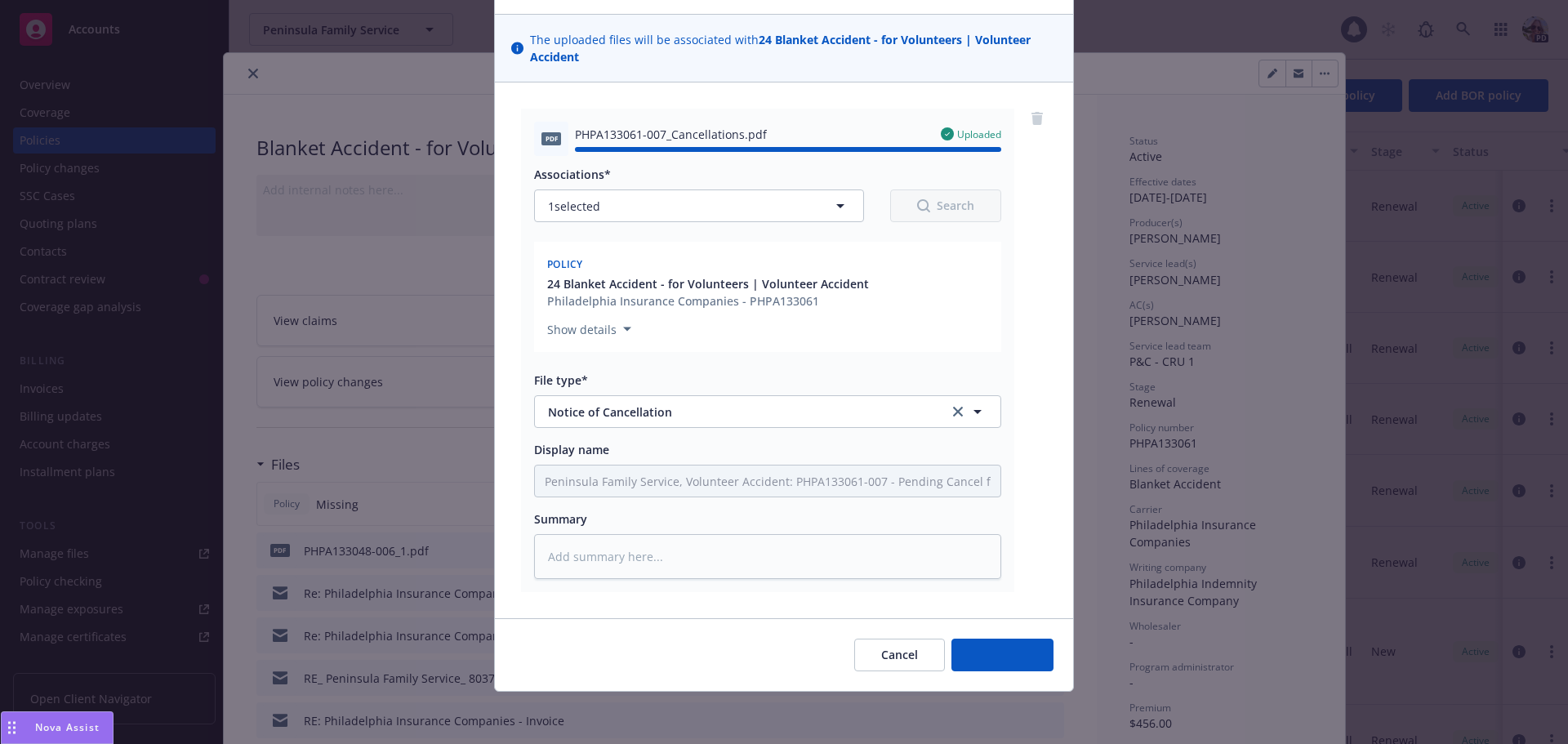
type textarea "x"
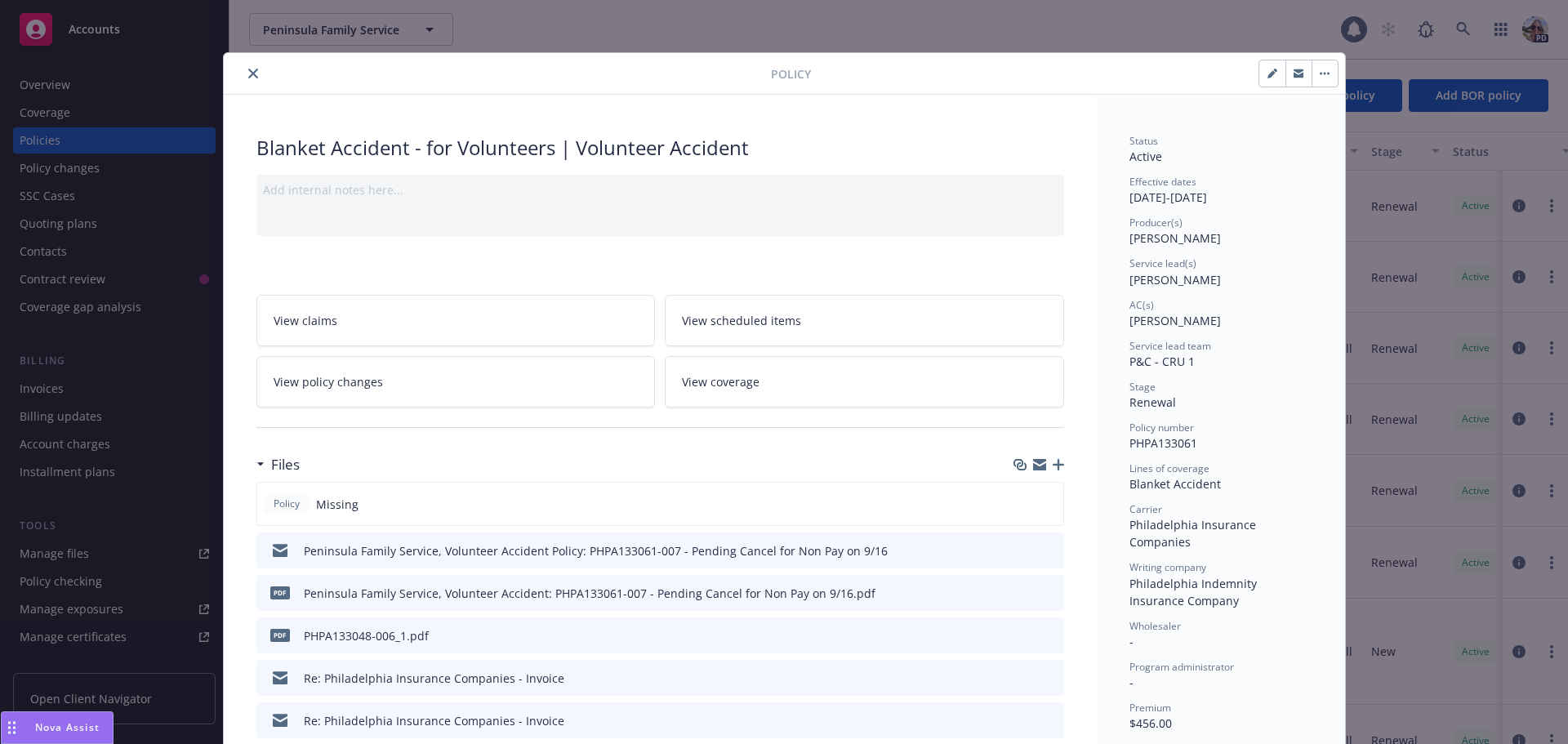
drag, startPoint x: 246, startPoint y: 67, endPoint x: 256, endPoint y: 70, distance: 10.4
click at [246, 67] on button "close" at bounding box center [253, 74] width 20 height 20
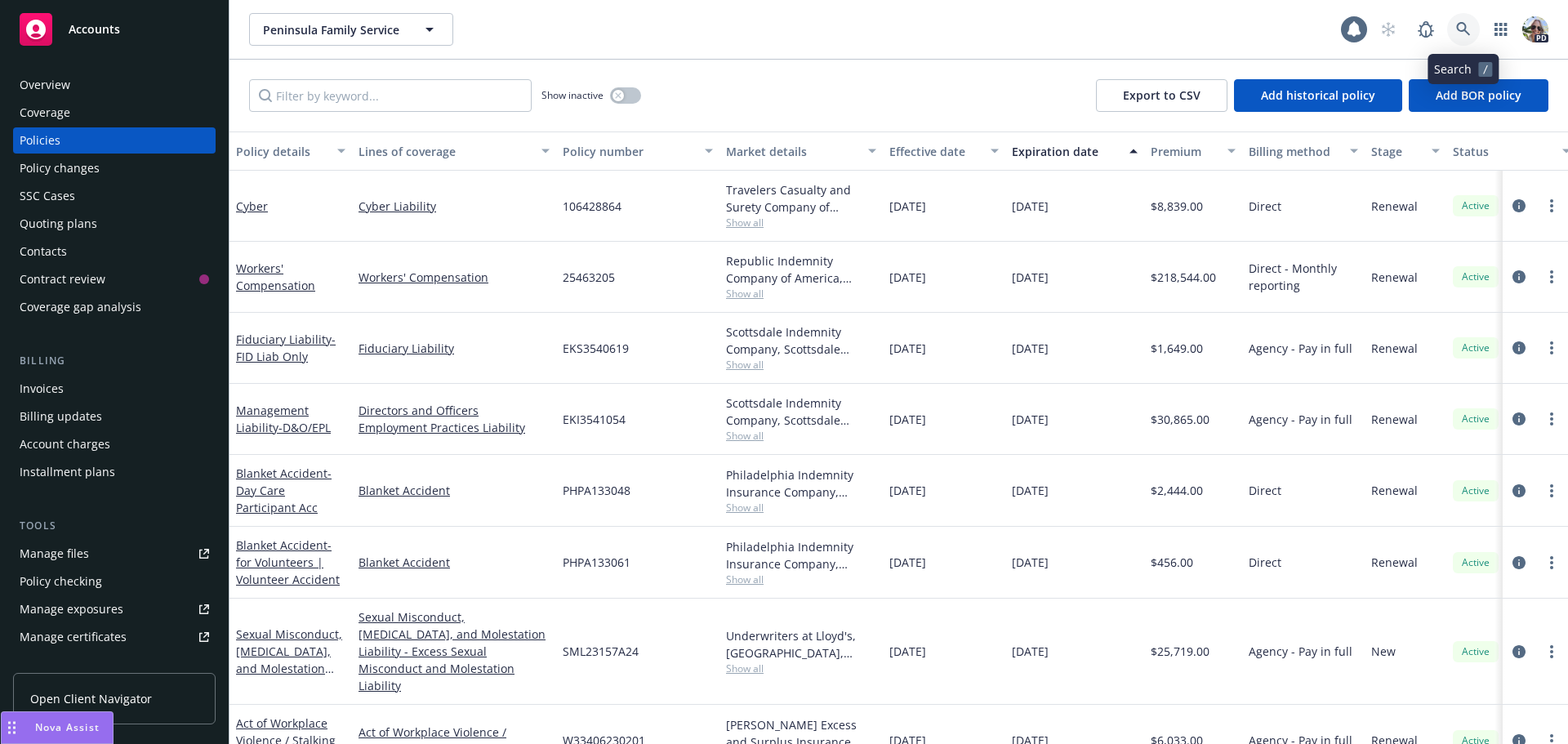
click at [1465, 23] on icon at bounding box center [1463, 29] width 15 height 15
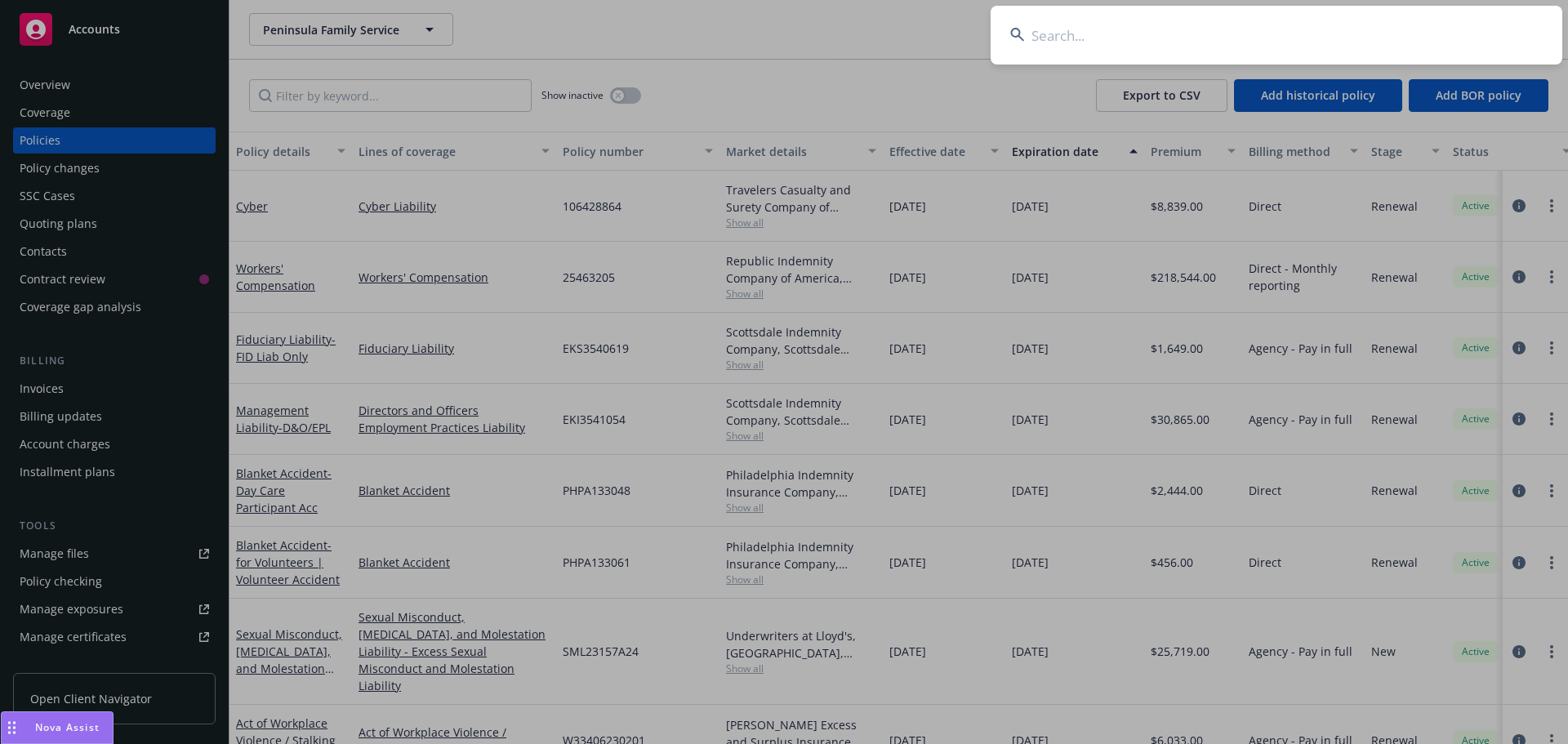
click at [1199, 34] on input at bounding box center [1277, 35] width 572 height 59
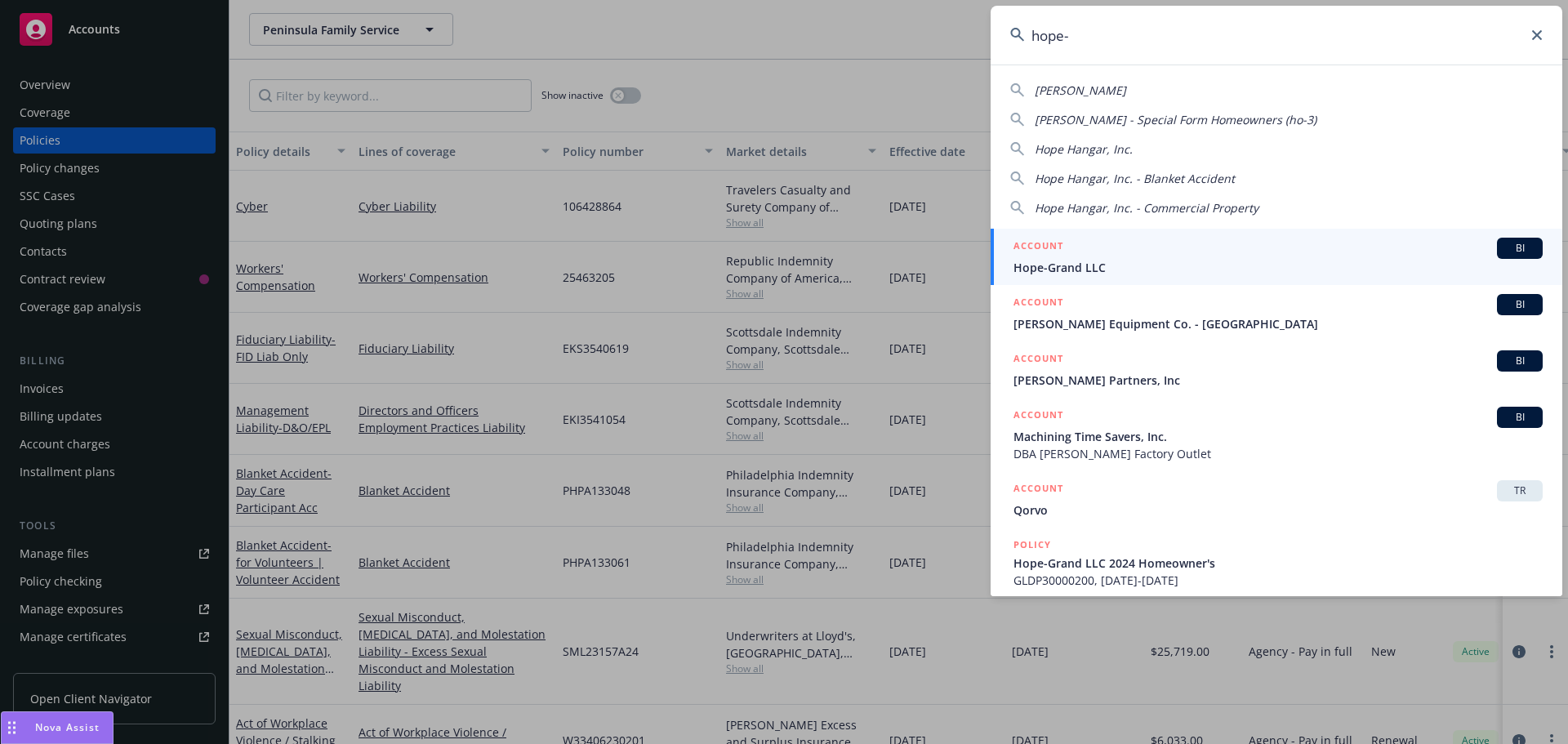
type input "hope-"
click at [1045, 266] on span "Hope-Grand LLC" at bounding box center [1278, 267] width 529 height 17
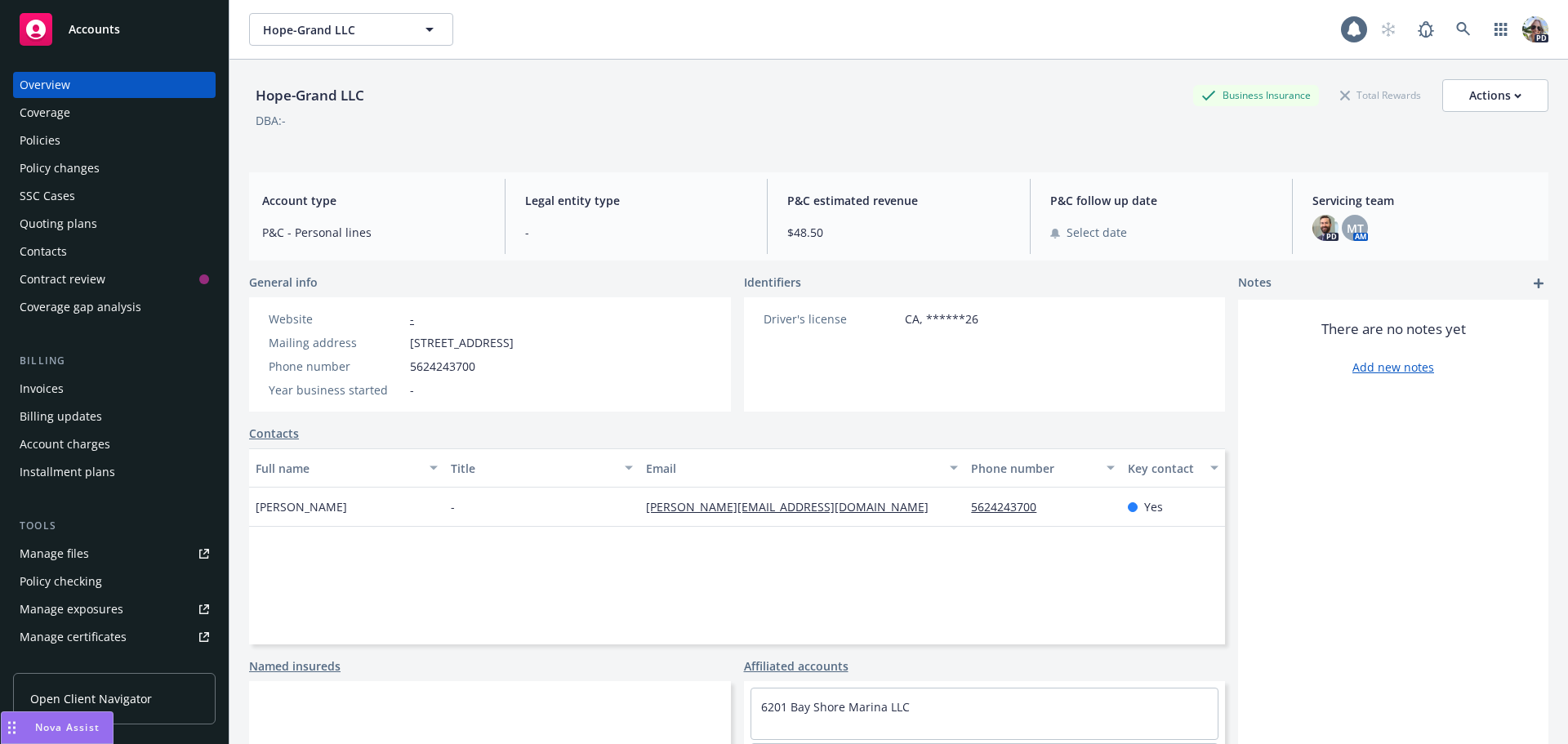
click at [46, 383] on div "Invoices" at bounding box center [42, 388] width 44 height 26
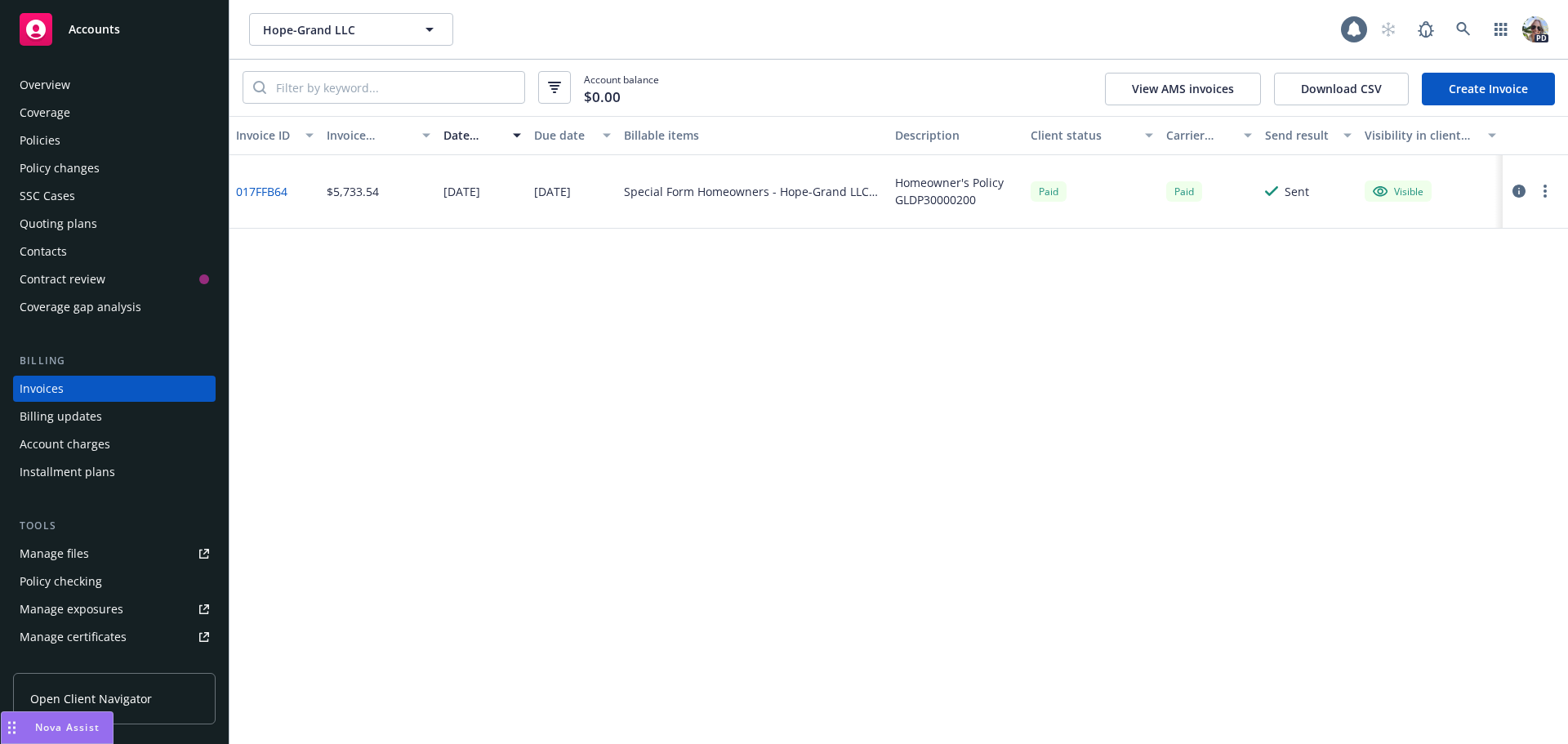
click at [52, 145] on div "Policies" at bounding box center [40, 140] width 41 height 26
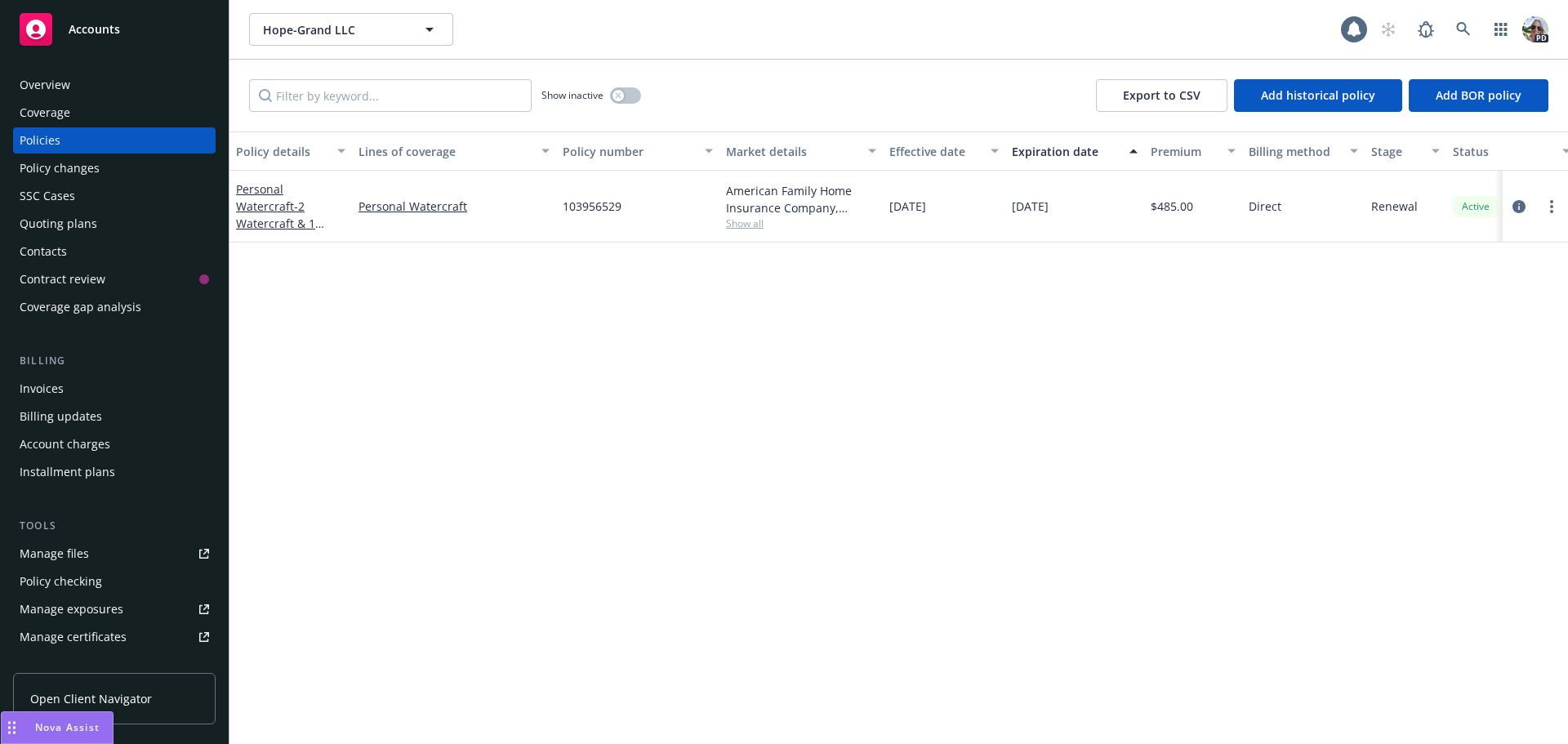
click at [57, 396] on div "Invoices" at bounding box center [42, 388] width 44 height 26
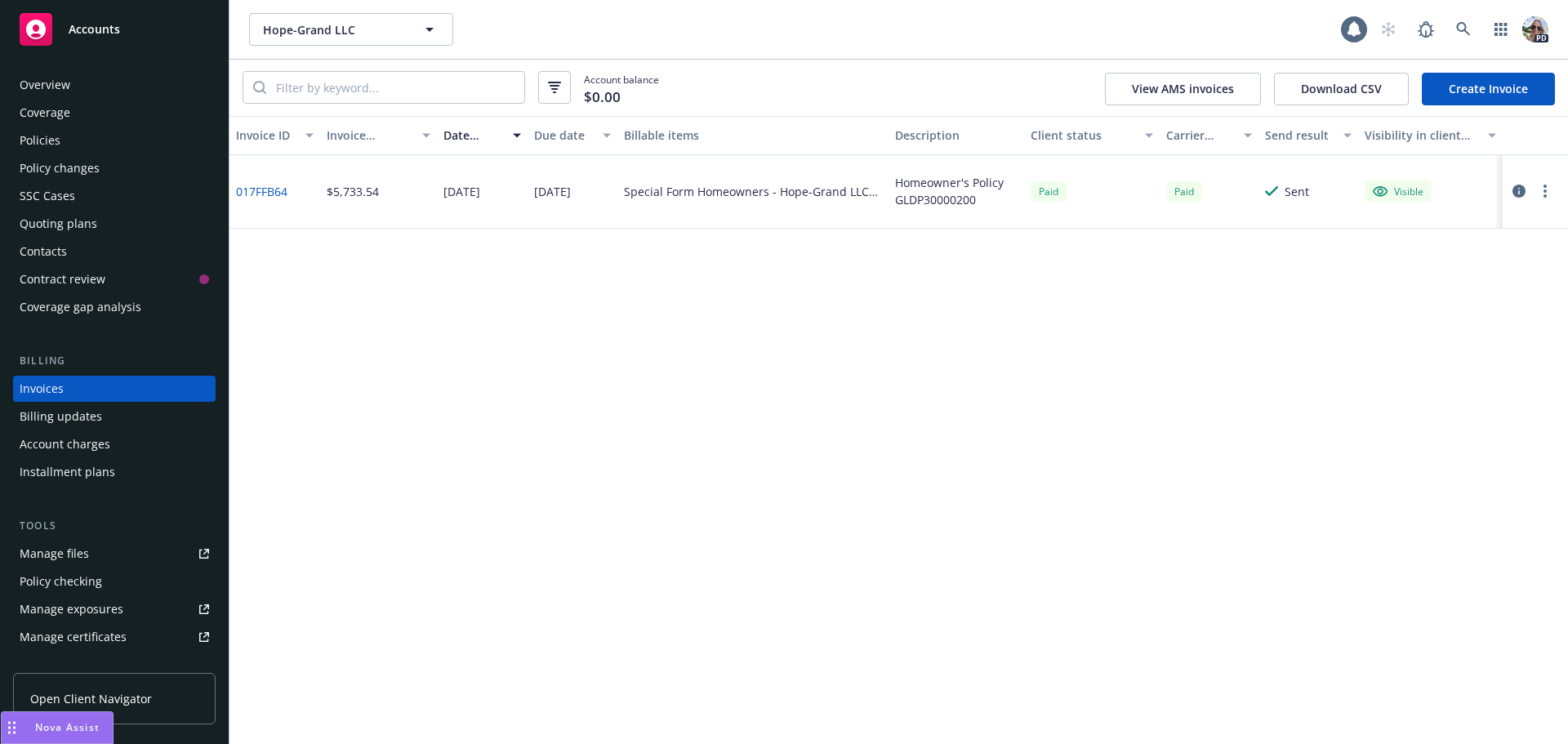
click at [71, 417] on div "Billing updates" at bounding box center [61, 416] width 82 height 26
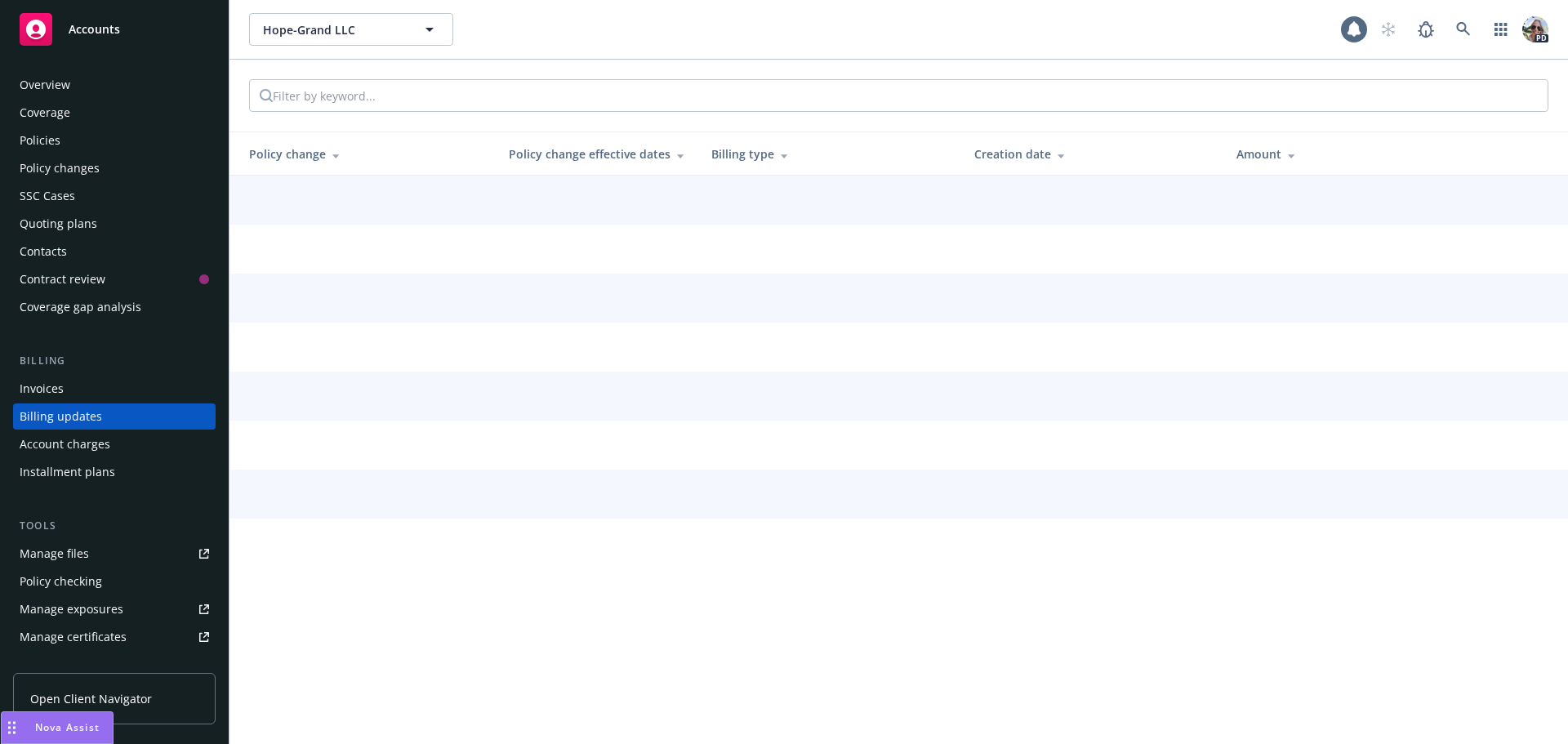
scroll to position [19, 0]
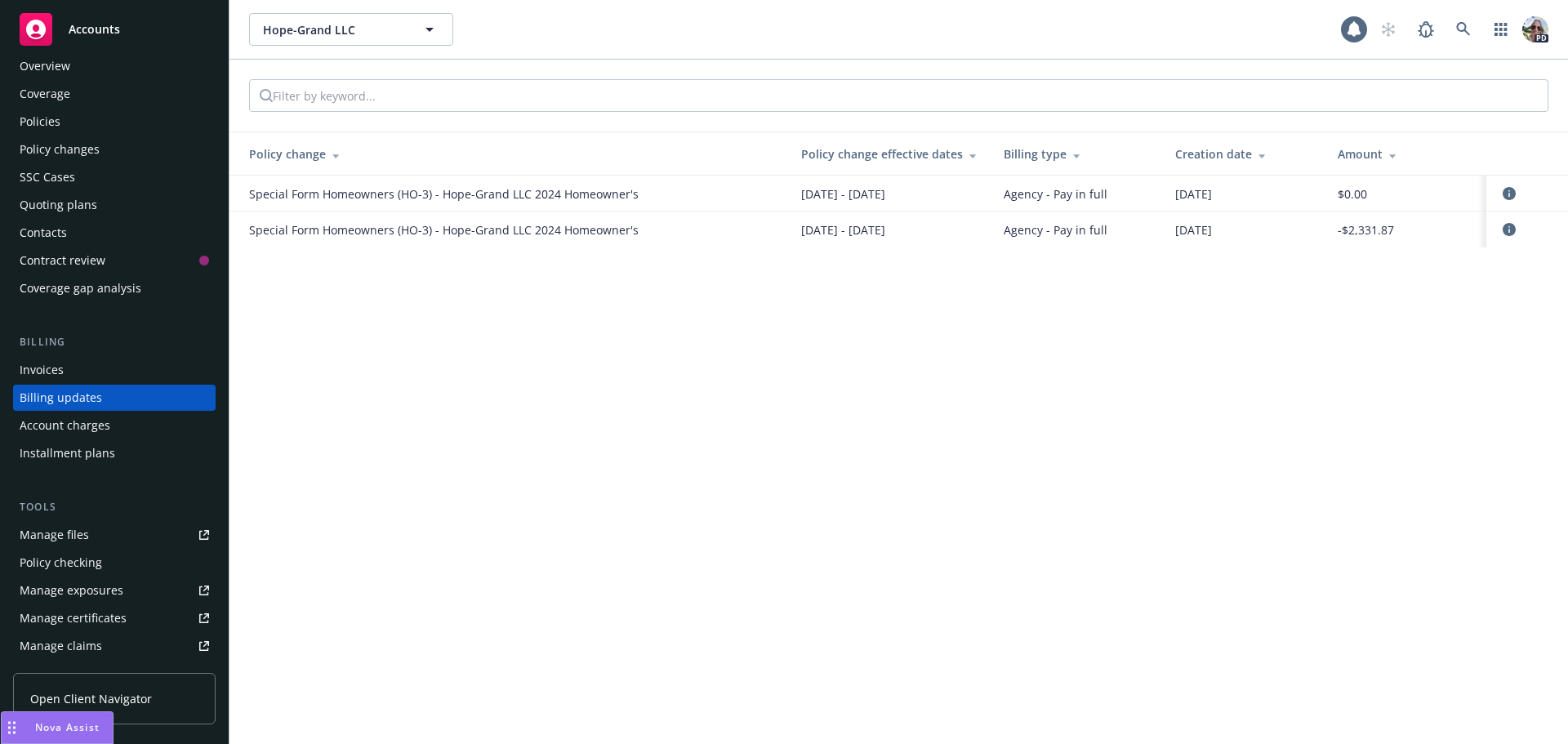
click at [51, 127] on div "Policies" at bounding box center [40, 121] width 41 height 26
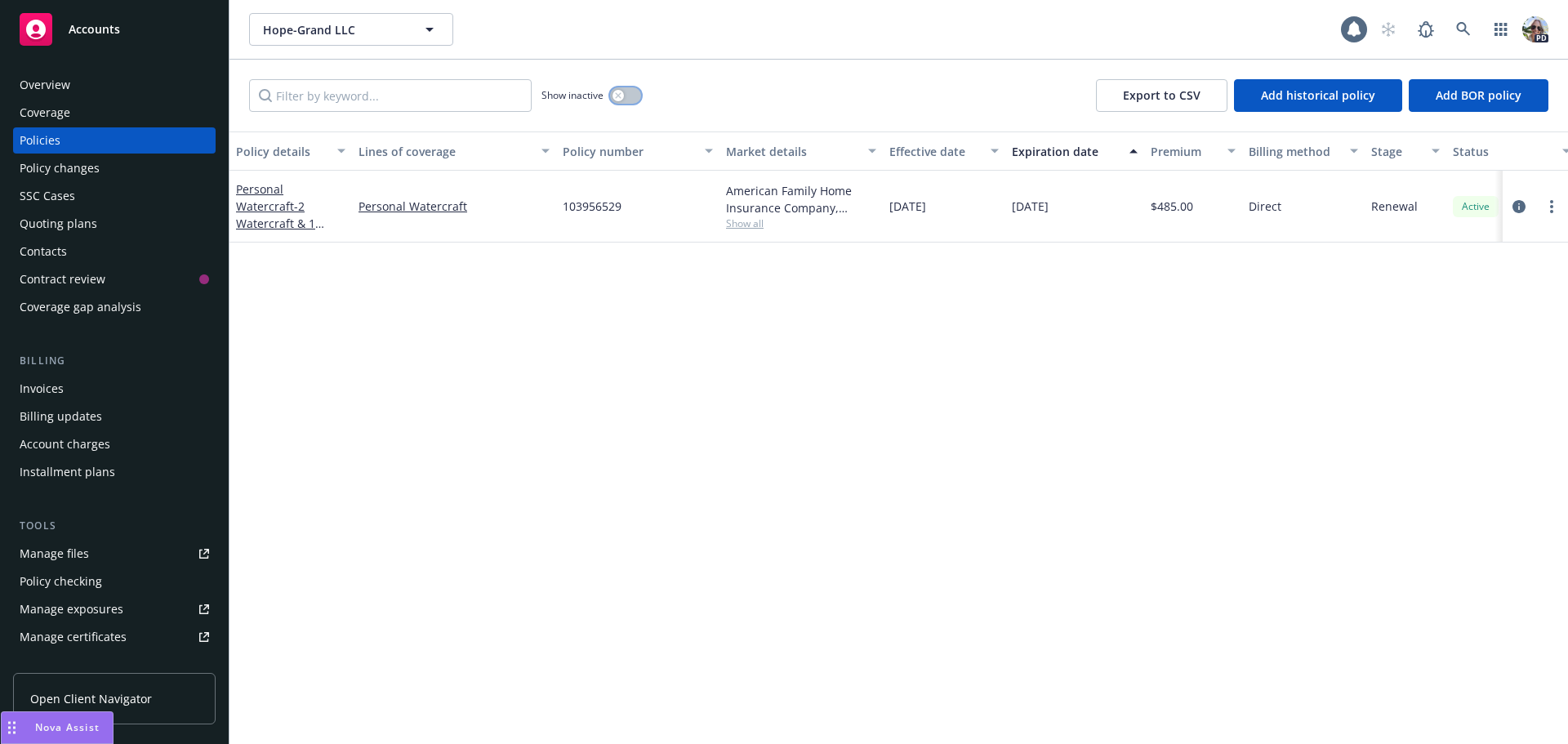
click at [611, 97] on button "button" at bounding box center [625, 95] width 31 height 16
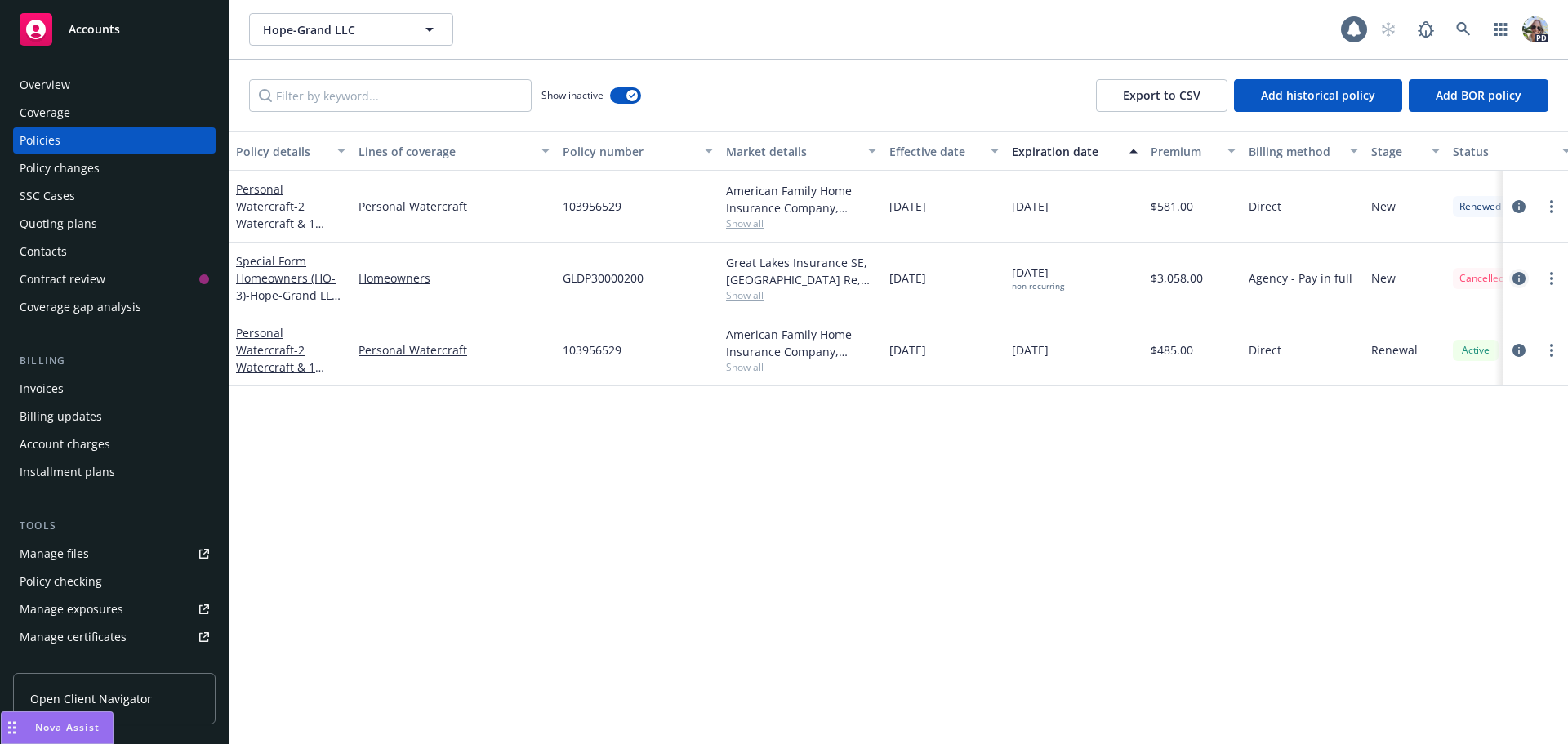
click at [1517, 276] on icon "circleInformation" at bounding box center [1518, 278] width 13 height 13
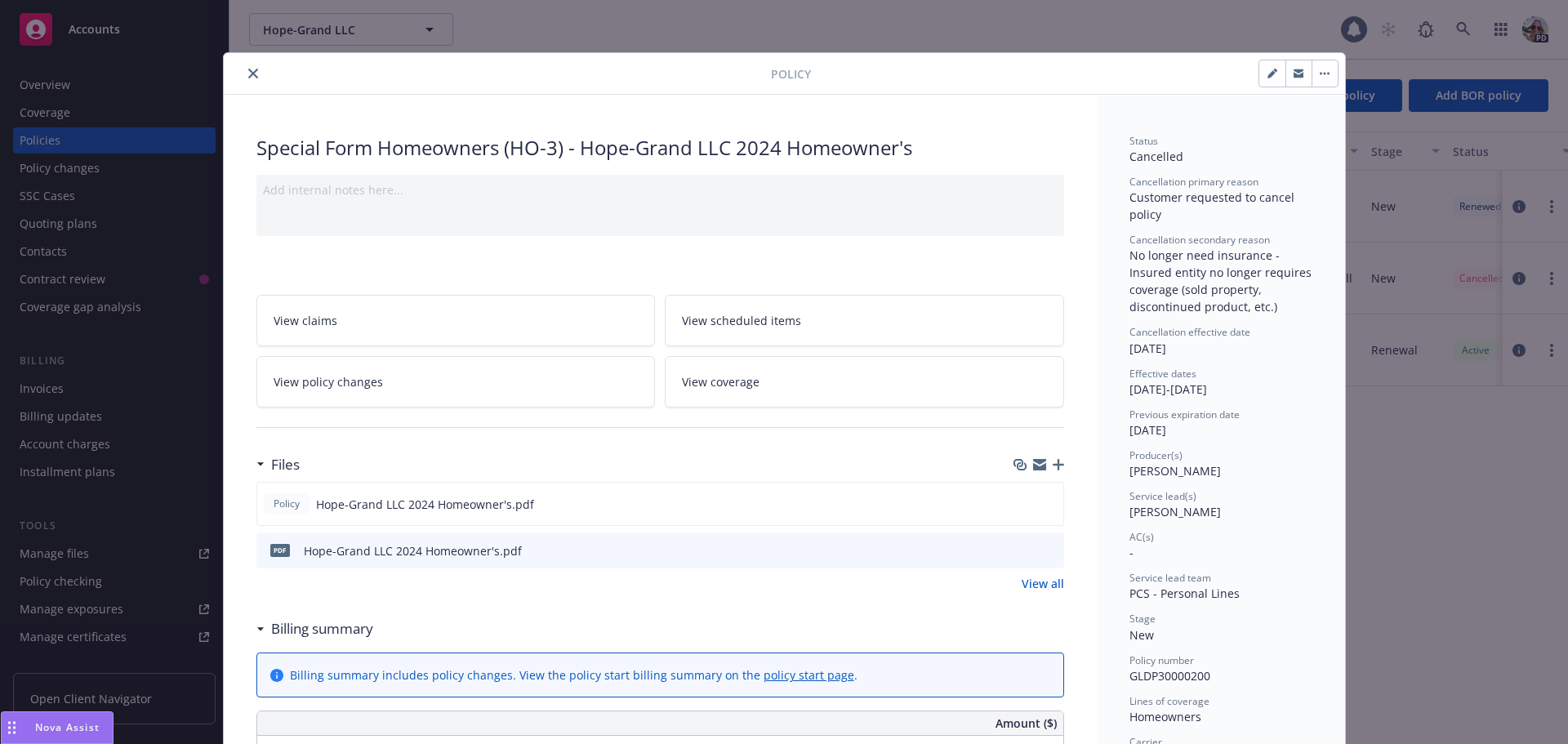
click at [248, 69] on icon "close" at bounding box center [253, 74] width 10 height 10
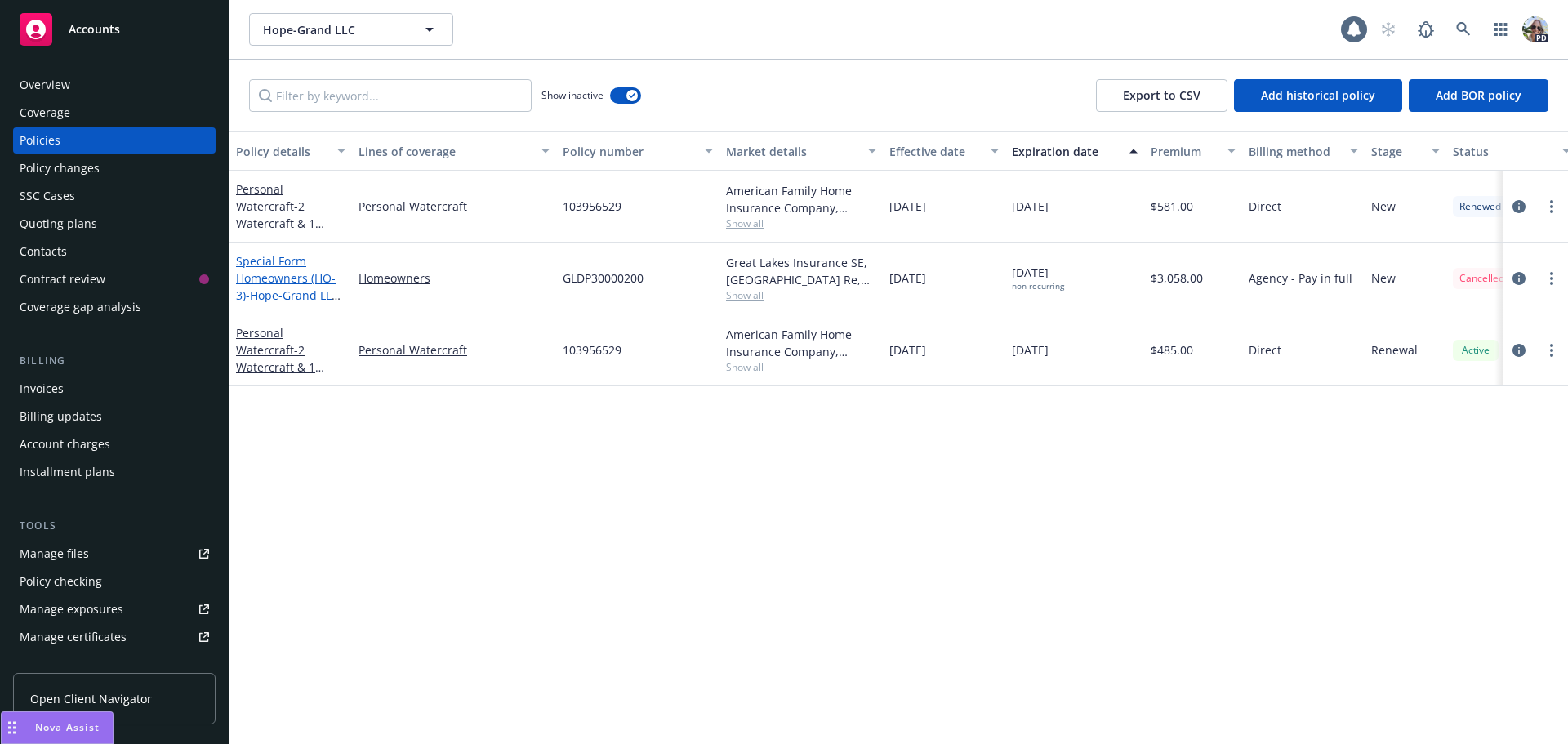
click at [299, 277] on link "Special Form Homeowners (HO-3) - Hope-Grand LLC 2024 Homeowner's" at bounding box center [288, 286] width 103 height 67
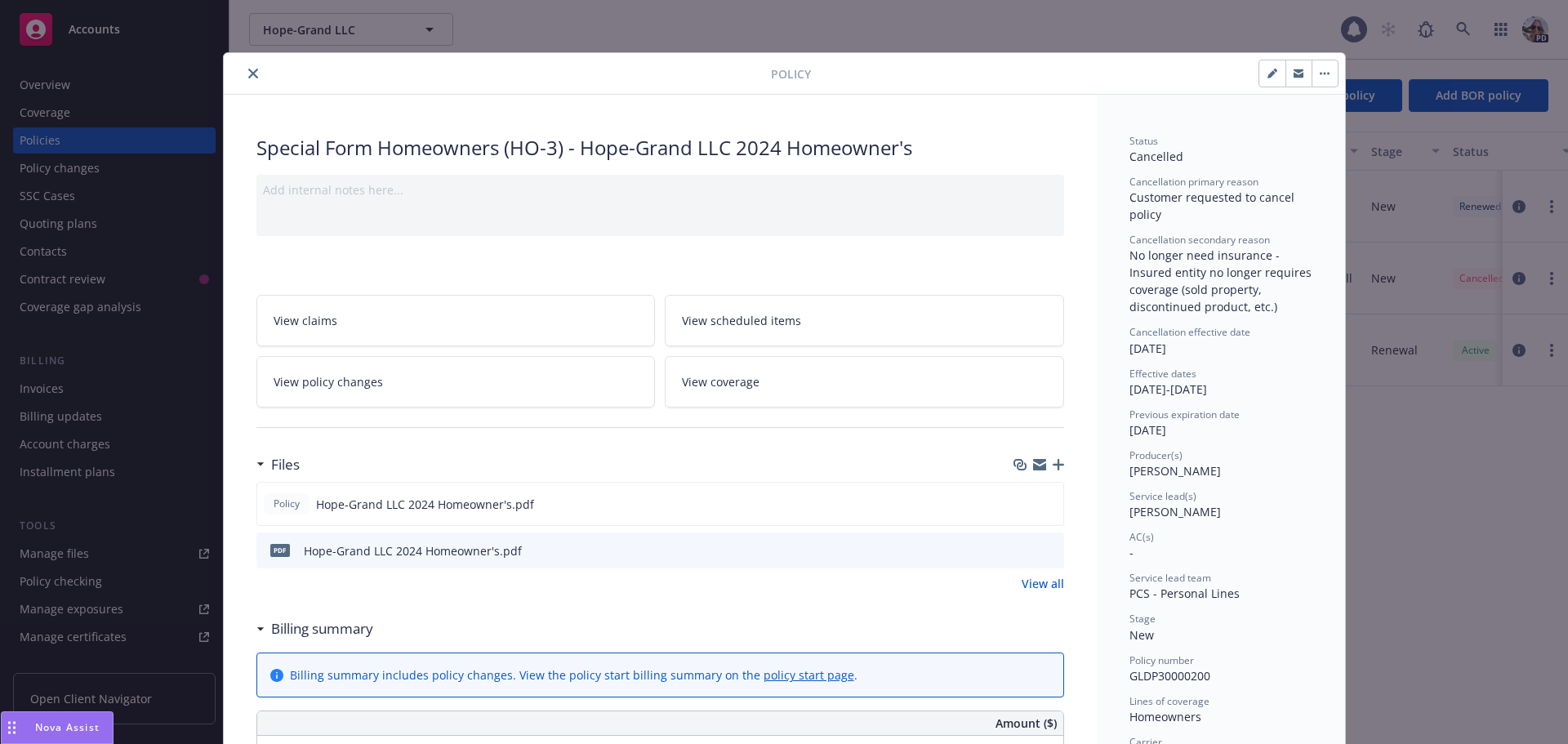
scroll to position [49, 0]
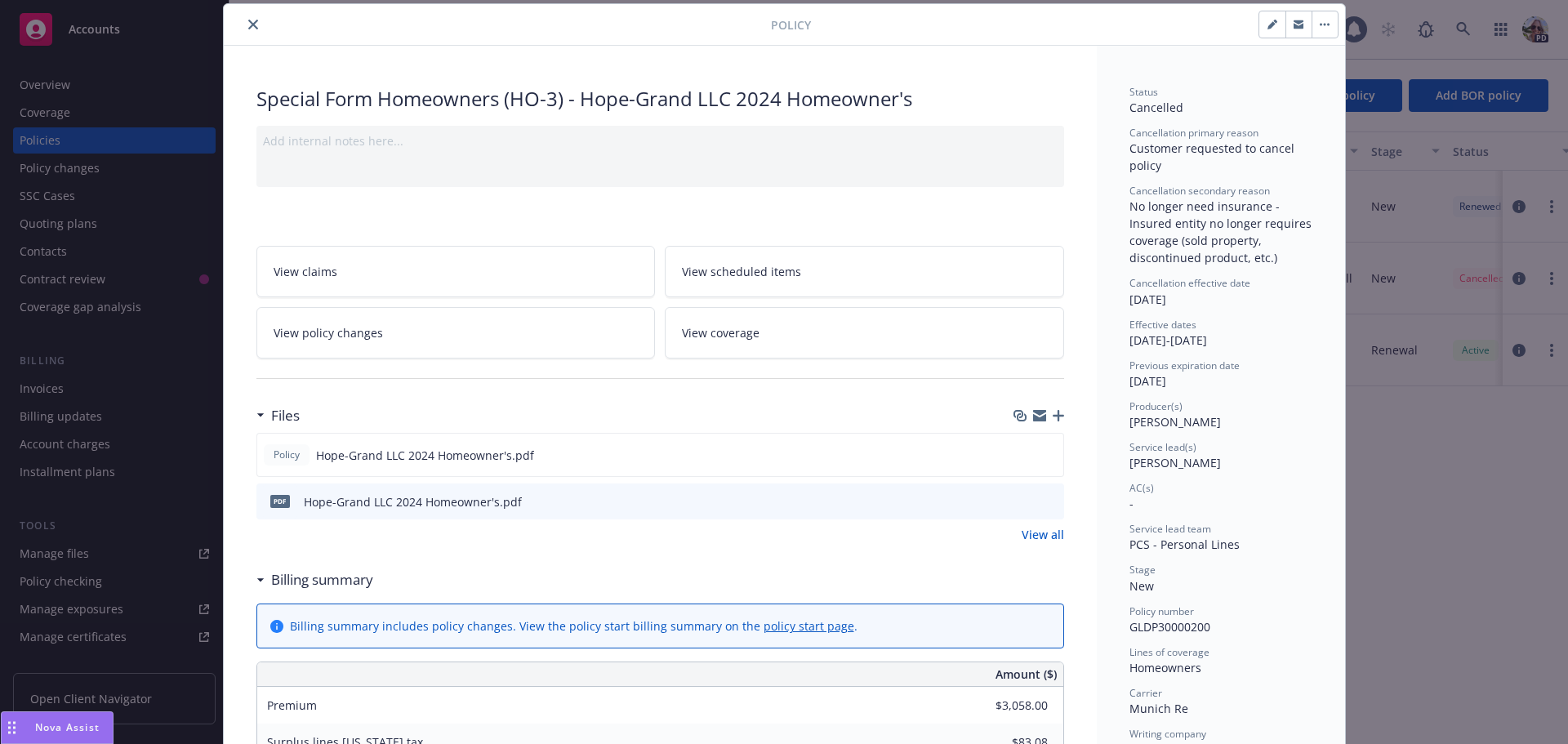
click at [381, 331] on link "View policy changes" at bounding box center [456, 333] width 399 height 52
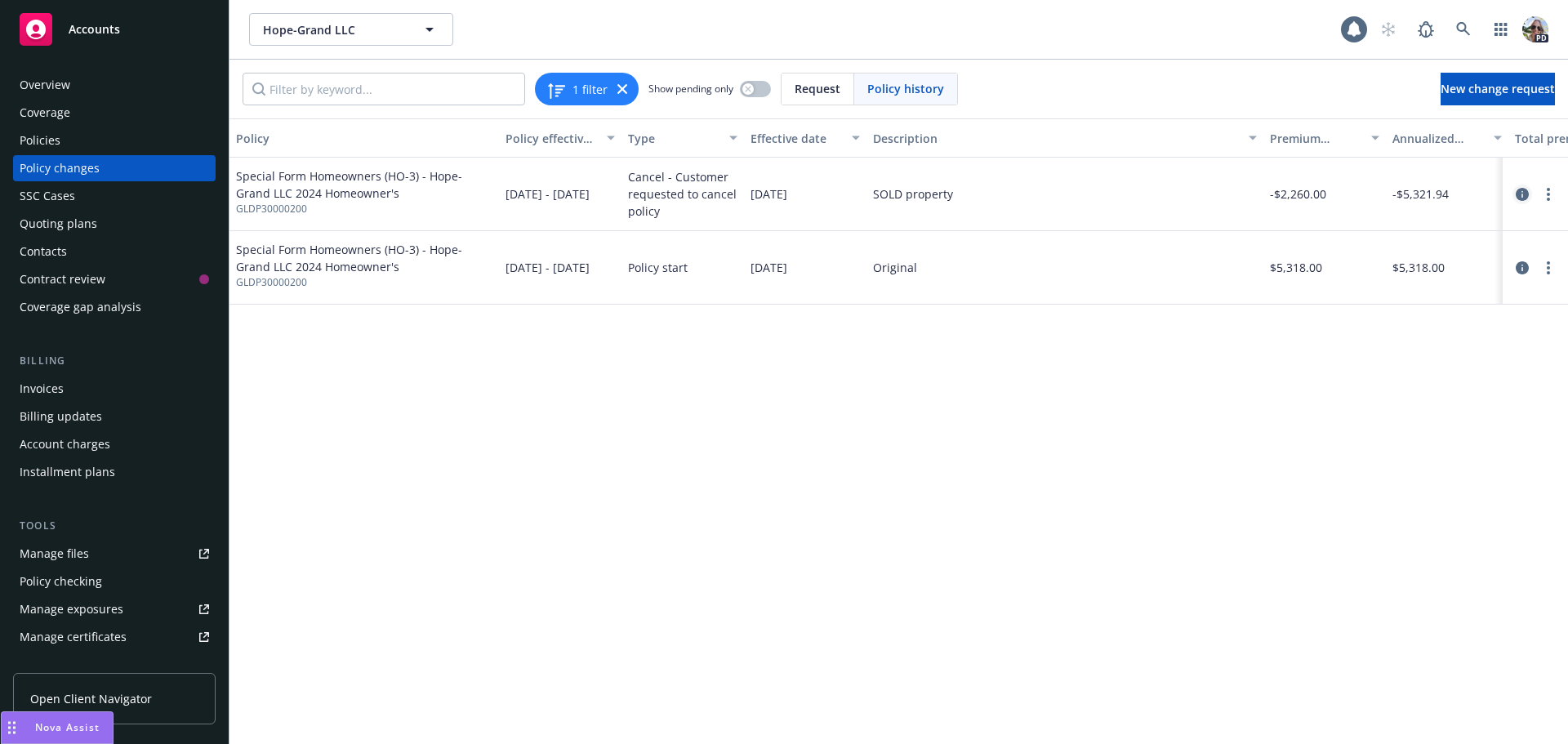
click at [1520, 193] on icon "circleInformation" at bounding box center [1521, 194] width 13 height 13
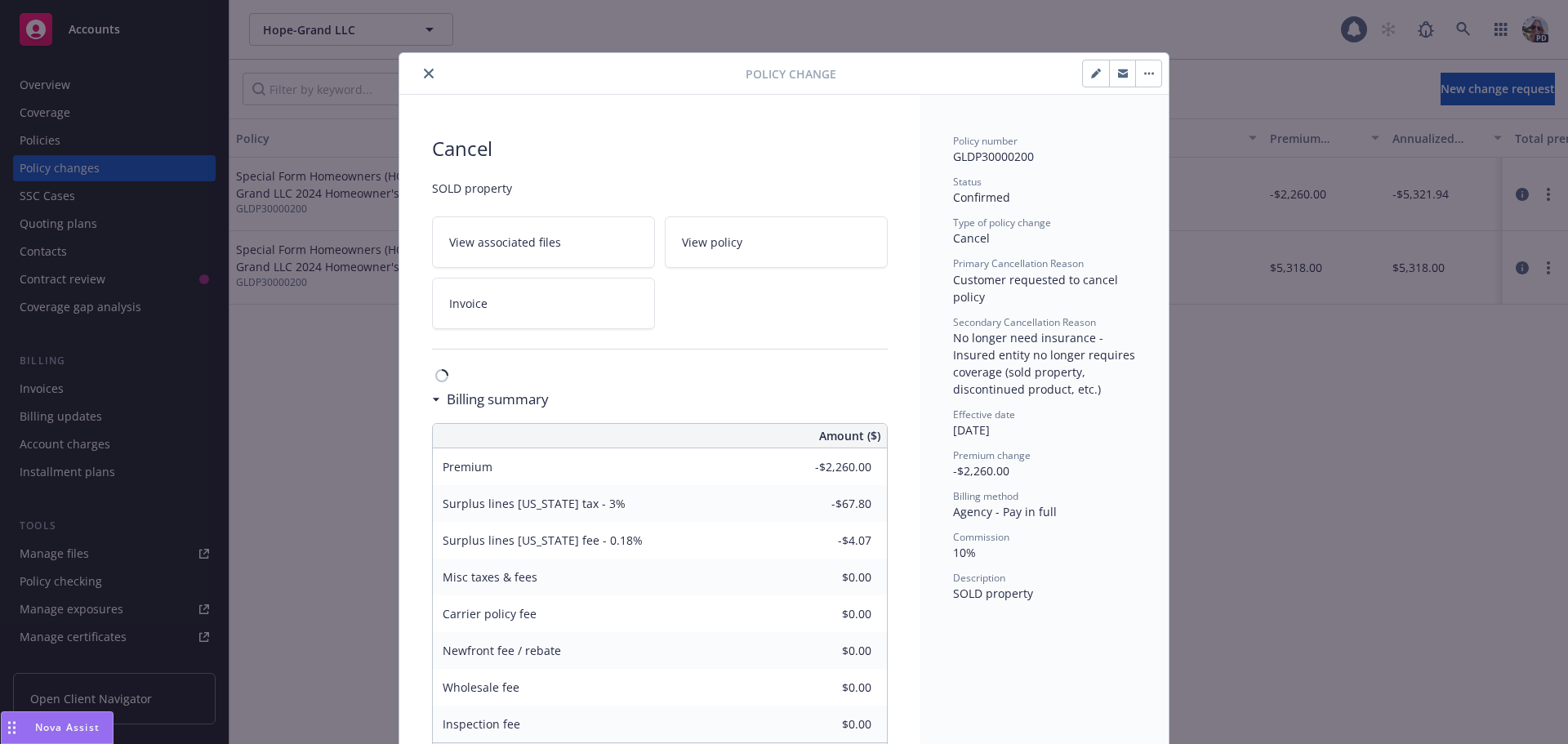
scroll to position [49, 0]
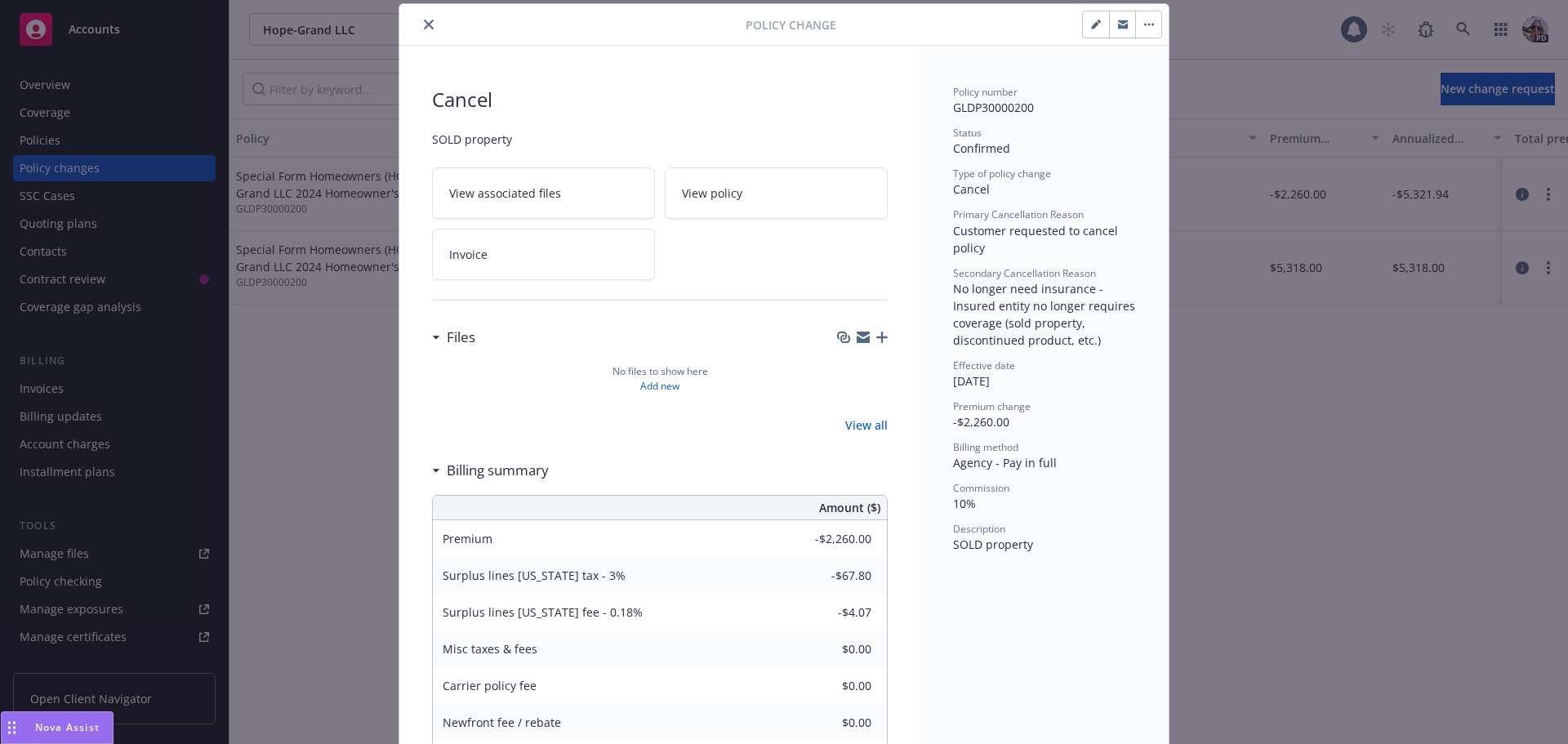
click at [424, 22] on icon "close" at bounding box center [429, 25] width 10 height 10
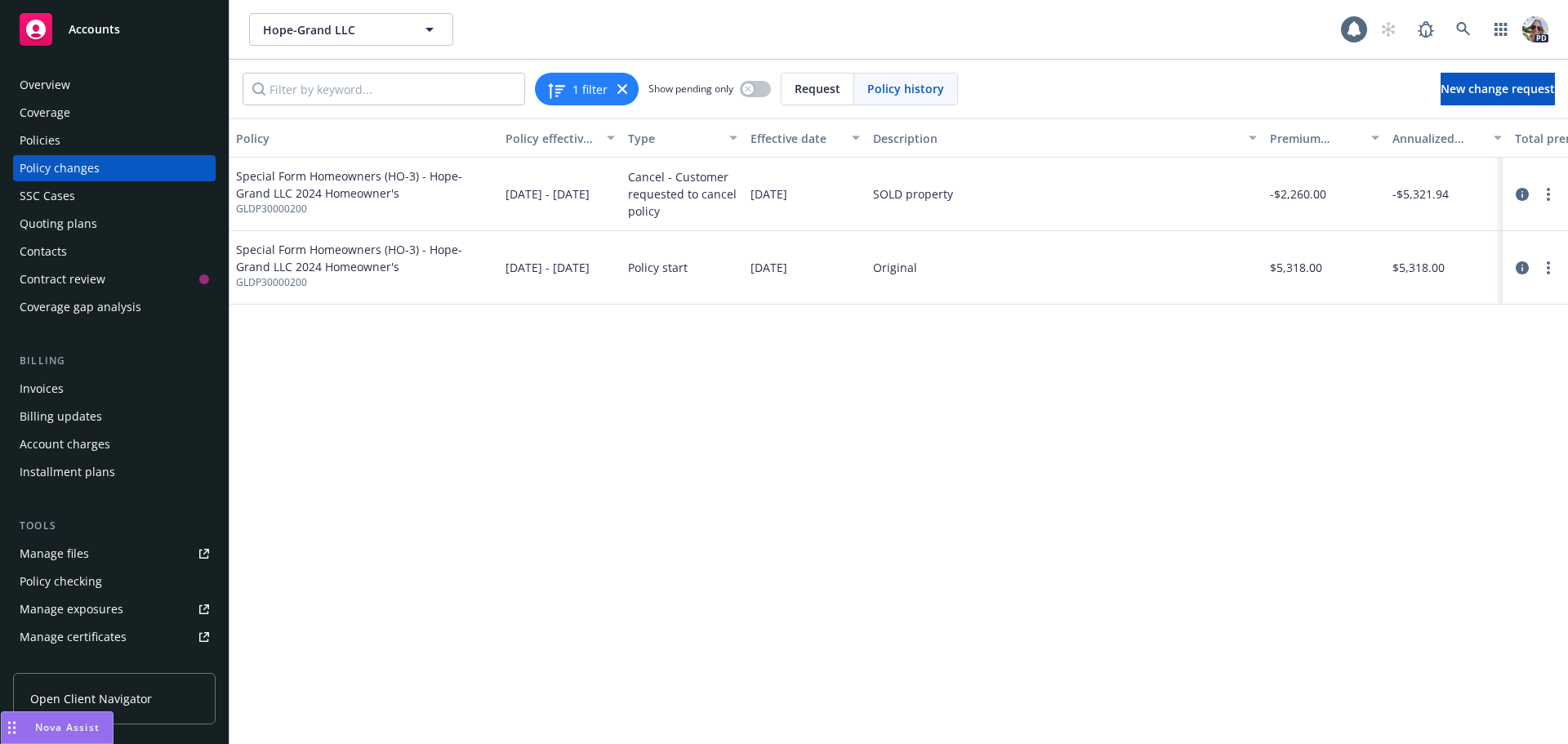
click at [38, 392] on div "Invoices" at bounding box center [42, 388] width 44 height 26
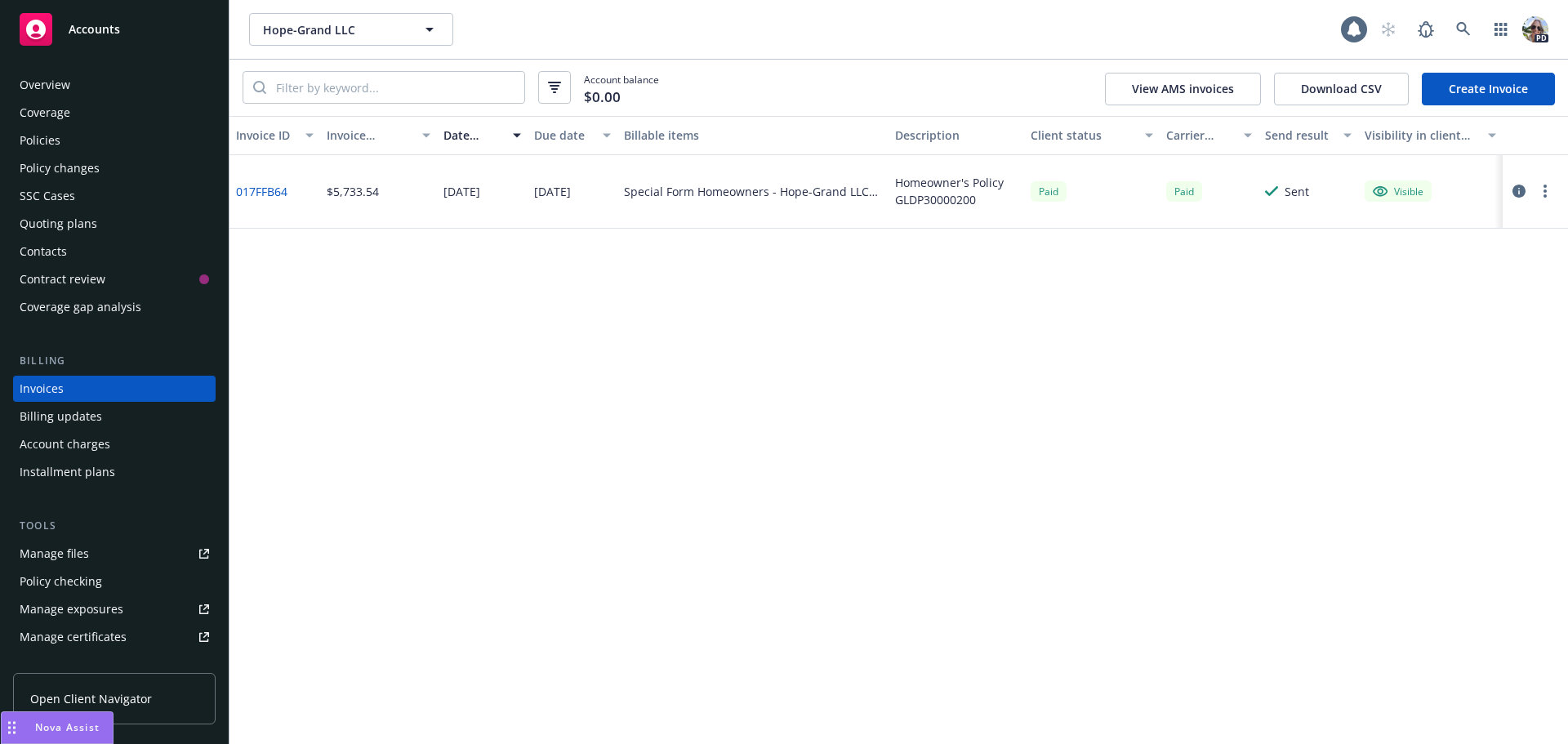
click at [1495, 92] on link "Create Invoice" at bounding box center [1489, 88] width 133 height 33
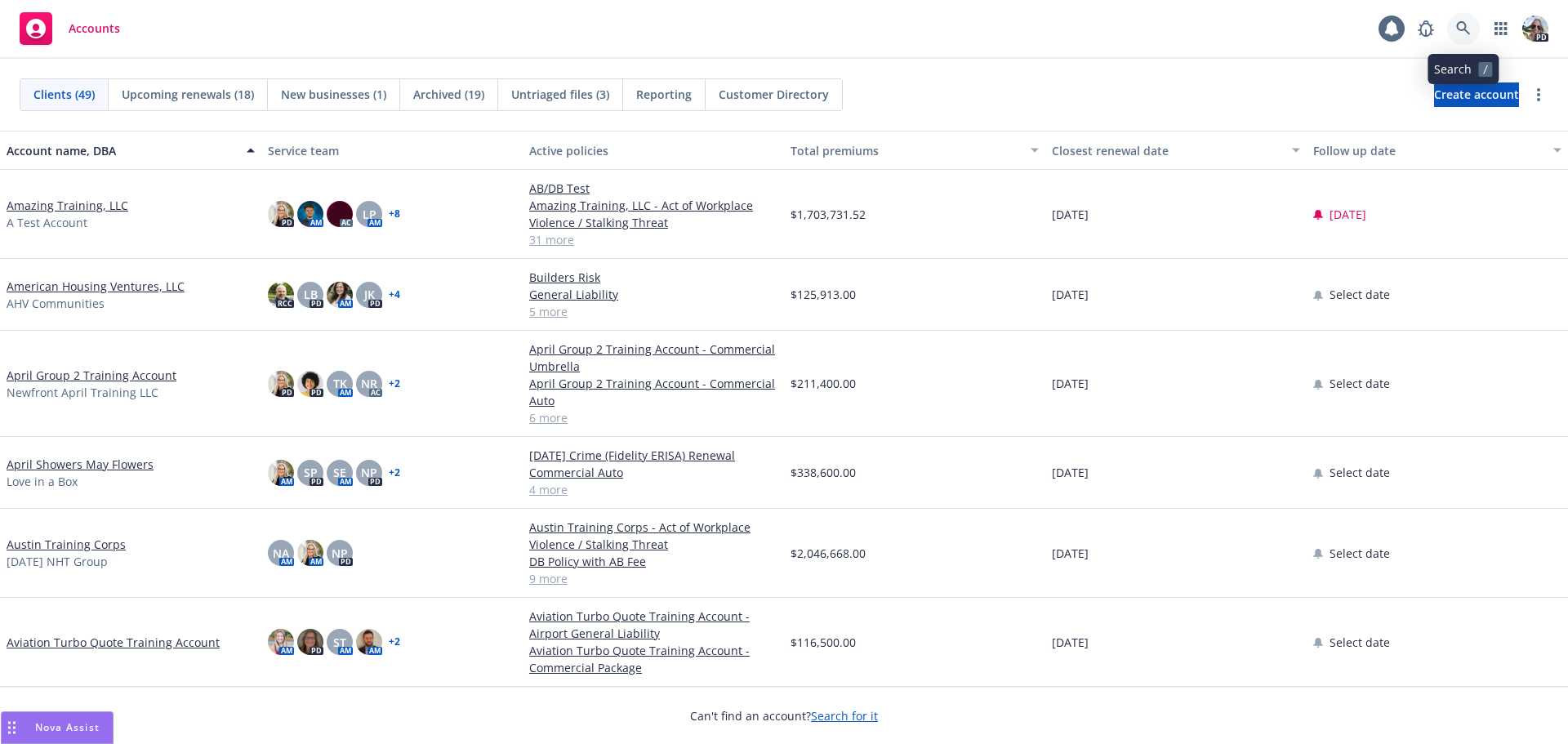
click at [1460, 28] on icon at bounding box center [1463, 28] width 15 height 15
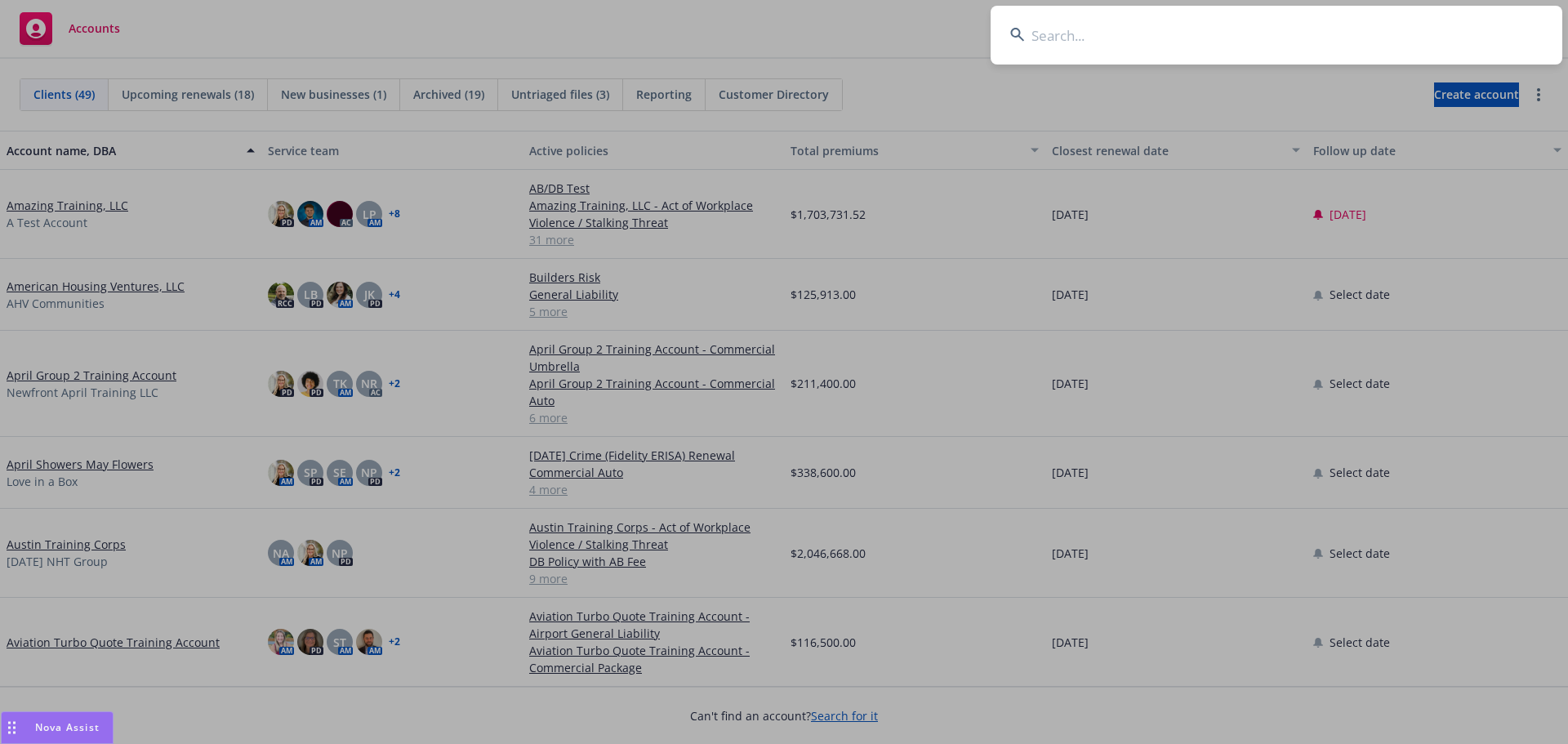
click at [1152, 36] on input at bounding box center [1277, 35] width 572 height 59
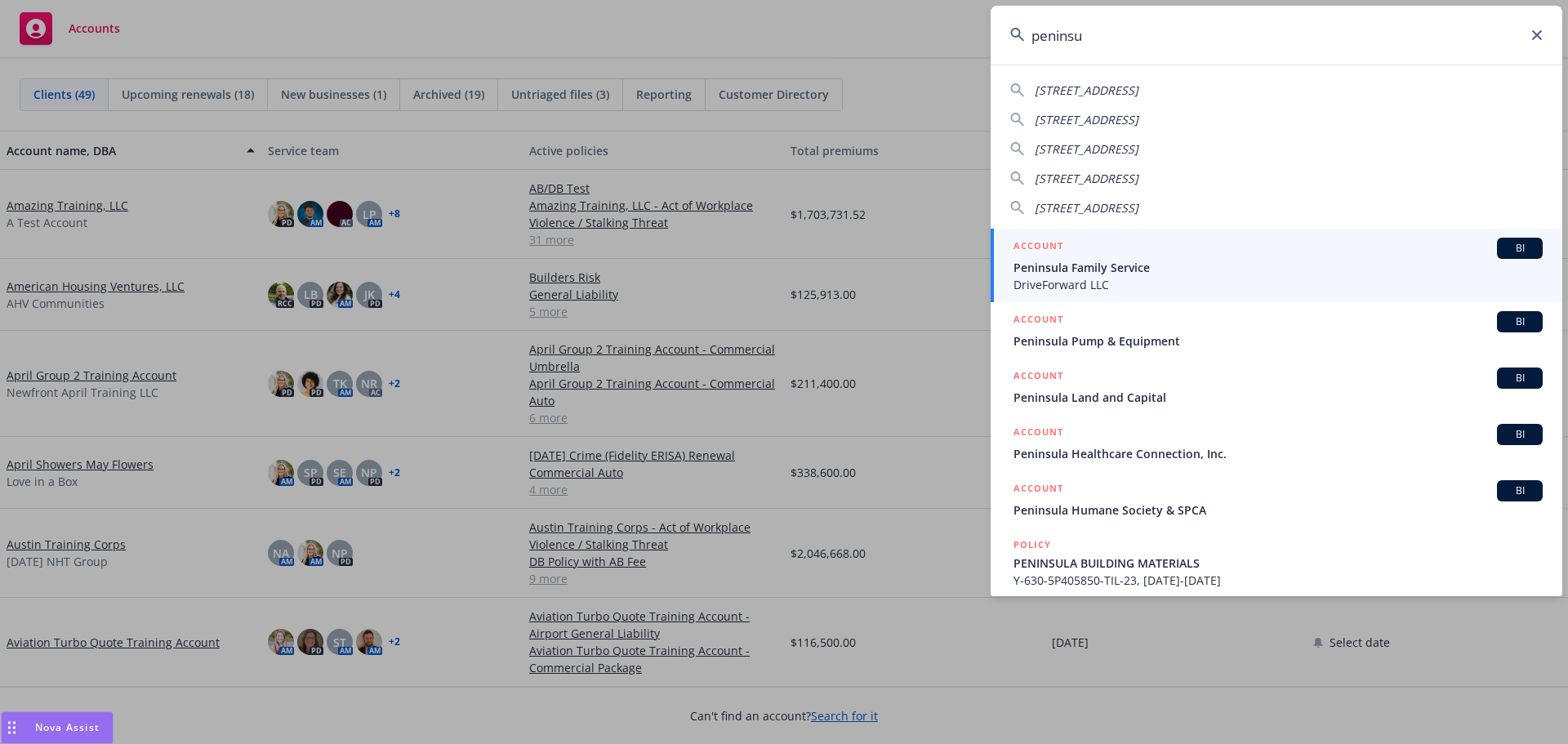
type input "peninsu"
click at [1093, 278] on span "DriveForward LLC" at bounding box center [1278, 284] width 529 height 17
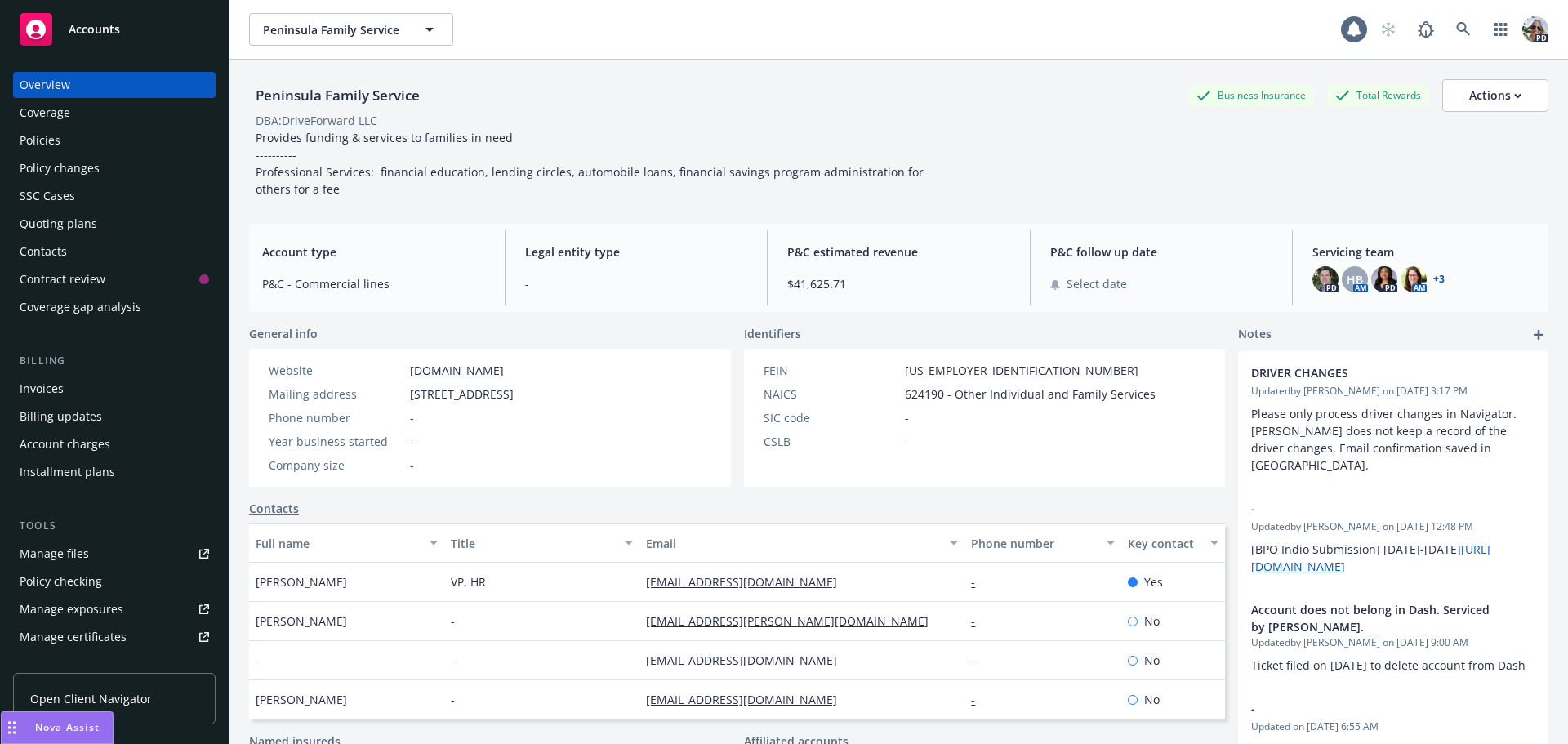
click at [51, 143] on div "Policies" at bounding box center [40, 140] width 41 height 26
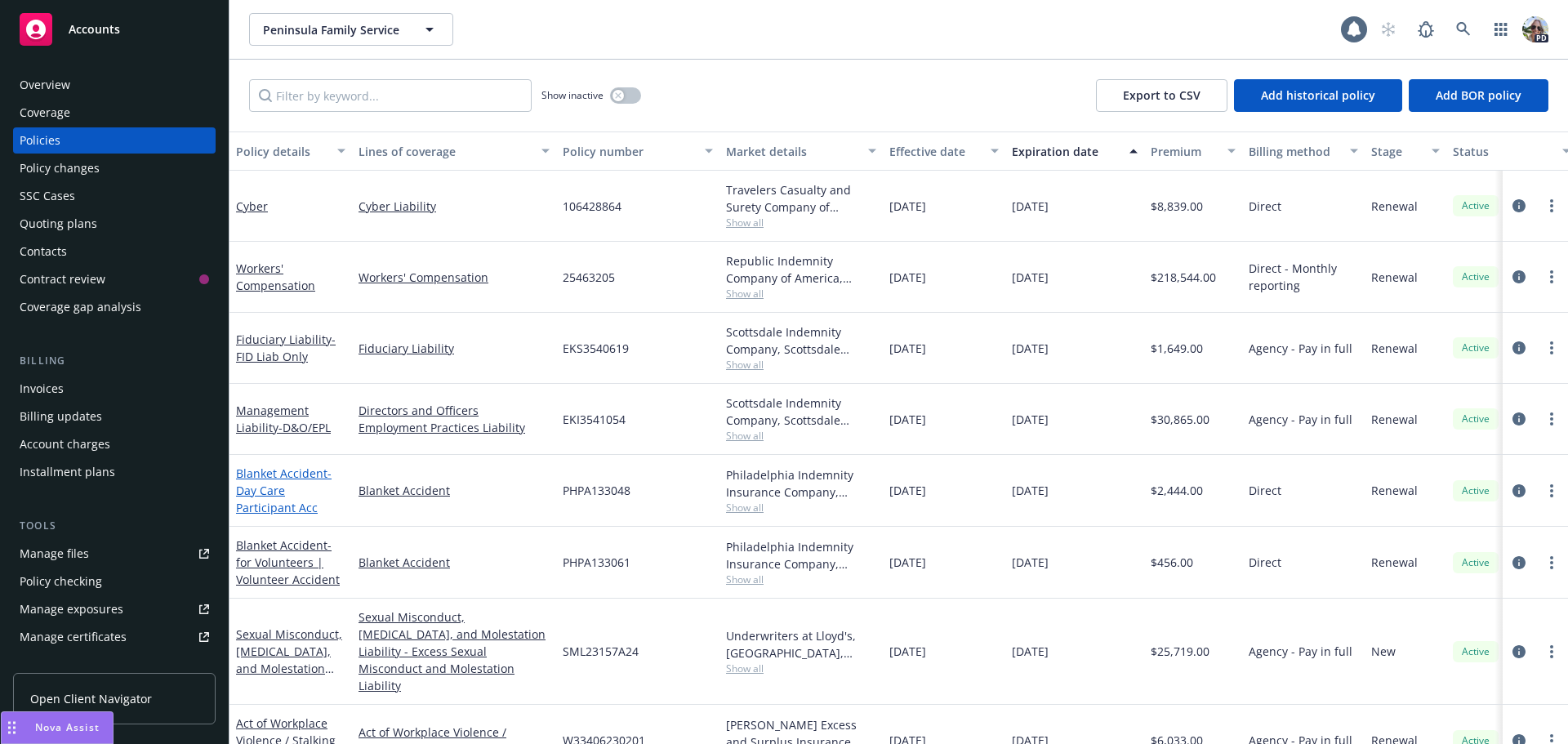
click at [276, 486] on span "- Day Care Participant Acc" at bounding box center [284, 491] width 95 height 50
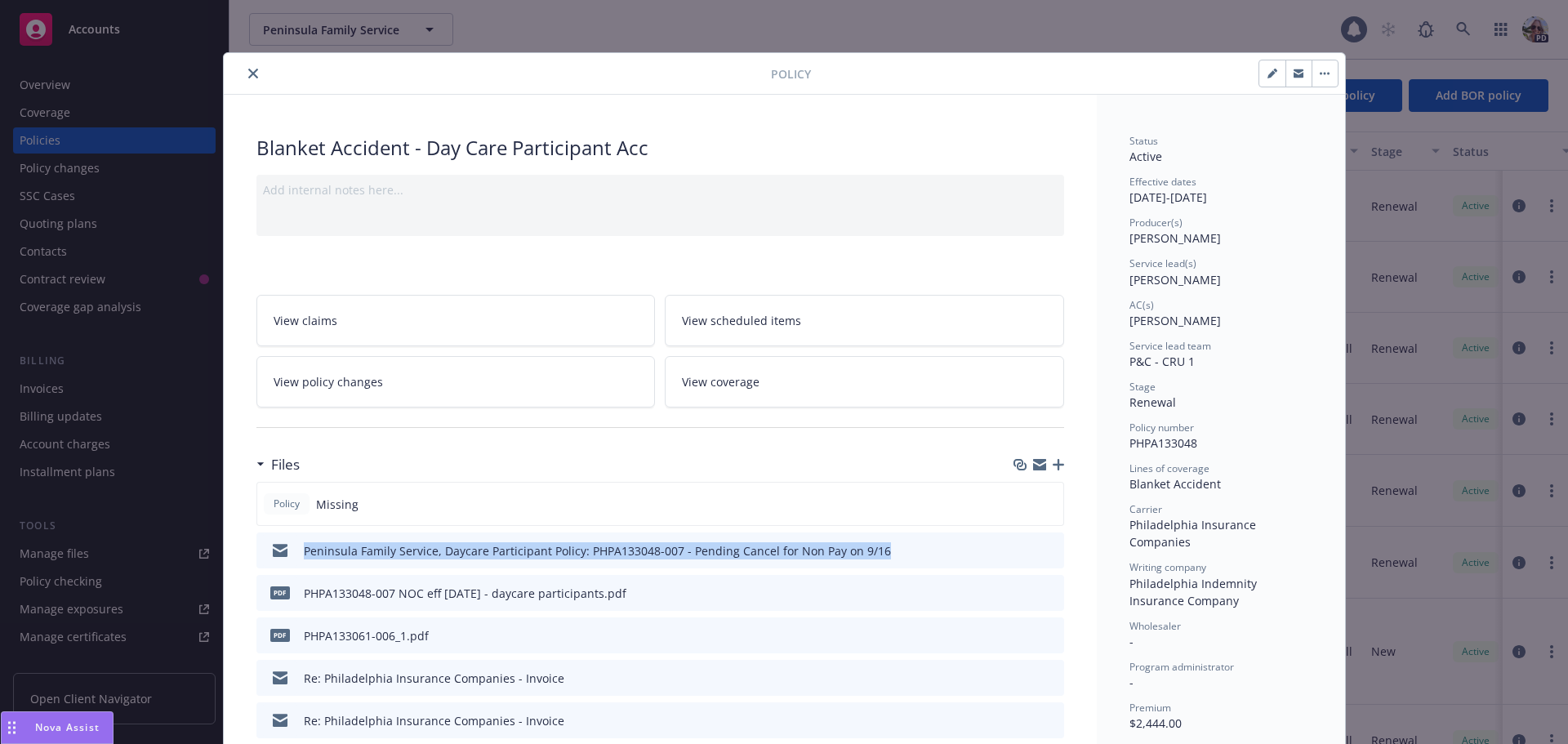
drag, startPoint x: 878, startPoint y: 553, endPoint x: 300, endPoint y: 558, distance: 578.0
click at [300, 558] on div "Peninsula Family Service, Daycare Participant Policy: PHPA133048-007 - Pending …" at bounding box center [659, 550] width 807 height 36
copy div "Peninsula Family Service, Daycare Participant Policy: PHPA133048-007 - Pending …"
click at [249, 67] on button "close" at bounding box center [253, 74] width 20 height 20
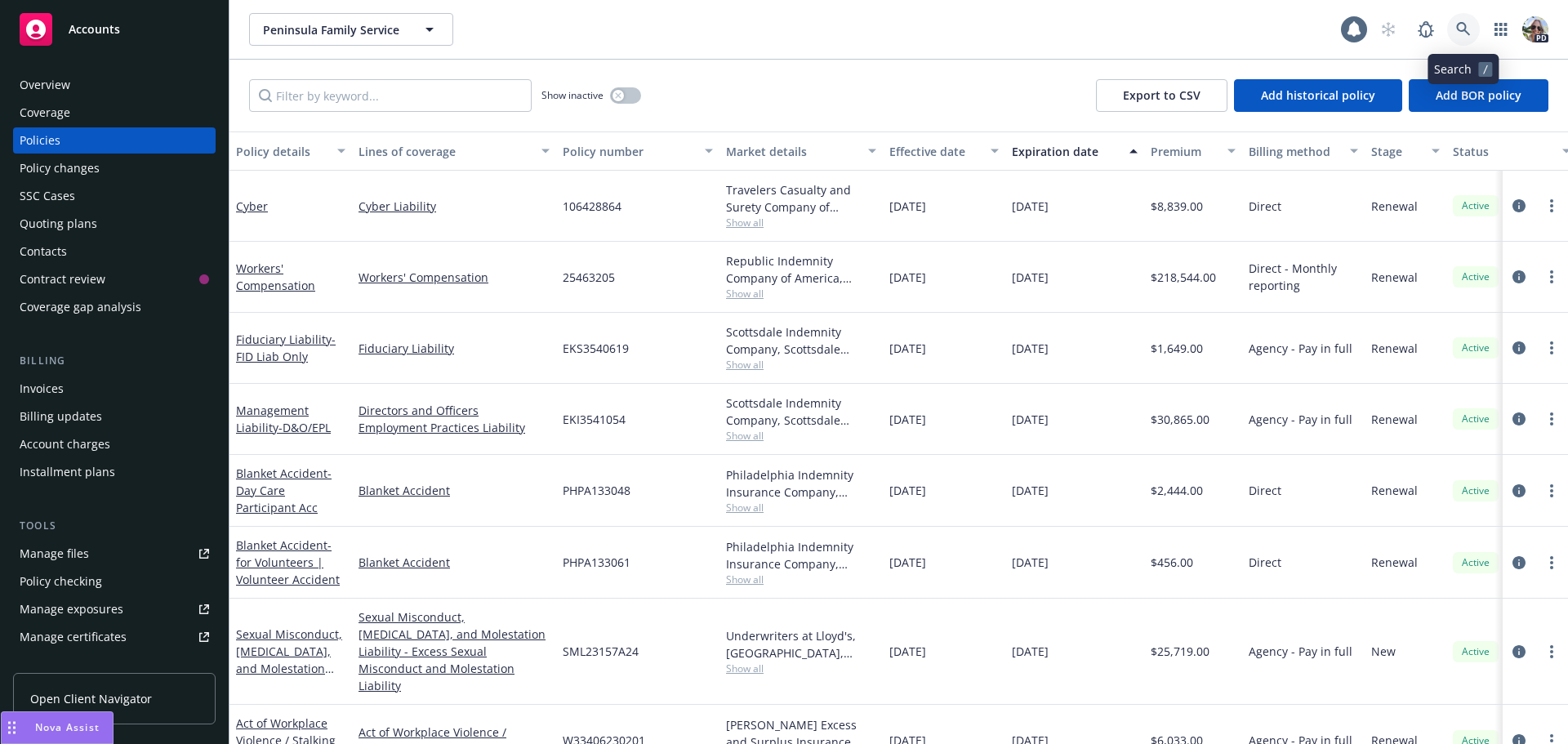
click at [1465, 30] on icon at bounding box center [1463, 29] width 14 height 14
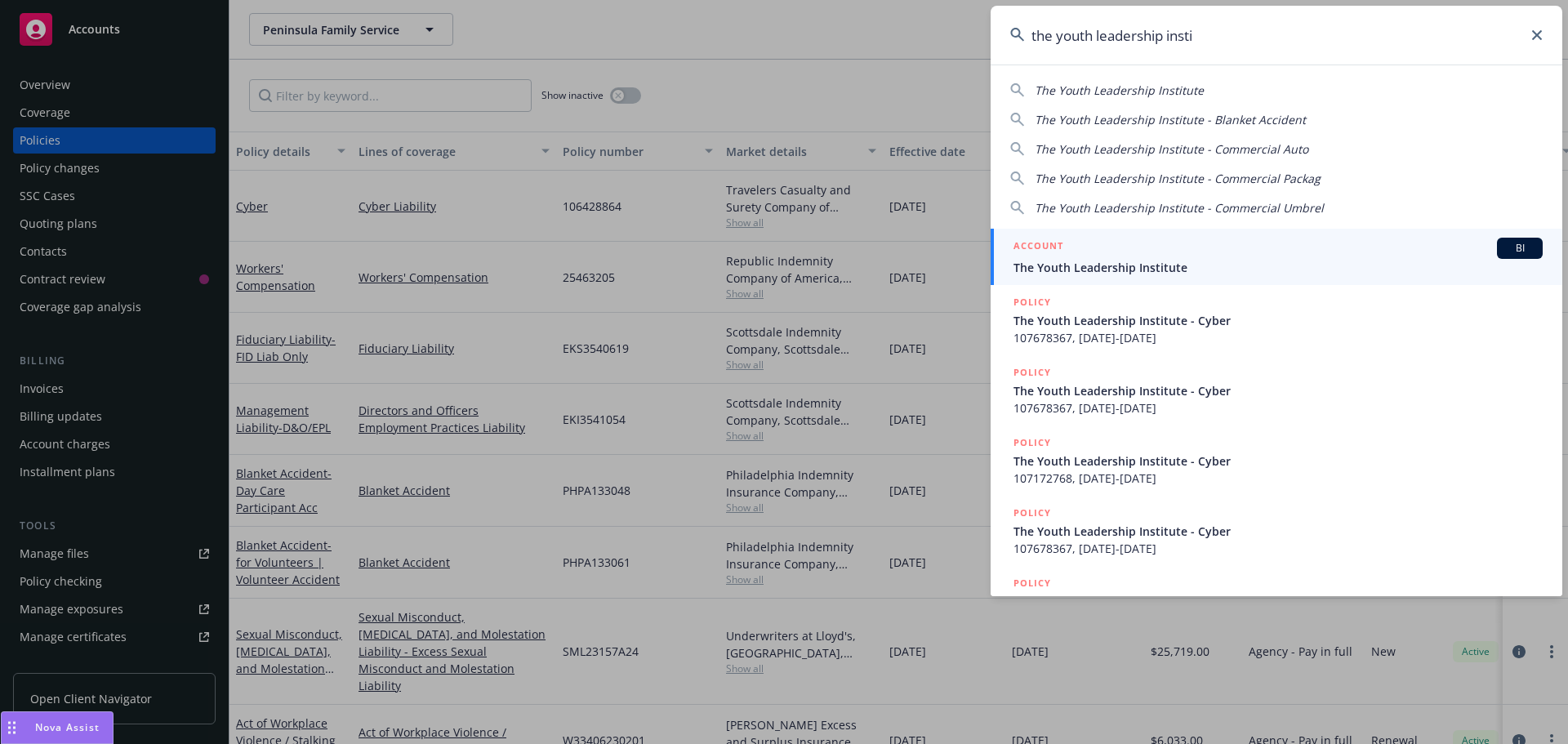
click at [1097, 88] on span "The Youth Leadership Institute" at bounding box center [1119, 90] width 169 height 16
type input "The Youth Leadership Institute"
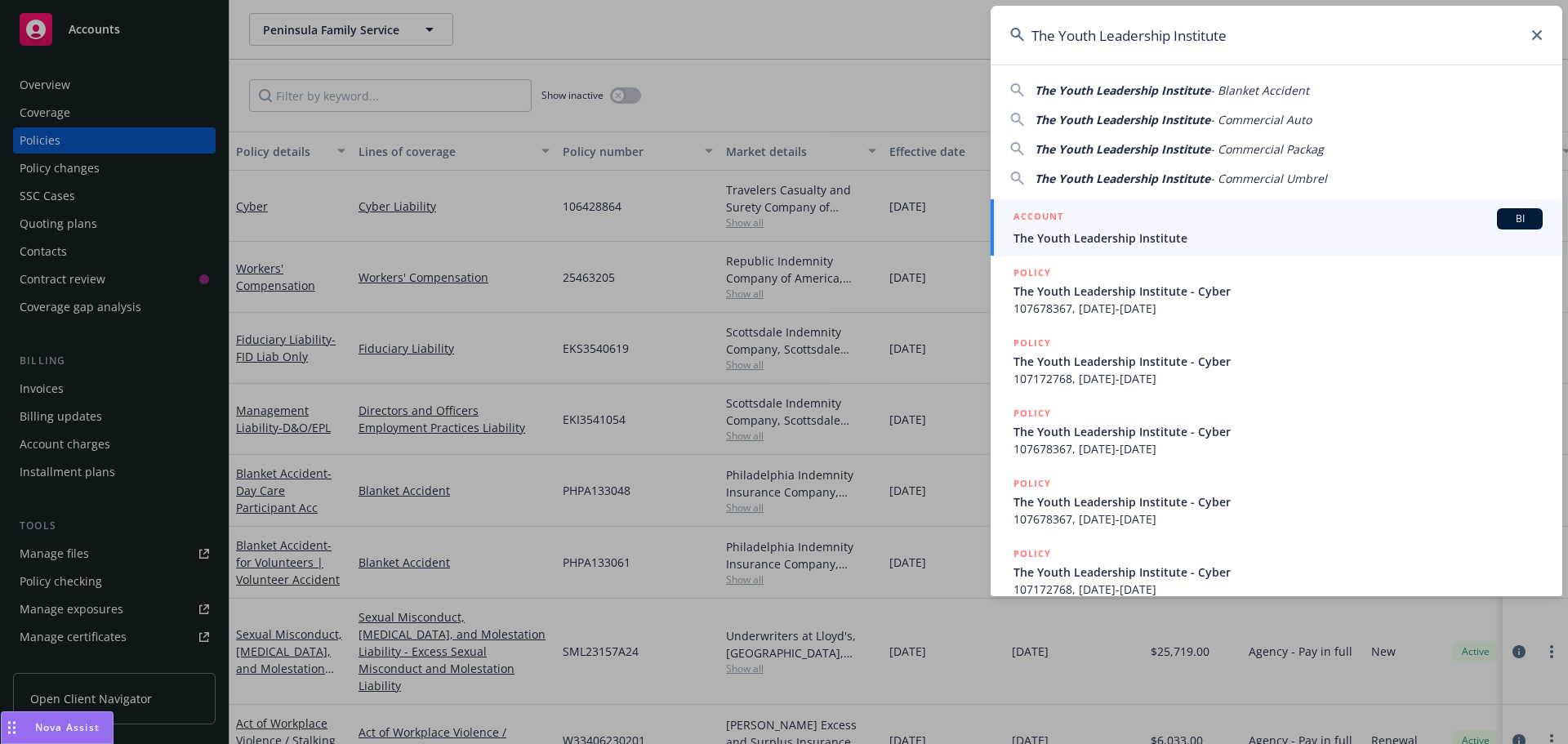
click at [1071, 232] on span "The Youth Leadership Institute" at bounding box center [1278, 237] width 529 height 17
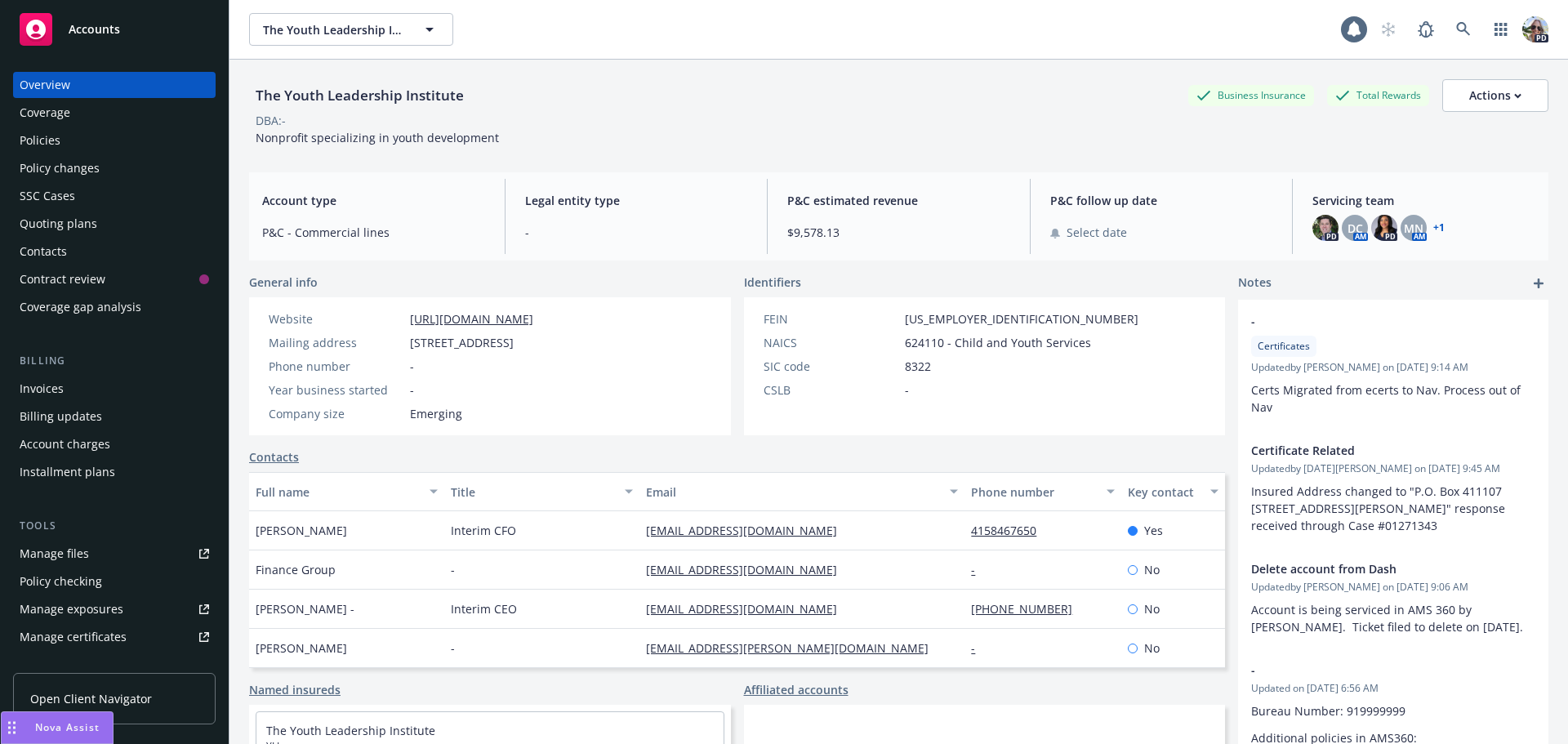
click at [43, 169] on div "Policy changes" at bounding box center [60, 168] width 80 height 26
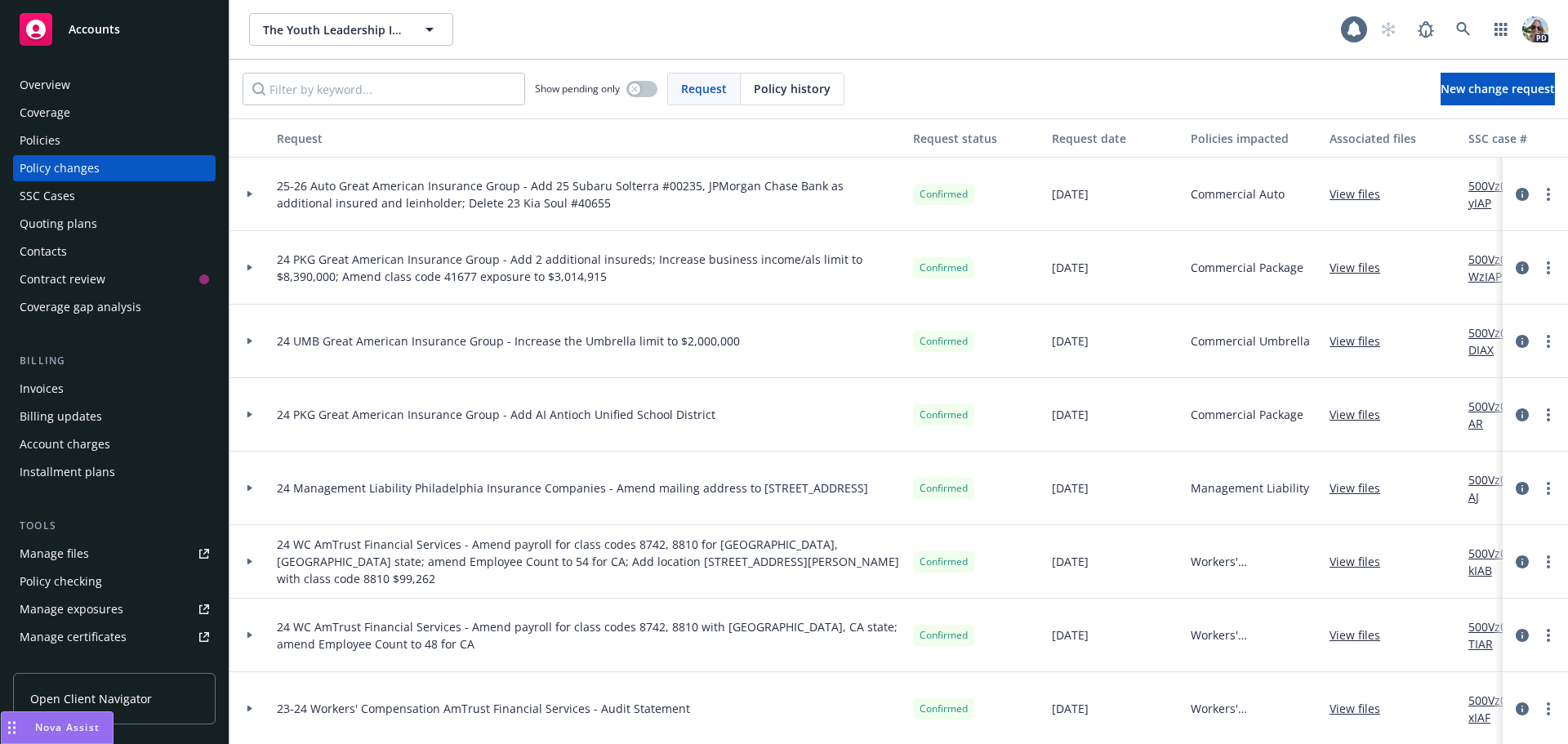
click at [247, 192] on icon at bounding box center [249, 194] width 5 height 7
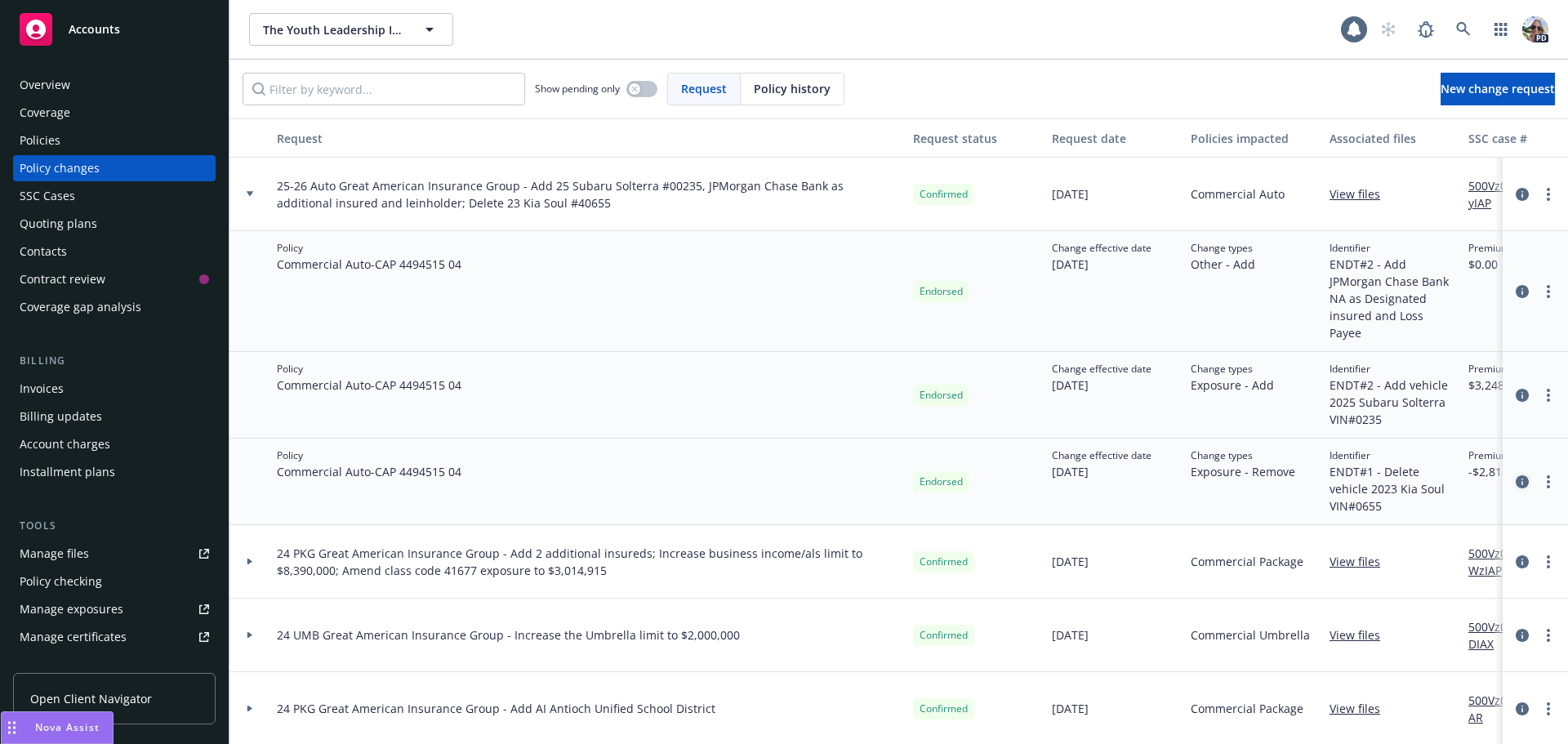
click at [1515, 476] on icon "circleInformation" at bounding box center [1521, 482] width 13 height 13
click at [1515, 388] on icon "circleInformation" at bounding box center [1521, 394] width 13 height 13
click at [1515, 286] on icon "circleInformation" at bounding box center [1521, 291] width 13 height 13
click at [1515, 192] on icon "circleInformation" at bounding box center [1521, 194] width 13 height 13
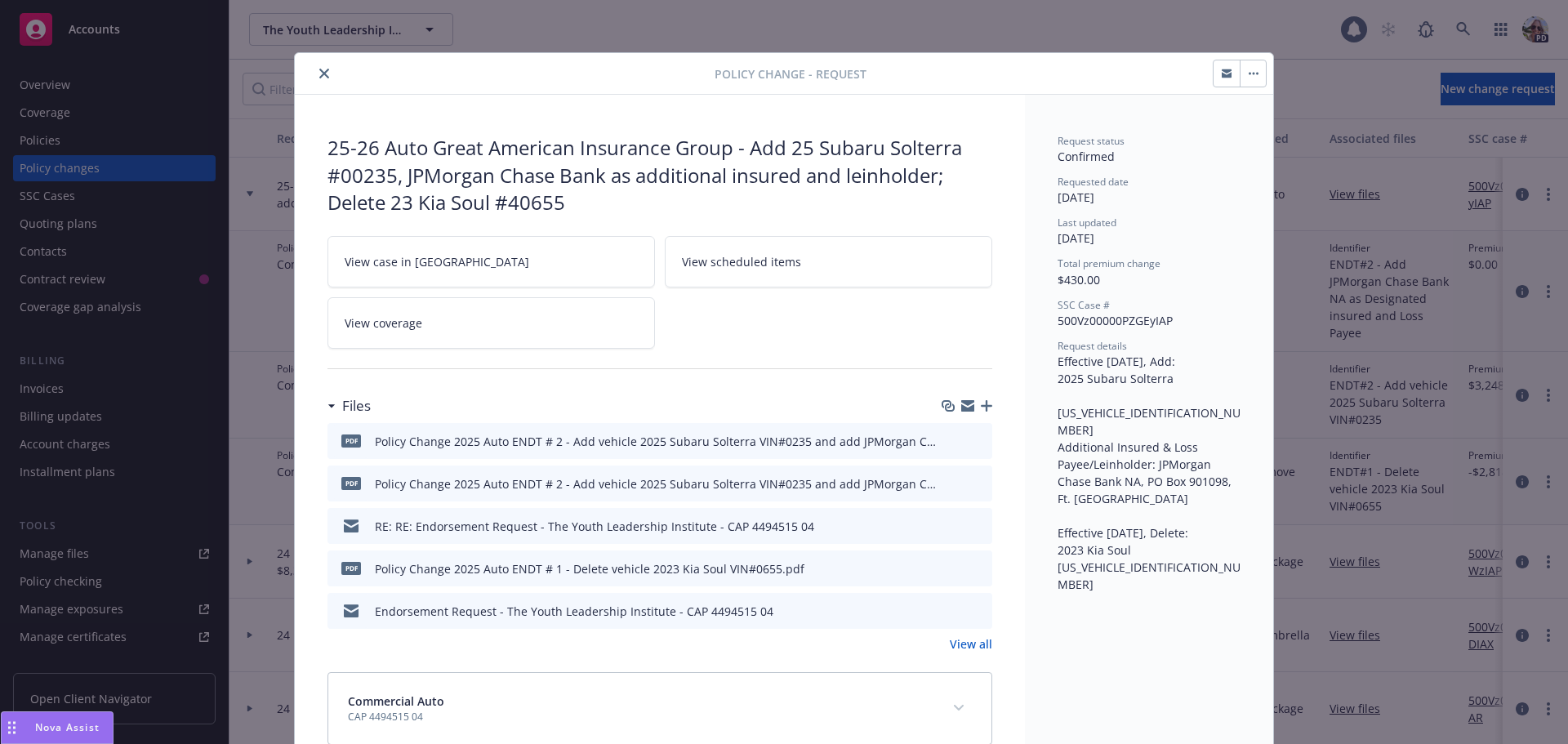
click at [570, 452] on div "pdf Policy Change 2025 Auto ENDT # 2 - Add vehicle 2025 Subaru Solterra VIN#023…" at bounding box center [636, 441] width 605 height 35
click at [490, 528] on div "RE: RE: Endorsement Request - The Youth Leadership Institute - CAP 4494515 04" at bounding box center [594, 525] width 439 height 17
click at [979, 523] on button "preview file" at bounding box center [977, 524] width 18 height 15
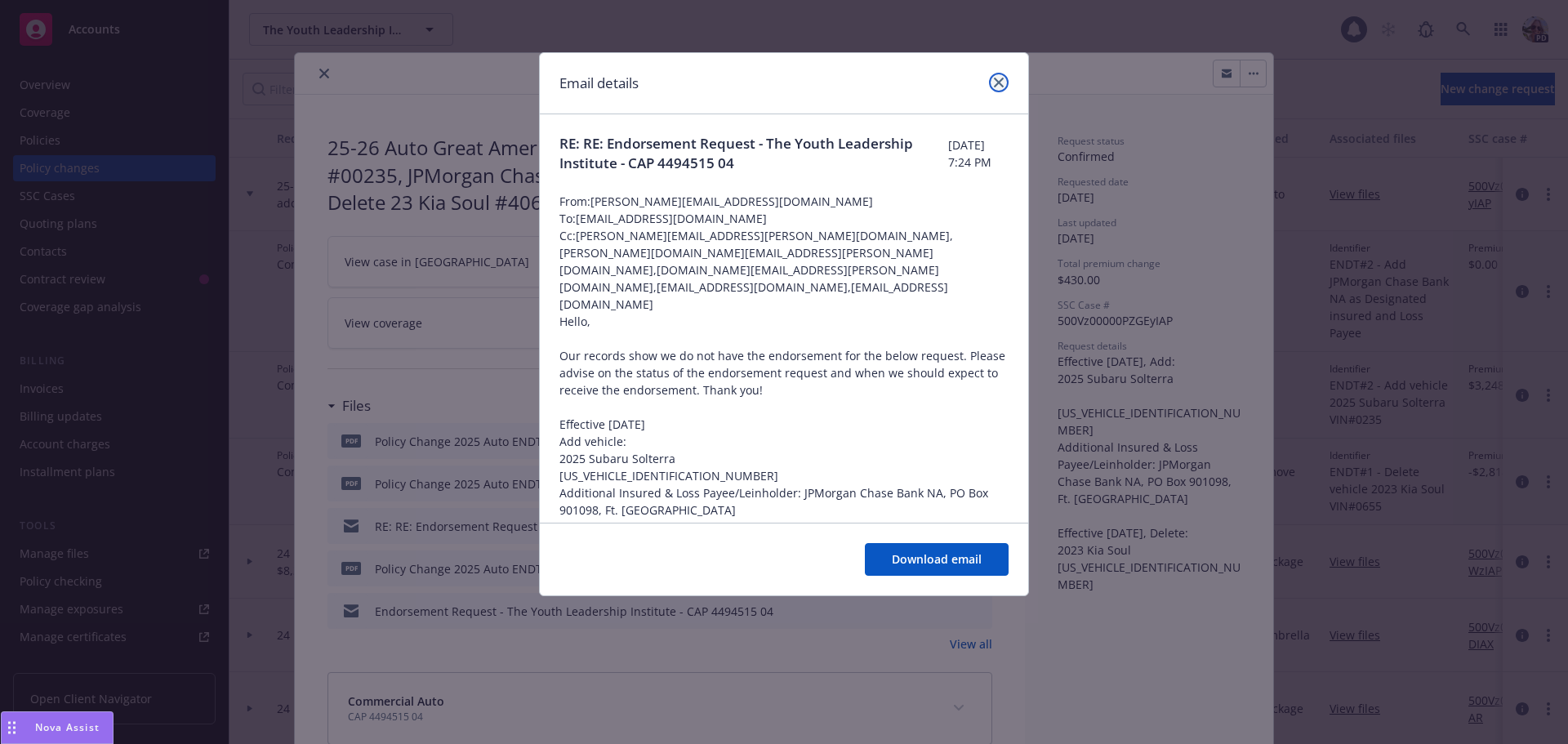
click at [1000, 82] on icon "close" at bounding box center [999, 82] width 10 height 10
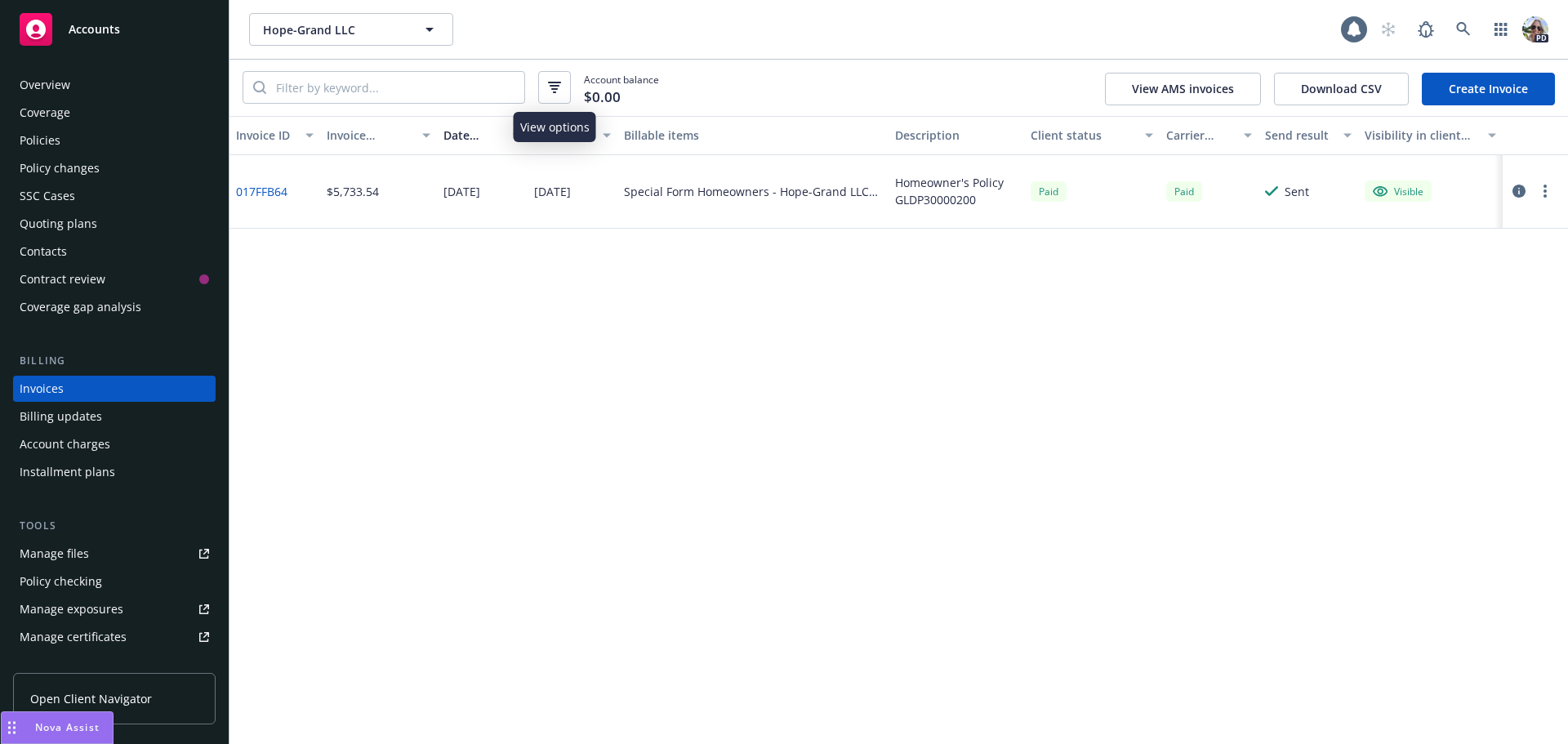
click at [553, 86] on icon "button" at bounding box center [554, 86] width 10 height 2
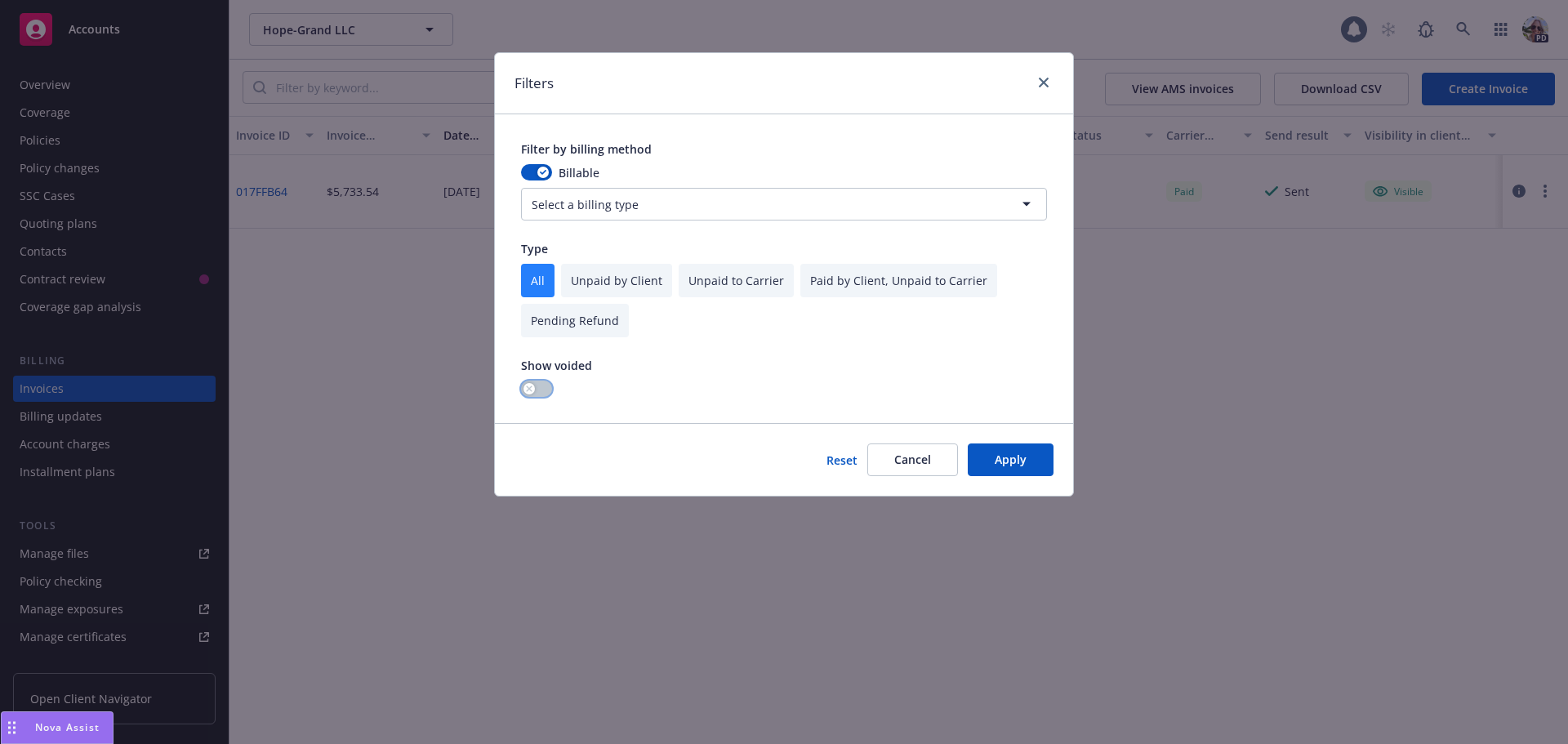
click at [531, 393] on div "button" at bounding box center [529, 389] width 12 height 12
click at [993, 467] on button "Apply" at bounding box center [1011, 460] width 85 height 33
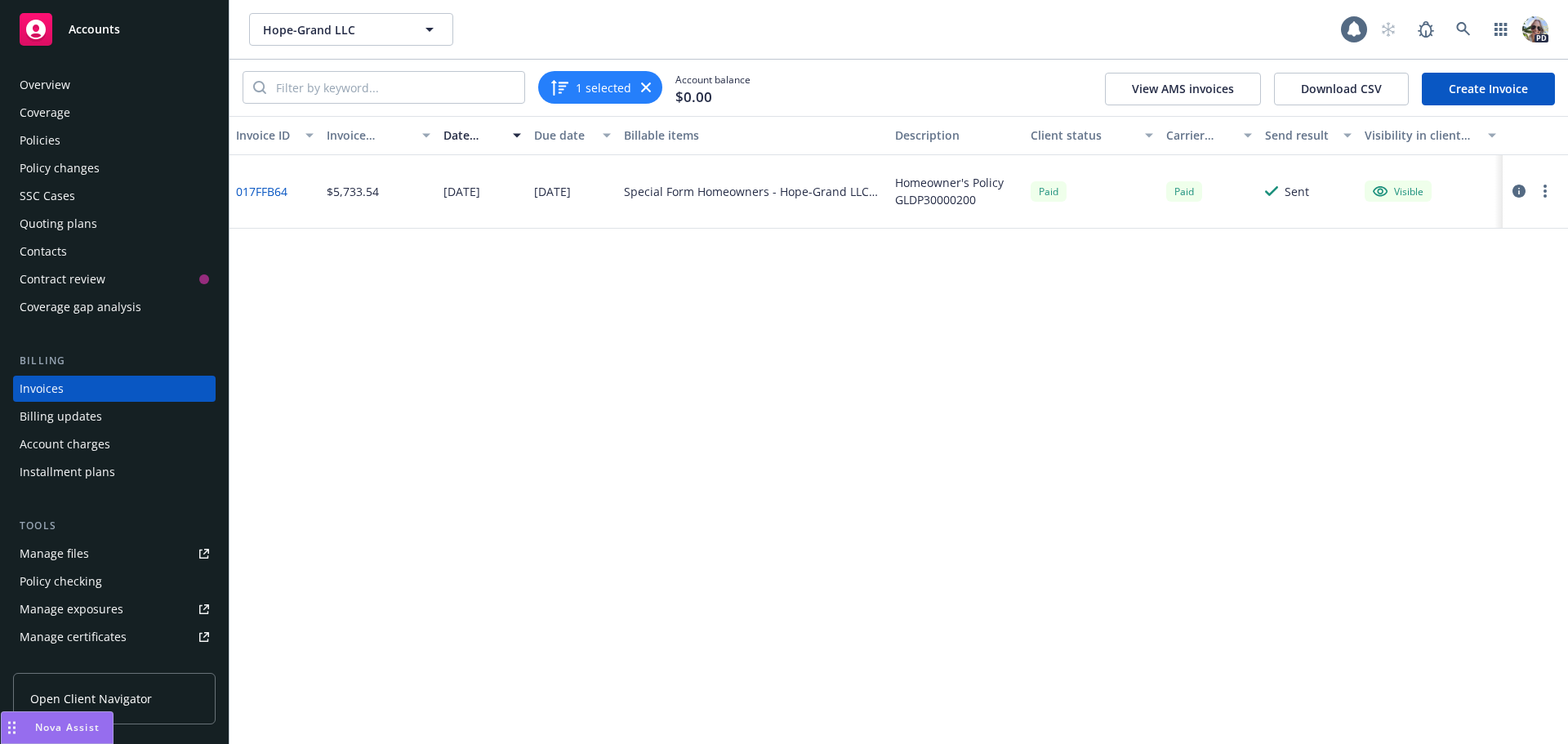
click at [1472, 89] on link "Create Invoice" at bounding box center [1489, 88] width 133 height 33
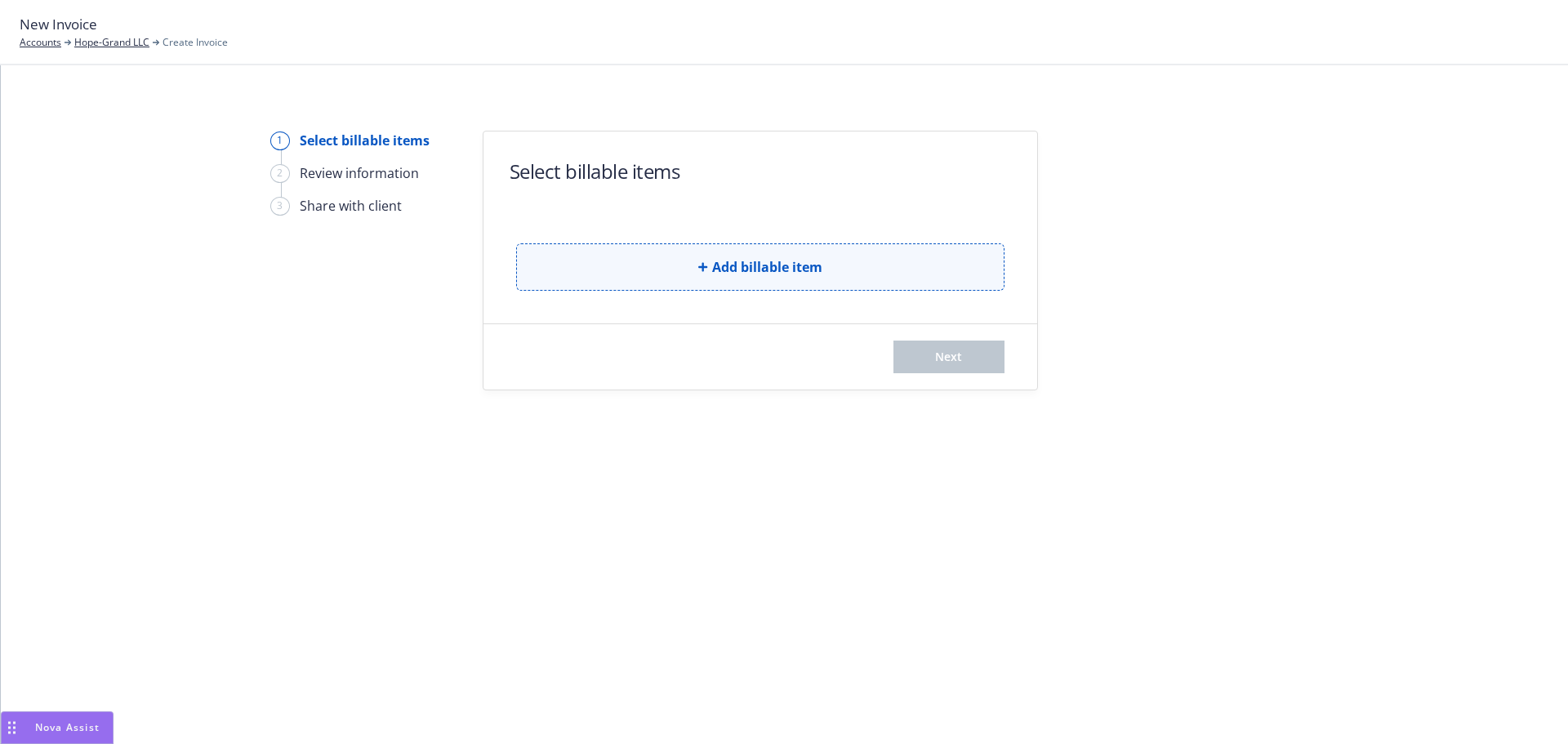
click at [596, 278] on button "Add billable item" at bounding box center [761, 267] width 489 height 48
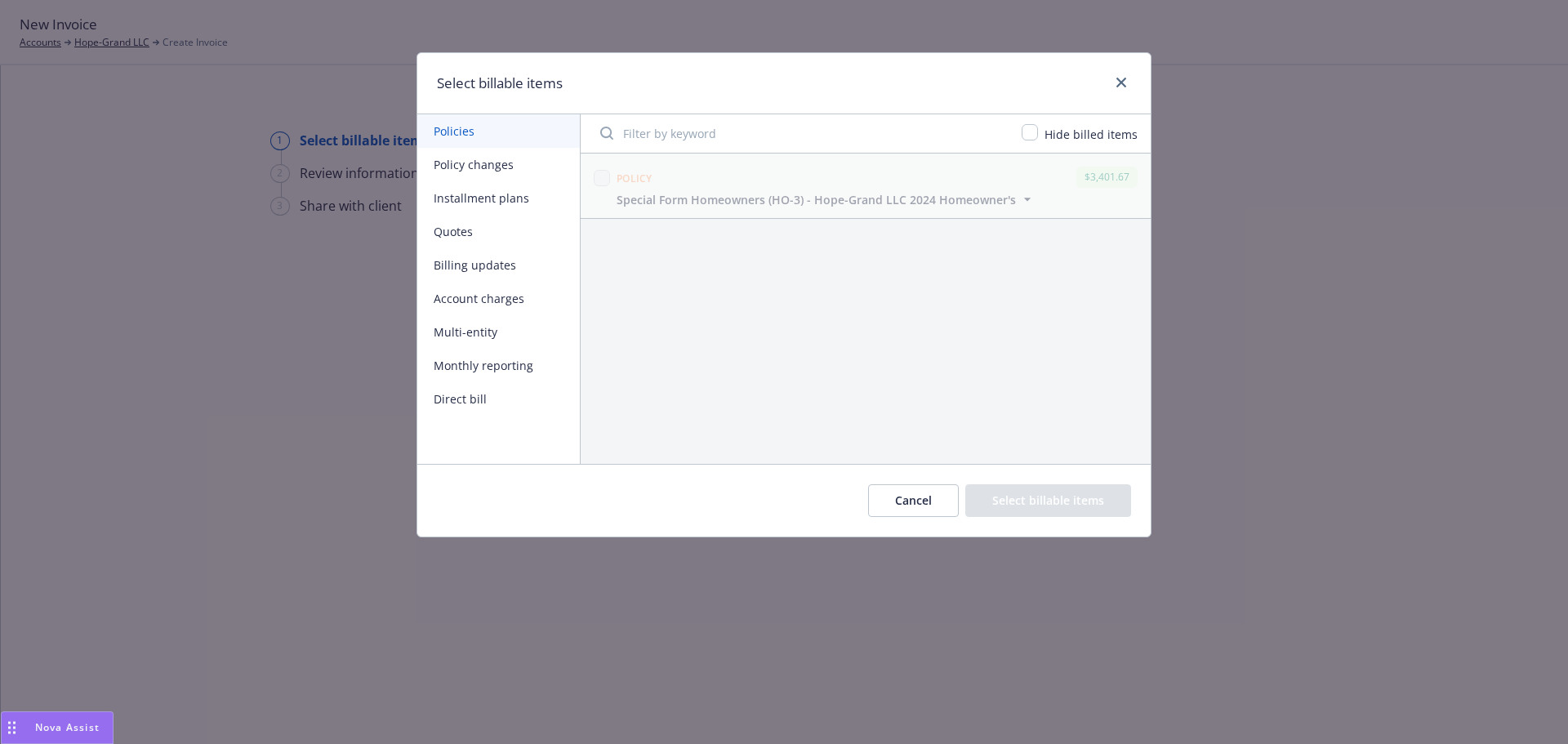
click at [491, 157] on button "Policy changes" at bounding box center [499, 165] width 163 height 34
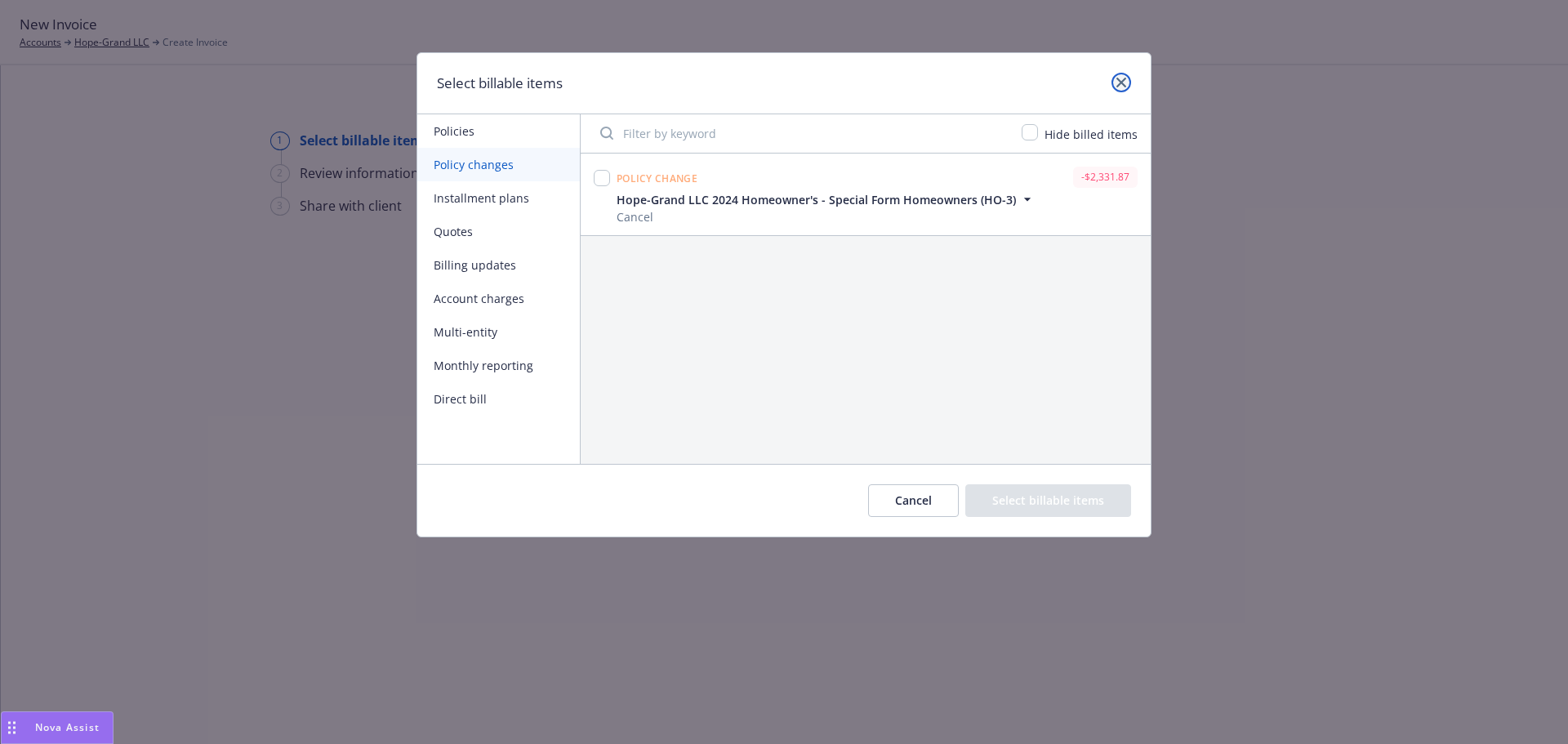
click at [1127, 84] on link "close" at bounding box center [1121, 82] width 20 height 20
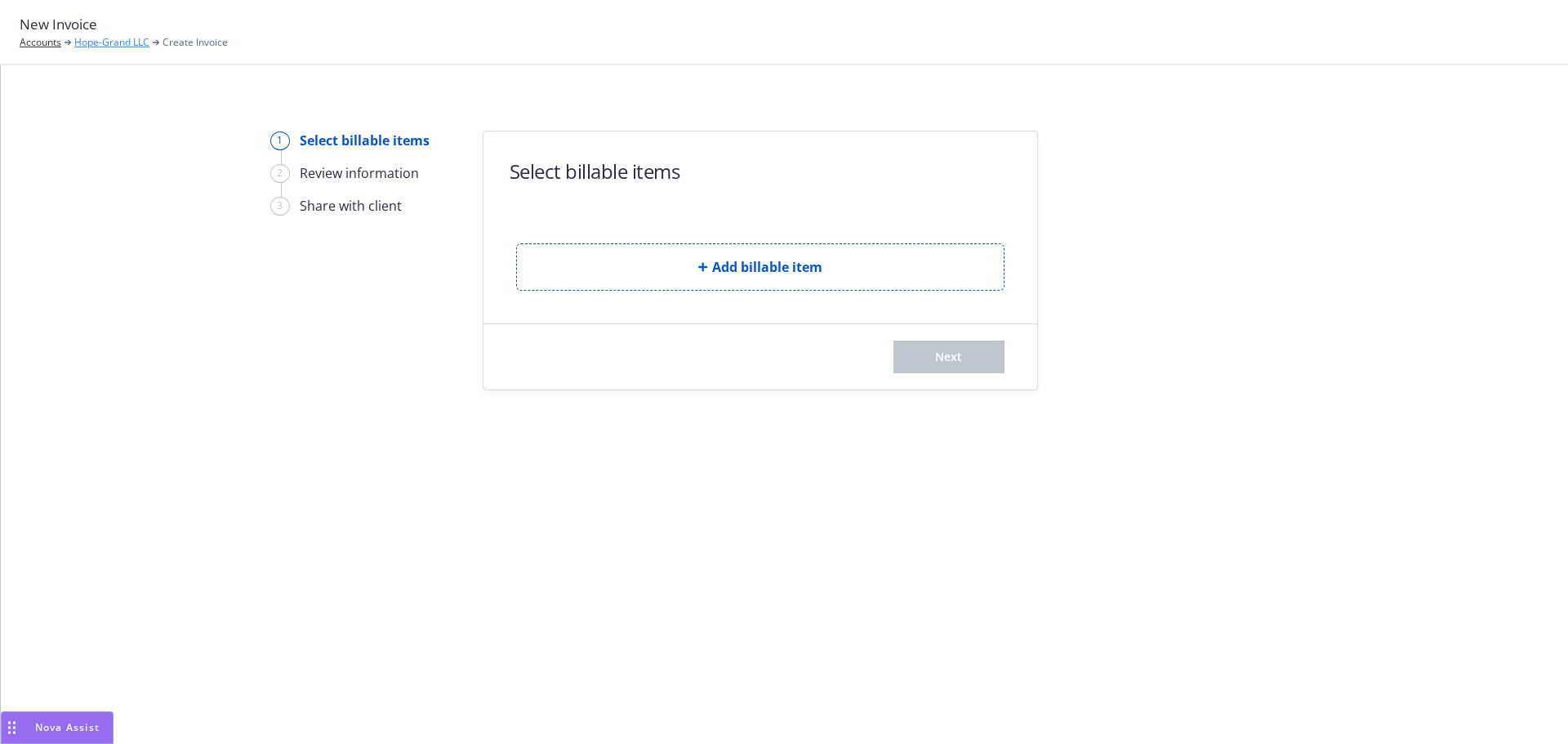
click at [95, 38] on link "Hope-Grand LLC" at bounding box center [112, 42] width 75 height 15
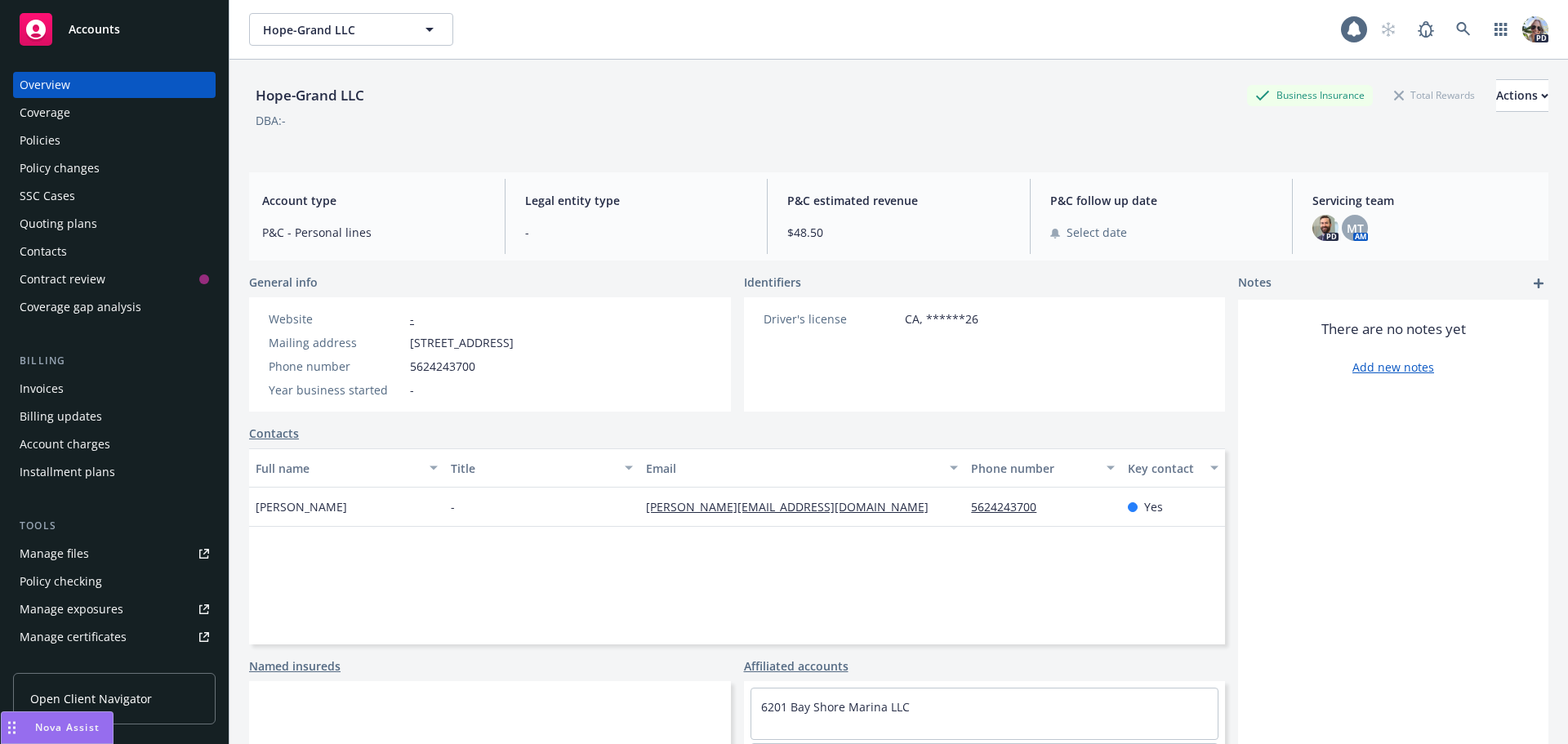
click at [46, 387] on div "Invoices" at bounding box center [42, 388] width 44 height 26
